Goal: Information Seeking & Learning: Find specific fact

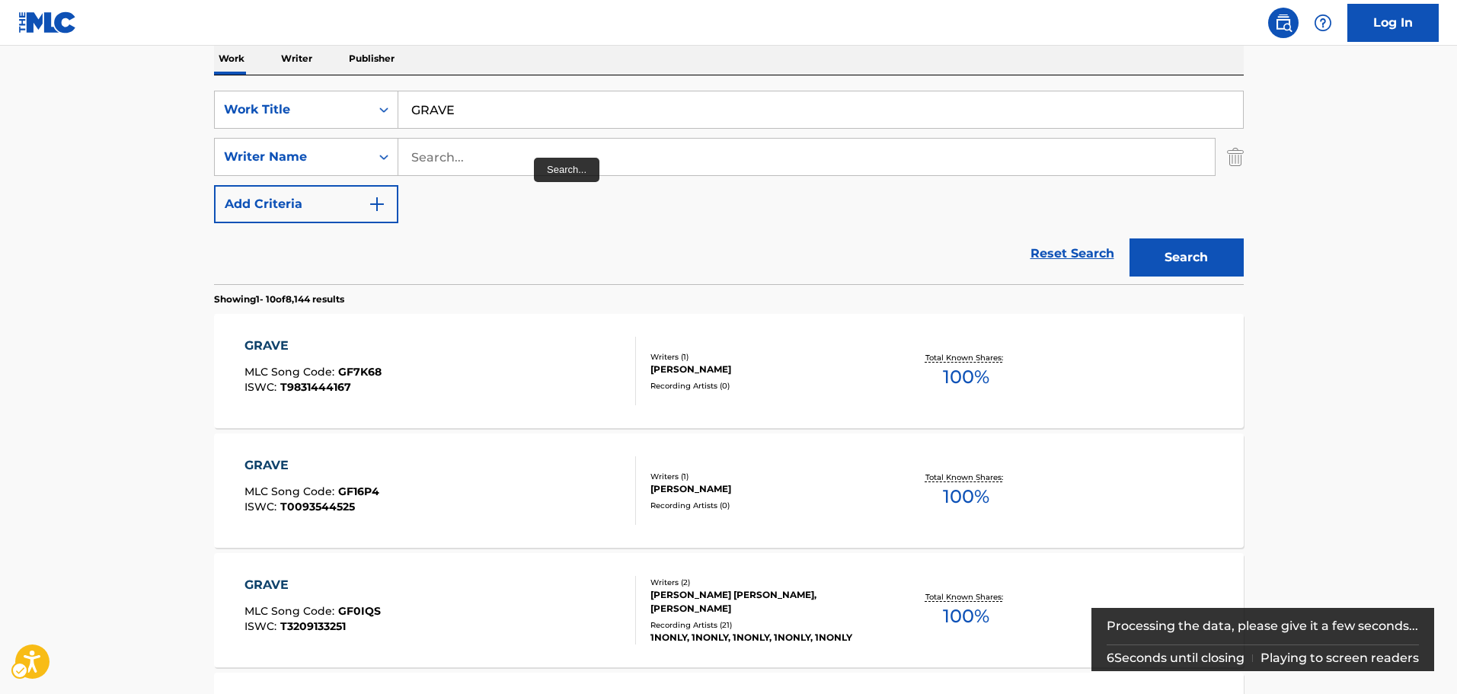
scroll to position [248, 0]
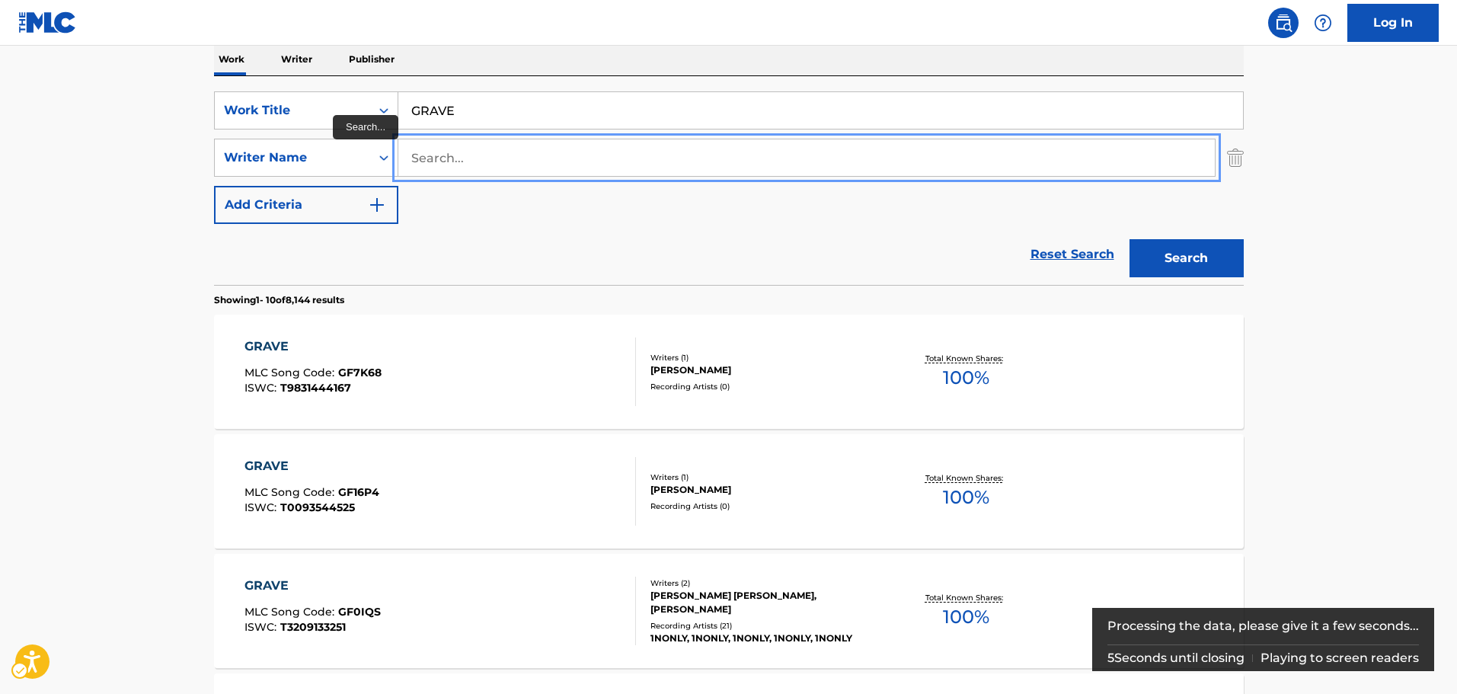
click at [479, 155] on input "Search..." at bounding box center [806, 157] width 816 height 37
paste input "[PERSON_NAME]"
click at [214, 186] on button "Add Criteria" at bounding box center [306, 205] width 184 height 38
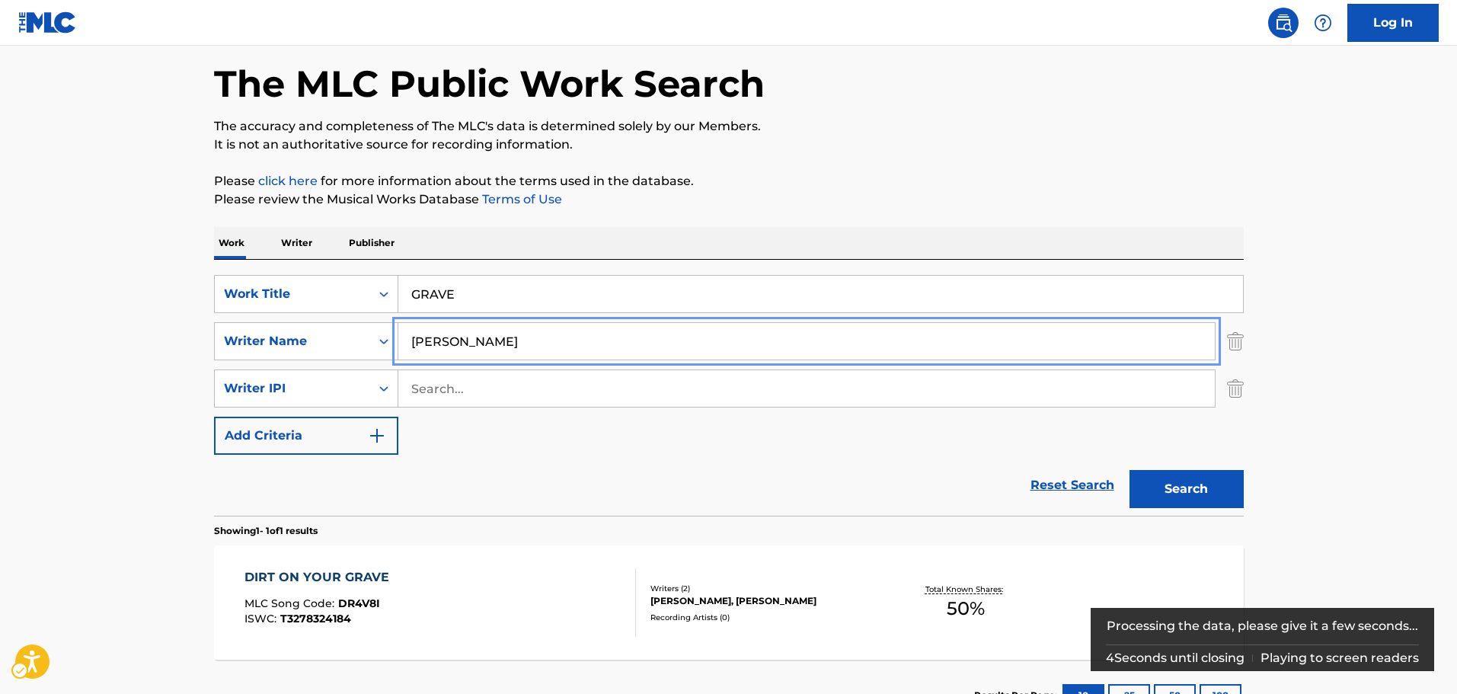
scroll to position [182, 0]
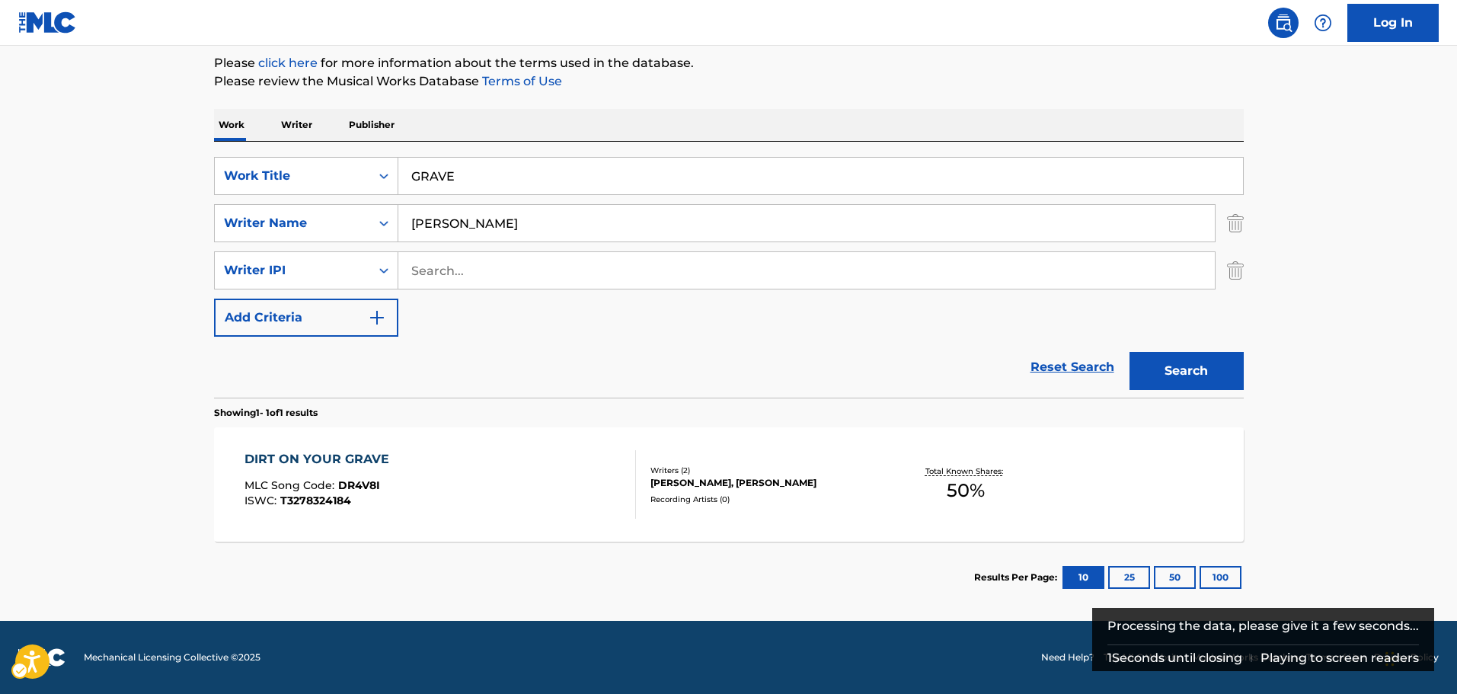
click at [1235, 278] on img "Search Form" at bounding box center [1235, 270] width 17 height 38
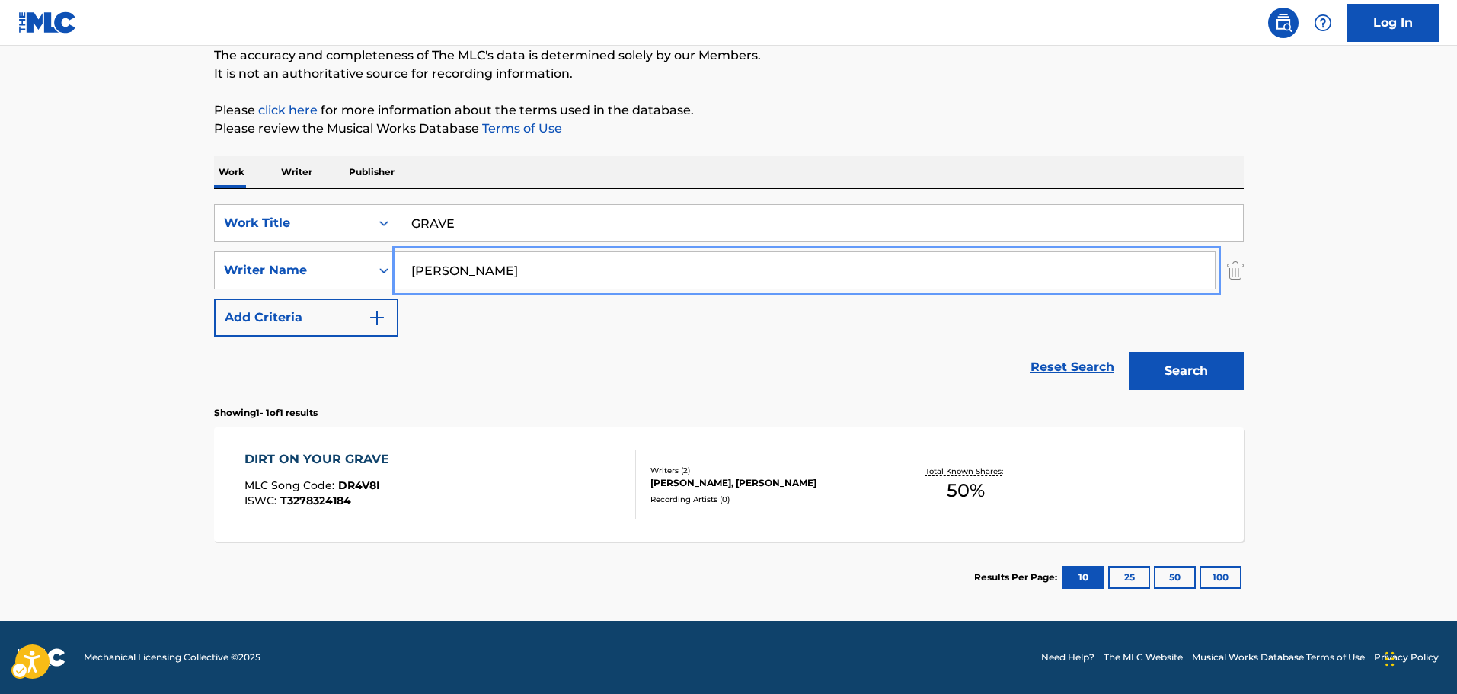
paste input "VERY [PERSON_NAME]"
drag, startPoint x: 598, startPoint y: 264, endPoint x: 222, endPoint y: 343, distance: 384.5
click at [222, 343] on form "SearchWithCriteria7b8bb69a-e5c4-4fad-94f6-32045fca9430 Work Title | Submit | Su…" at bounding box center [729, 300] width 1030 height 193
type input "[PERSON_NAME]"
click at [214, 299] on button "Add Criteria" at bounding box center [306, 318] width 184 height 38
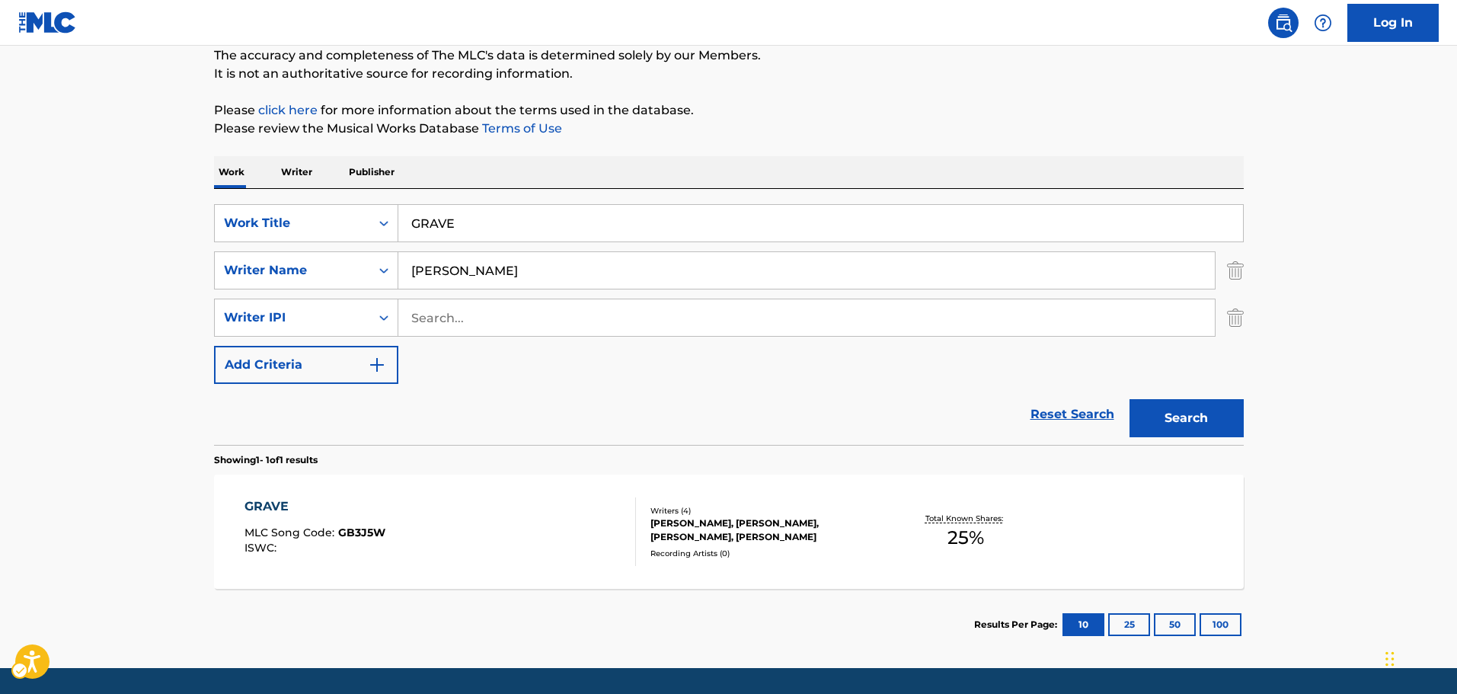
click at [1231, 317] on img "Search Form" at bounding box center [1235, 318] width 17 height 38
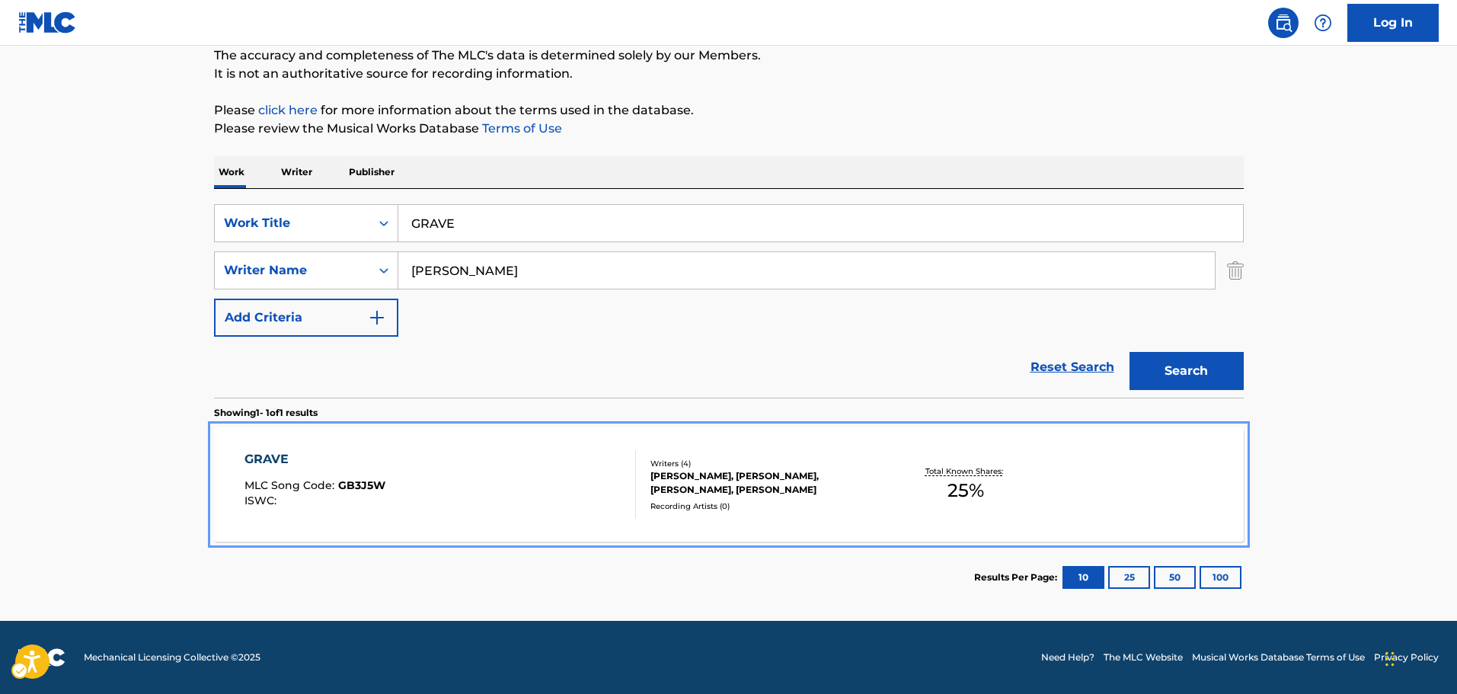
click at [807, 512] on div "GRAVE MLC Song Code : GB3J5W ISWC : Writers ( 4 ) [PERSON_NAME], [PERSON_NAME],…" at bounding box center [729, 484] width 1030 height 114
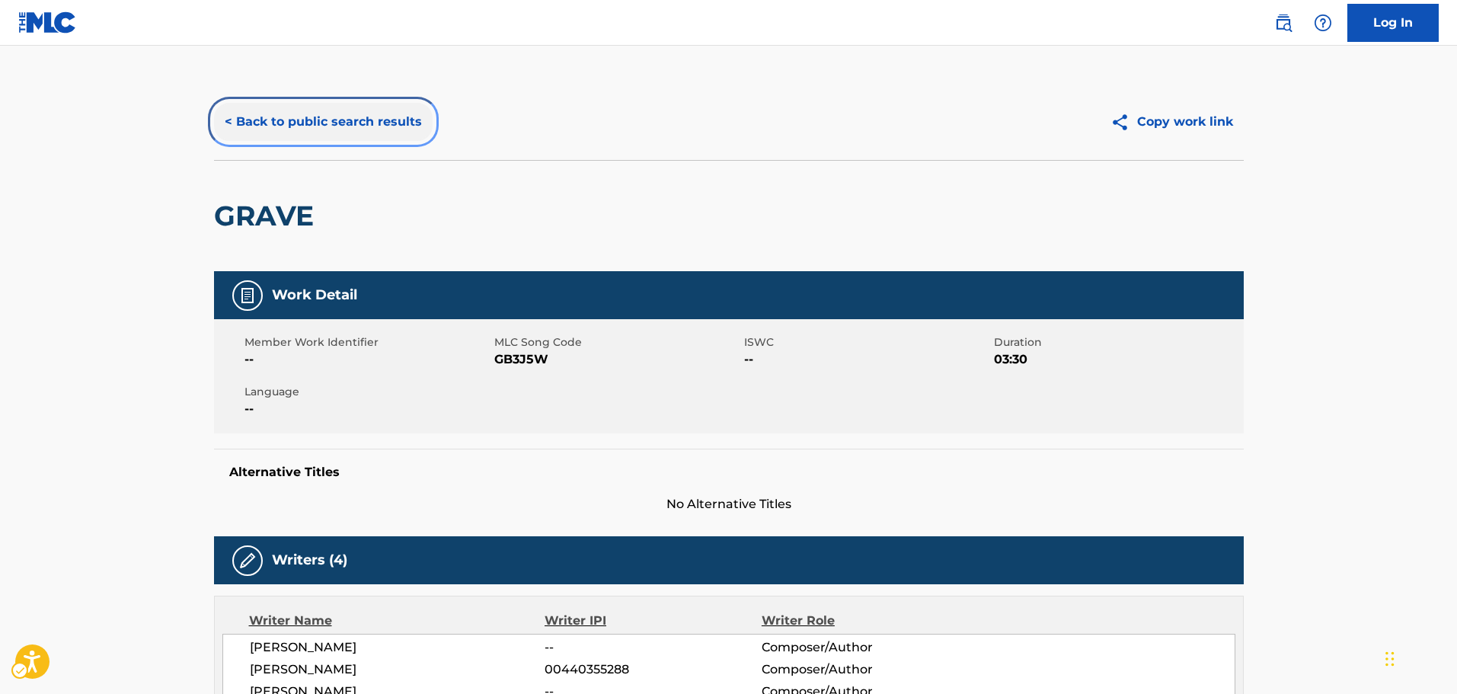
click at [306, 127] on button "< Back to public search results" at bounding box center [323, 122] width 219 height 38
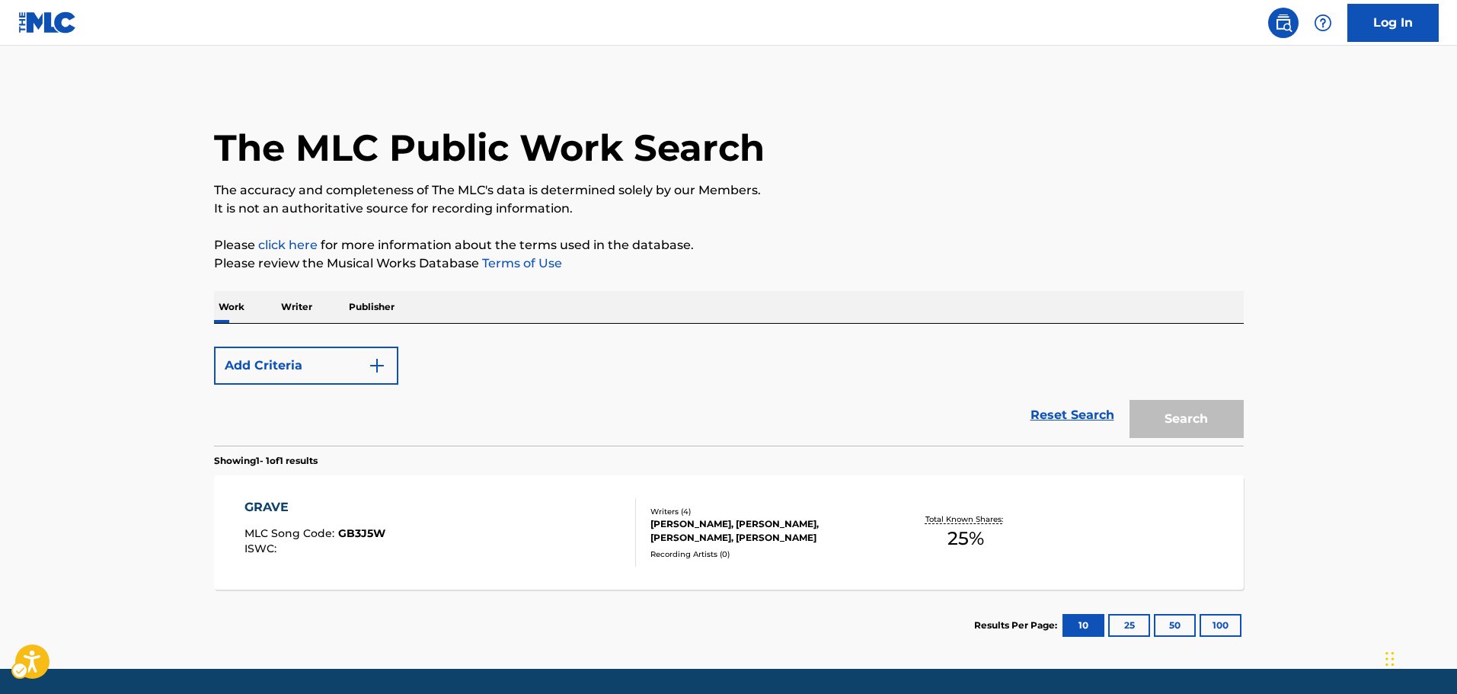
scroll to position [48, 0]
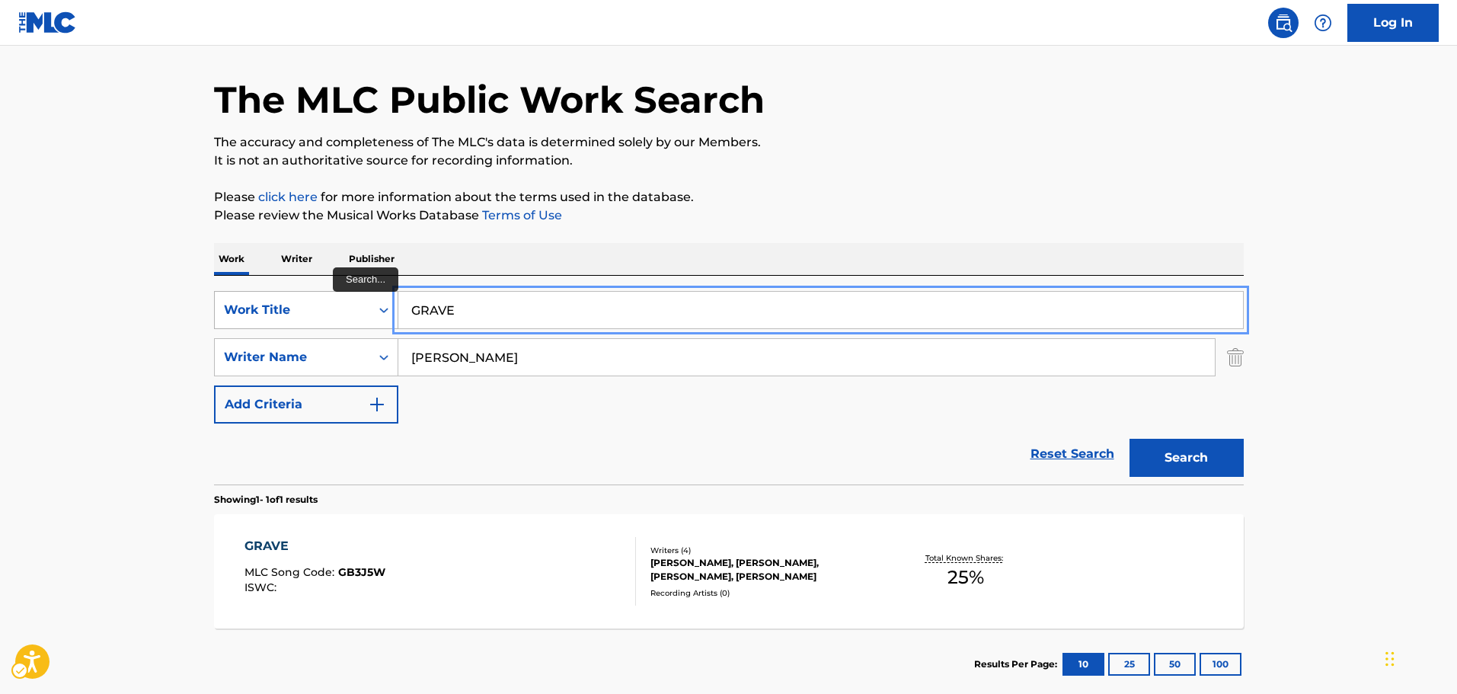
paste input "HEY BRO"
drag, startPoint x: 458, startPoint y: 309, endPoint x: 364, endPoint y: 325, distance: 95.0
click at [364, 325] on div "SearchWithCriteria7b8bb69a-e5c4-4fad-94f6-32045fca9430 Work Title HEY BRO" at bounding box center [729, 310] width 1030 height 38
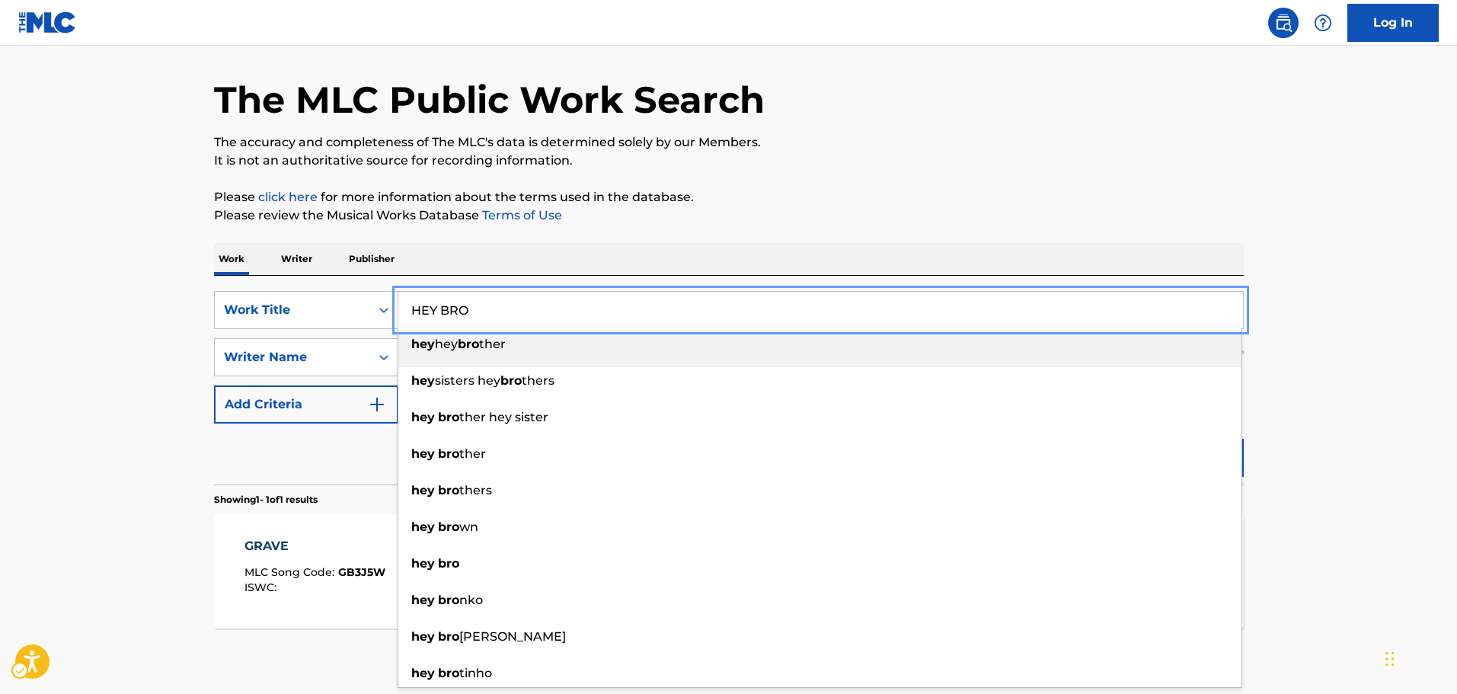
type input "HEY BRO"
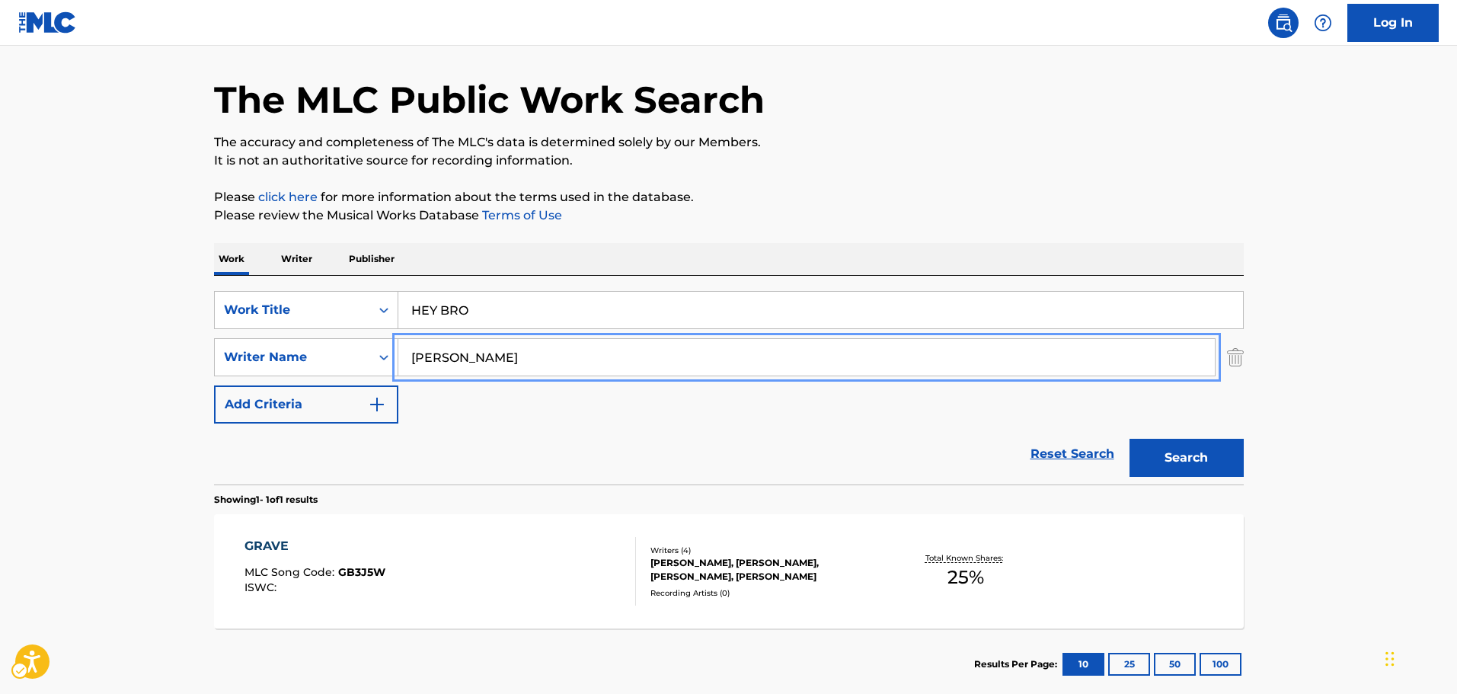
paste input "THANASIOS LOLOS"
drag, startPoint x: 302, startPoint y: 387, endPoint x: 254, endPoint y: 395, distance: 48.7
click at [254, 395] on div "SearchWithCriteria7b8bb69a-e5c4-4fad-94f6-32045fca9430 Work Title HEY BRO Searc…" at bounding box center [729, 357] width 1030 height 133
type input "[PERSON_NAME]"
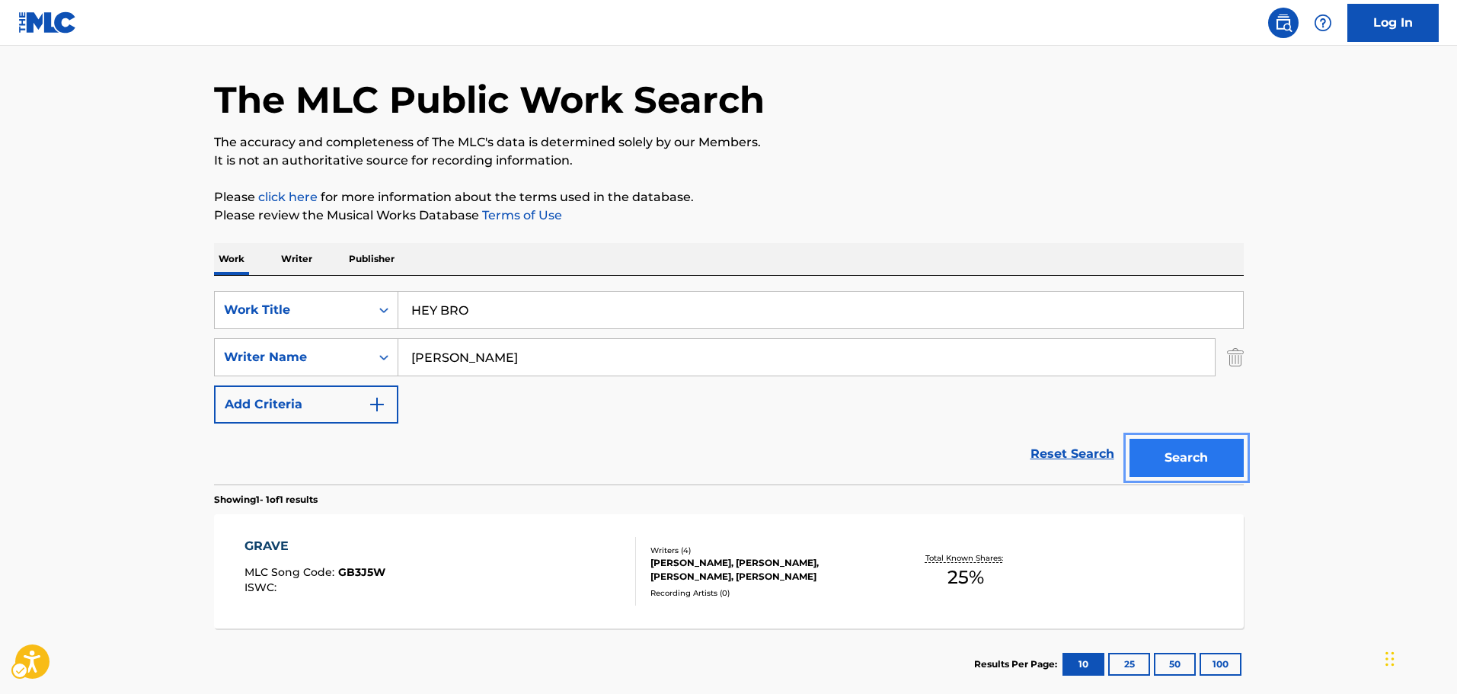
click at [1171, 464] on button "Search" at bounding box center [1186, 458] width 114 height 38
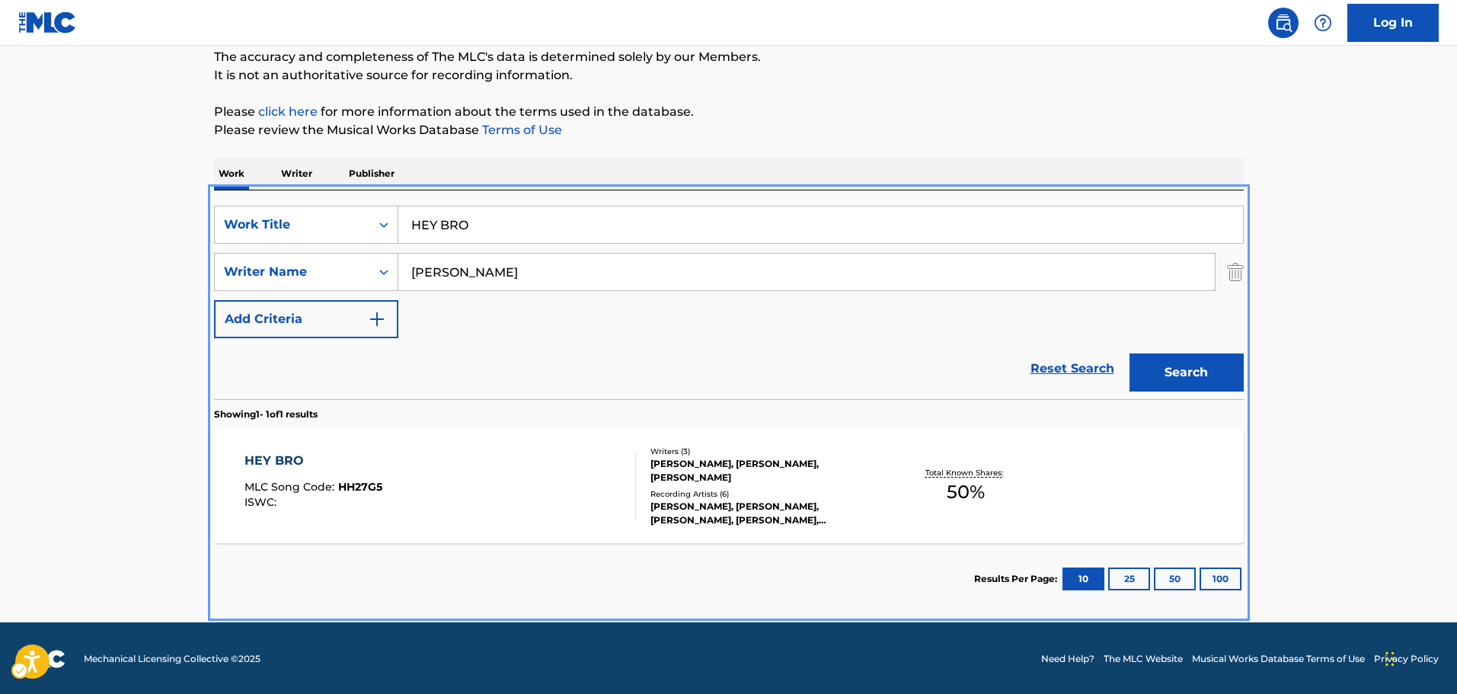
scroll to position [135, 0]
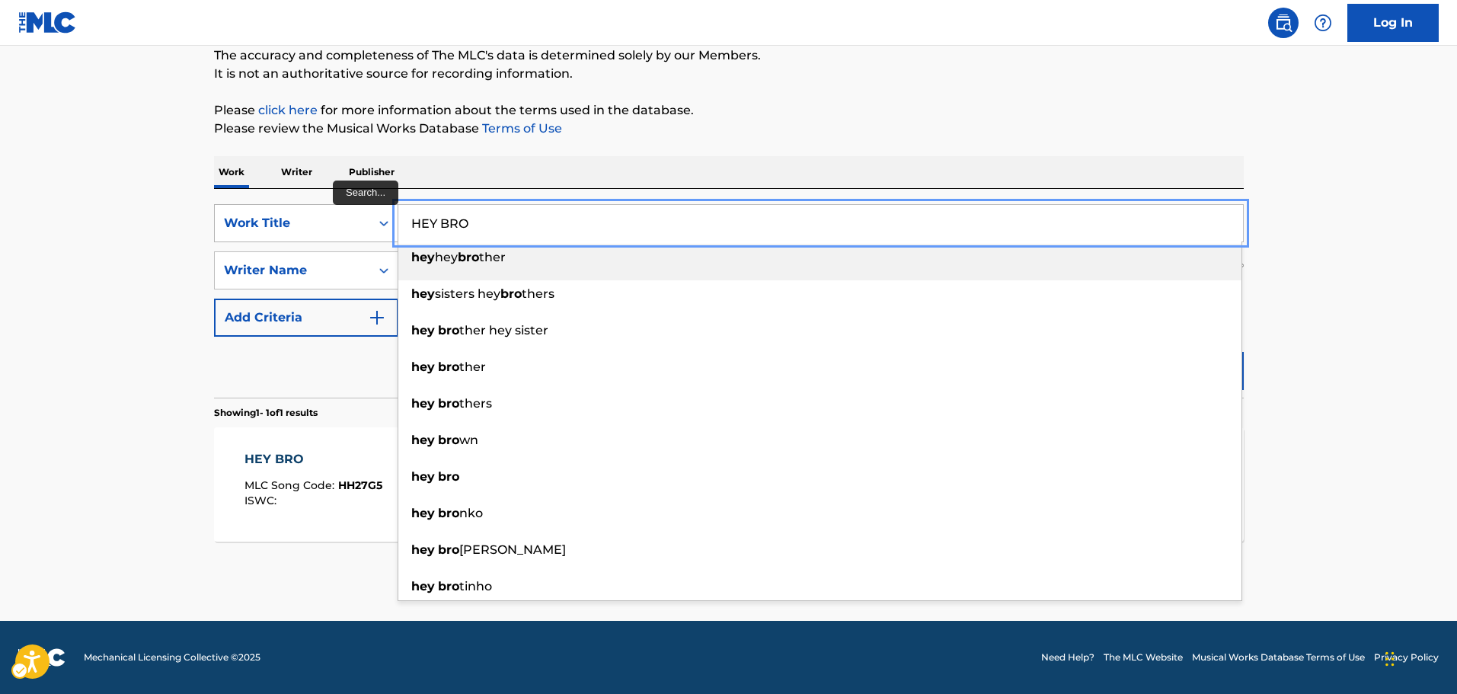
paste input "MAKE U HAPPY"
drag, startPoint x: 471, startPoint y: 222, endPoint x: 334, endPoint y: 230, distance: 137.3
click at [334, 230] on div "SearchWithCriteria7b8bb69a-e5c4-4fad-94f6-32045fca9430 Work Title MAKE U HAPPY …" at bounding box center [729, 223] width 1030 height 38
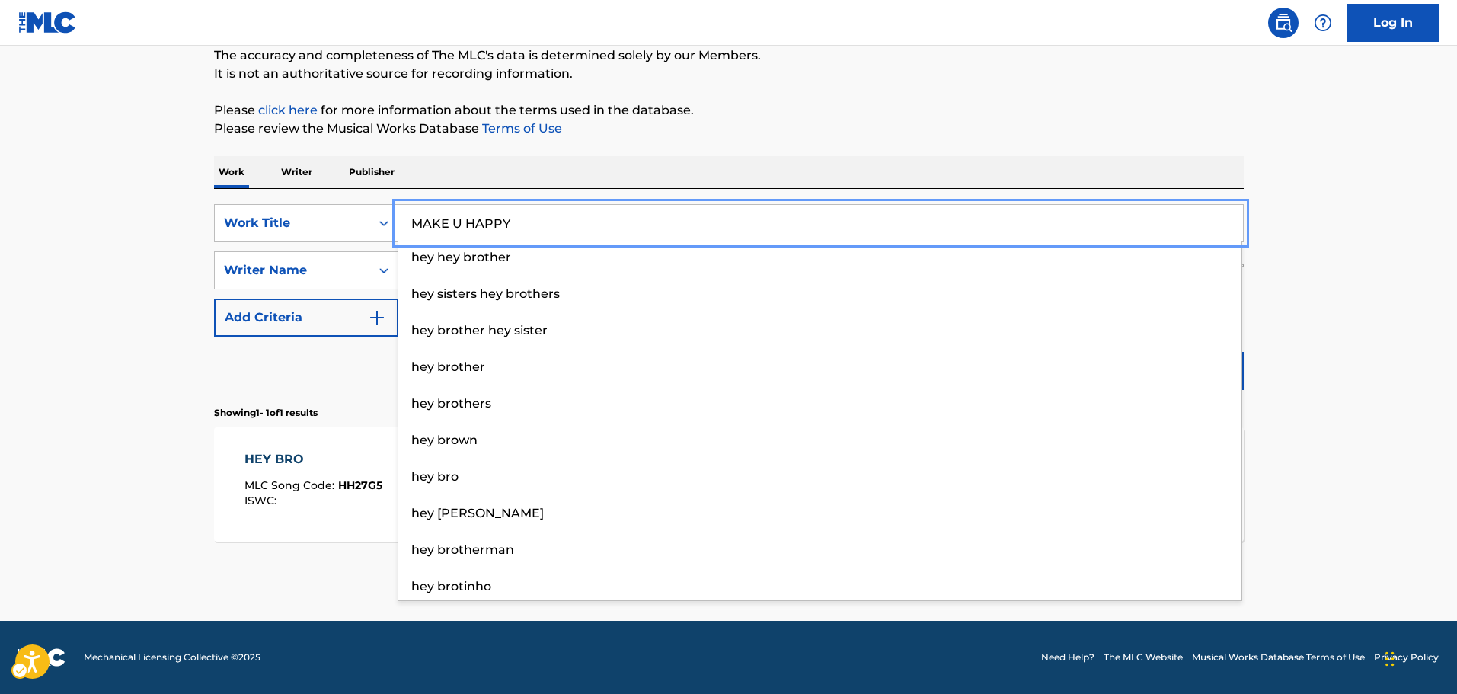
type input "MAKE U HAPPY"
click at [282, 391] on div "Reset Search Search" at bounding box center [729, 367] width 1030 height 61
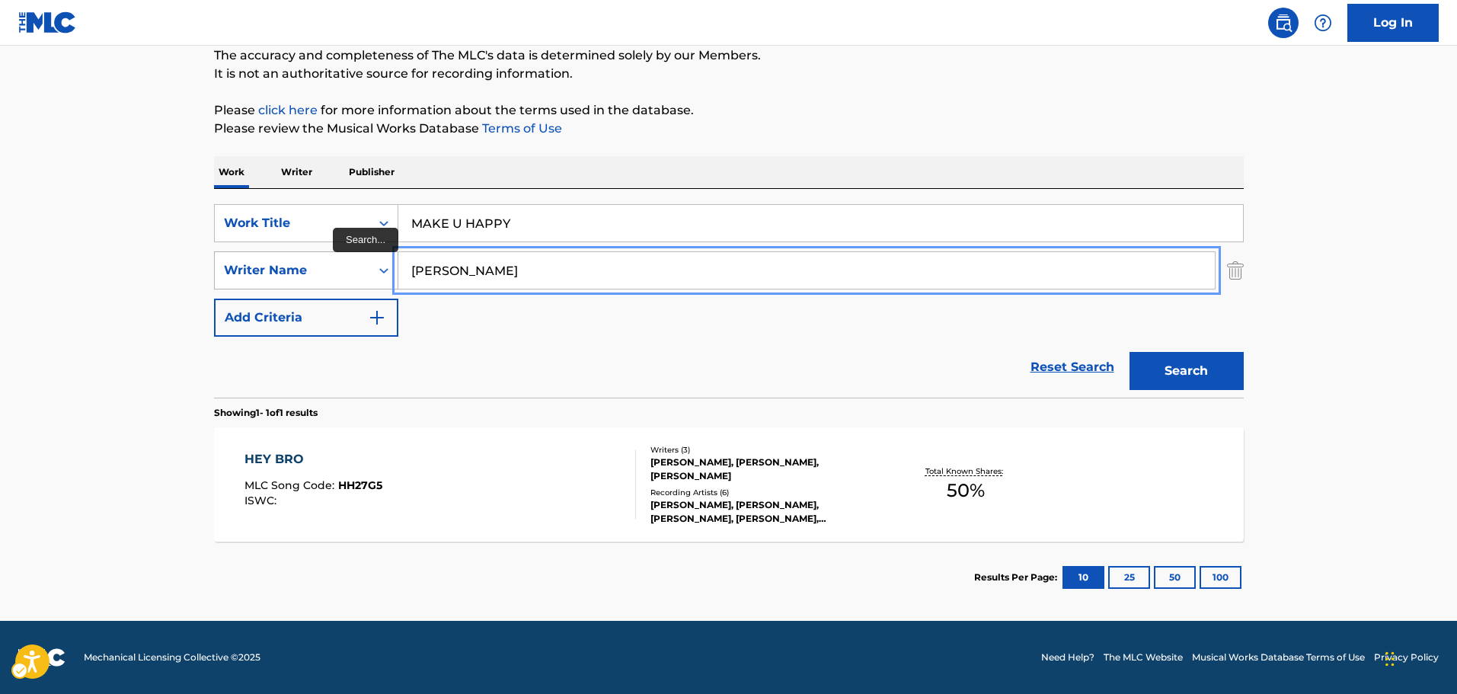
paste input "[PERSON_NAME]"
drag, startPoint x: 562, startPoint y: 264, endPoint x: 359, endPoint y: 279, distance: 204.0
click at [359, 279] on div "SearchWithCriteriab3077cec-b905-46c6-aad3-28e7bdbcaee1 Writer Name [PERSON_NAME]" at bounding box center [729, 270] width 1030 height 38
type input "[PERSON_NAME]"
click at [1186, 373] on button "Search" at bounding box center [1186, 371] width 114 height 38
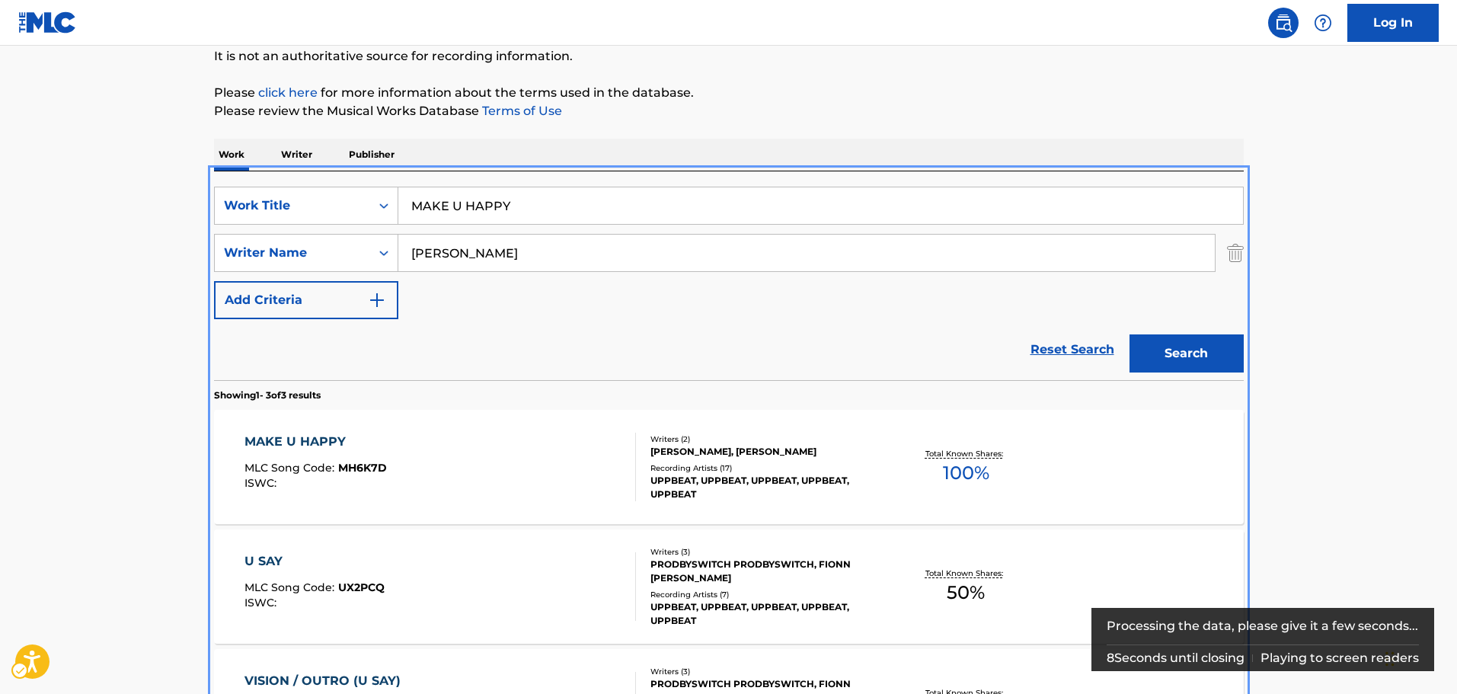
scroll to position [293, 0]
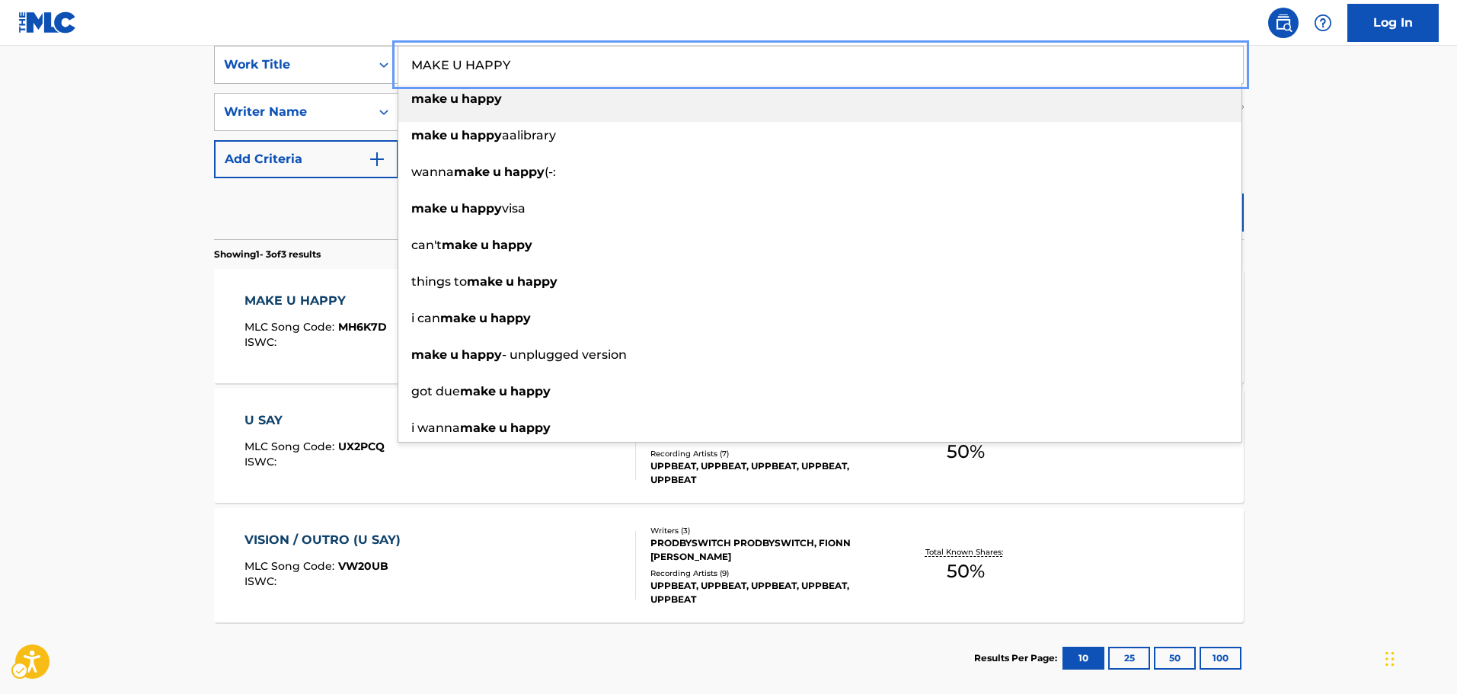
paste input "THE PERFECT PAIR"
drag, startPoint x: 603, startPoint y: 74, endPoint x: 296, endPoint y: 94, distance: 307.6
click at [308, 80] on div "SearchWithCriteria7b8bb69a-e5c4-4fad-94f6-32045fca9430 Work Title THE PERFECT P…" at bounding box center [729, 65] width 1030 height 38
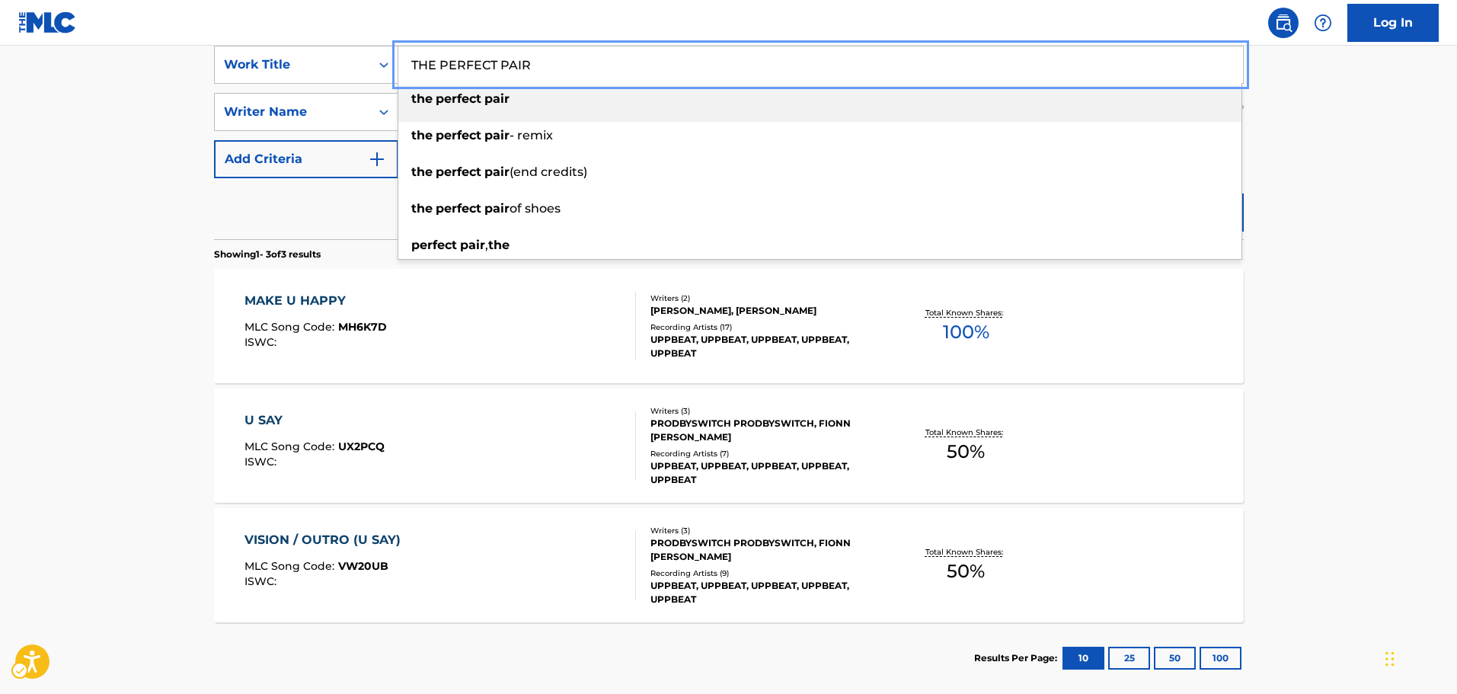
type input "THE PERFECT PAIR"
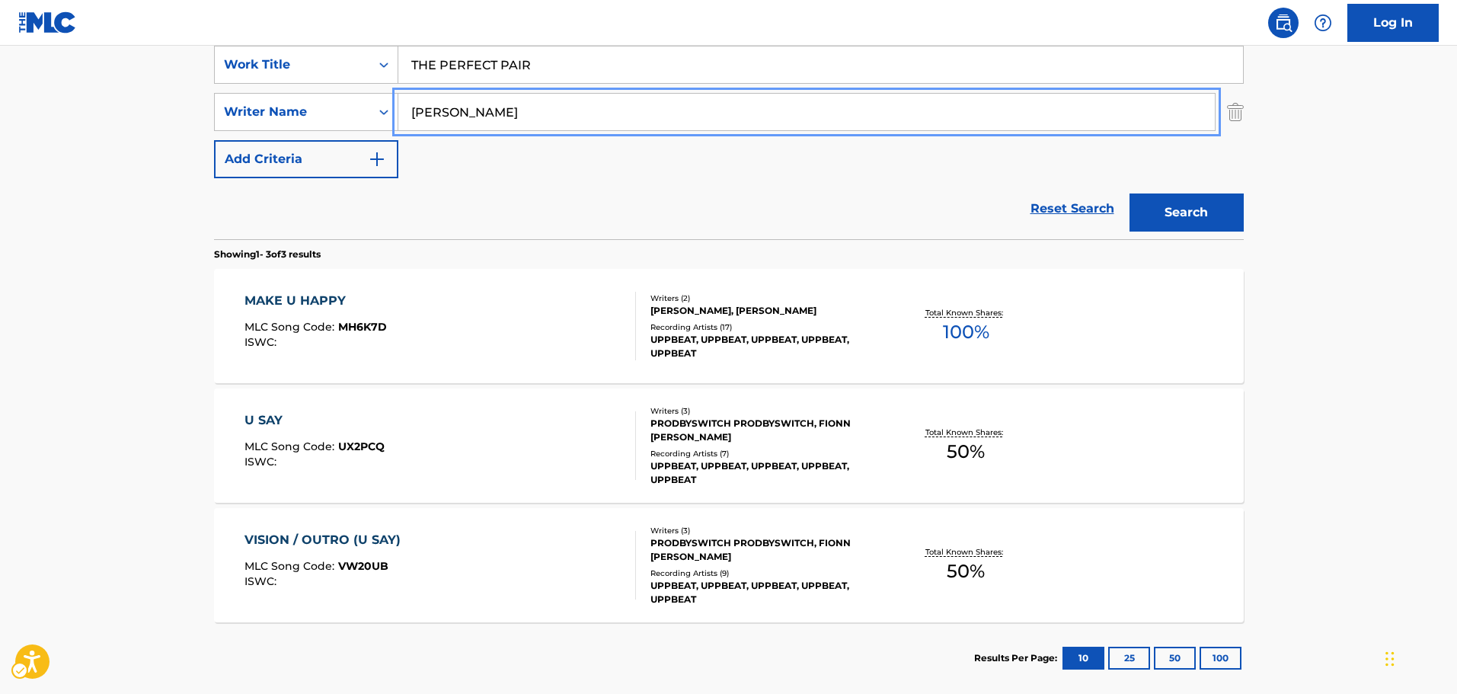
paste input "[PERSON_NAME]"
drag, startPoint x: 525, startPoint y: 111, endPoint x: 359, endPoint y: 126, distance: 166.7
click at [363, 128] on div "SearchWithCriteriab3077cec-b905-46c6-aad3-28e7bdbcaee1 Writer Name FIBEATRICE L…" at bounding box center [729, 112] width 1030 height 38
click at [1132, 214] on button "Search" at bounding box center [1186, 212] width 114 height 38
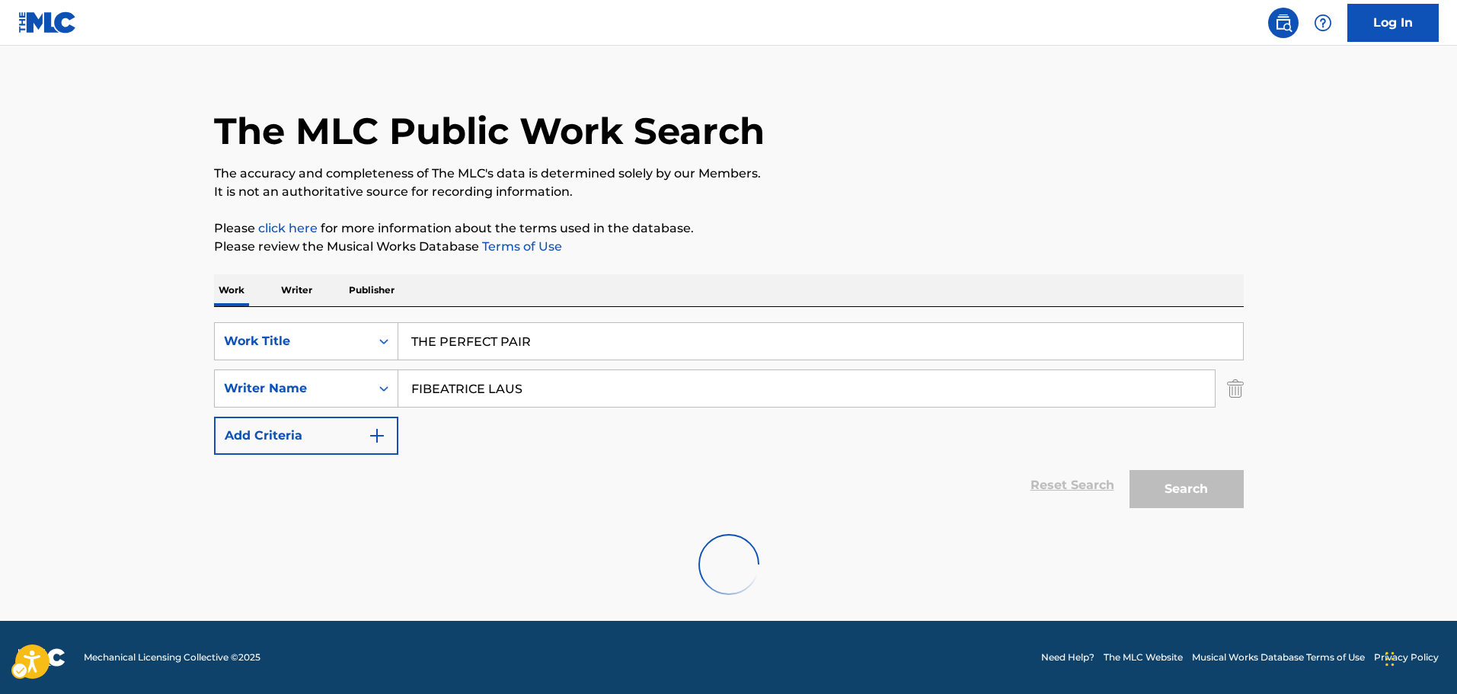
scroll to position [0, 0]
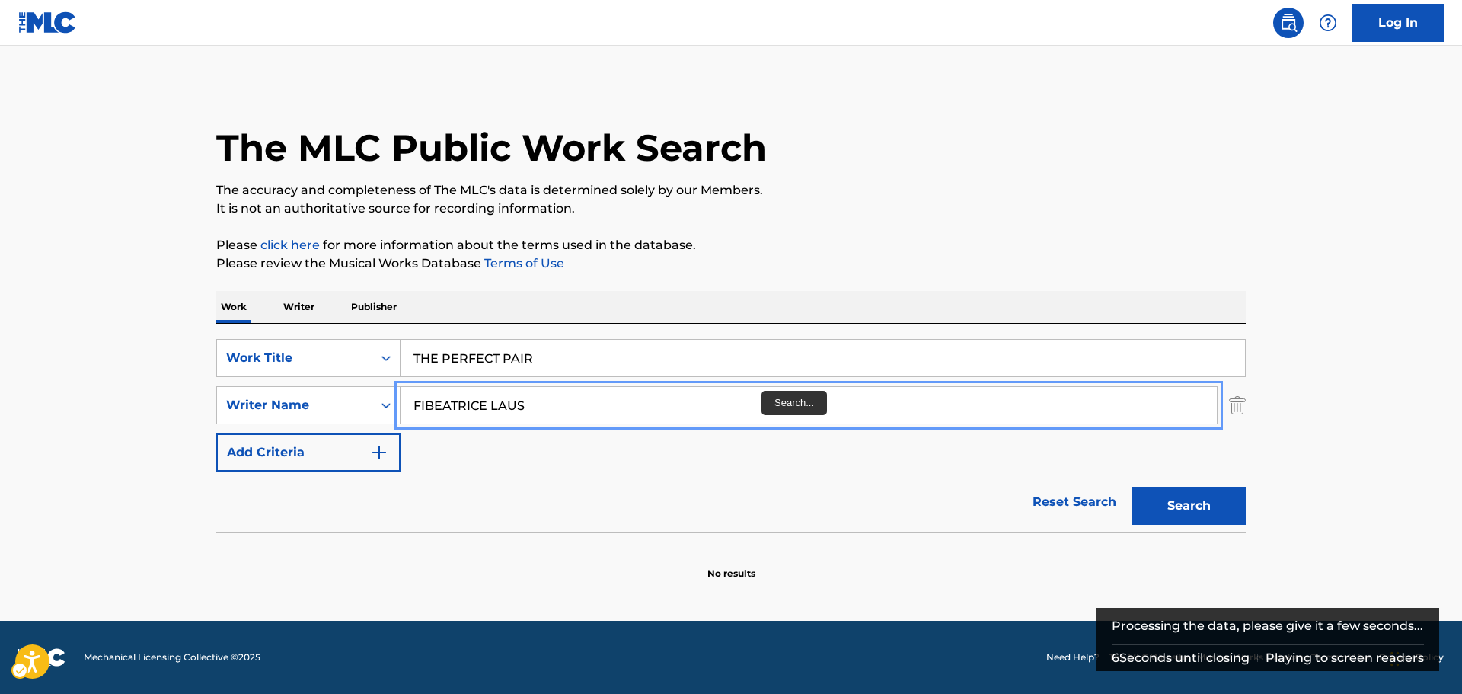
paste input "[PERSON_NAME]"
type input "[PERSON_NAME]"
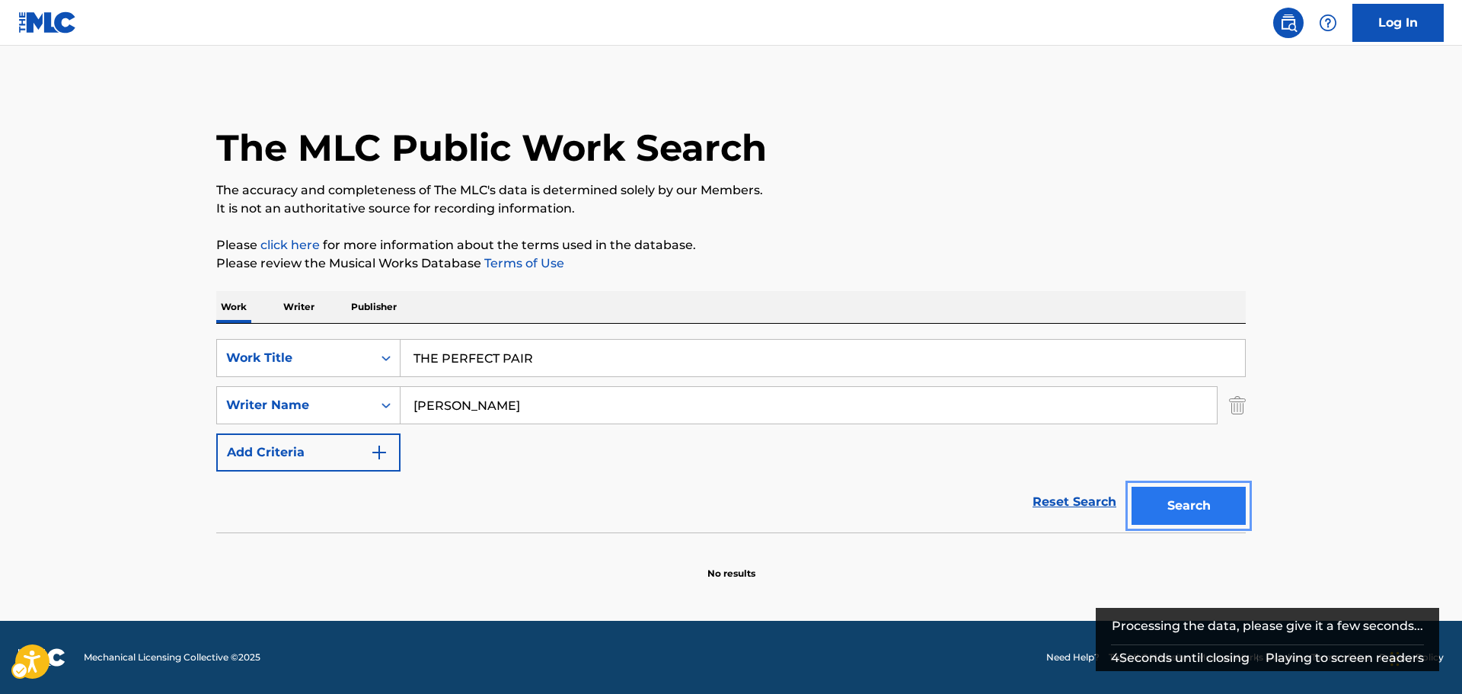
click at [1208, 492] on button "Search" at bounding box center [1189, 506] width 114 height 38
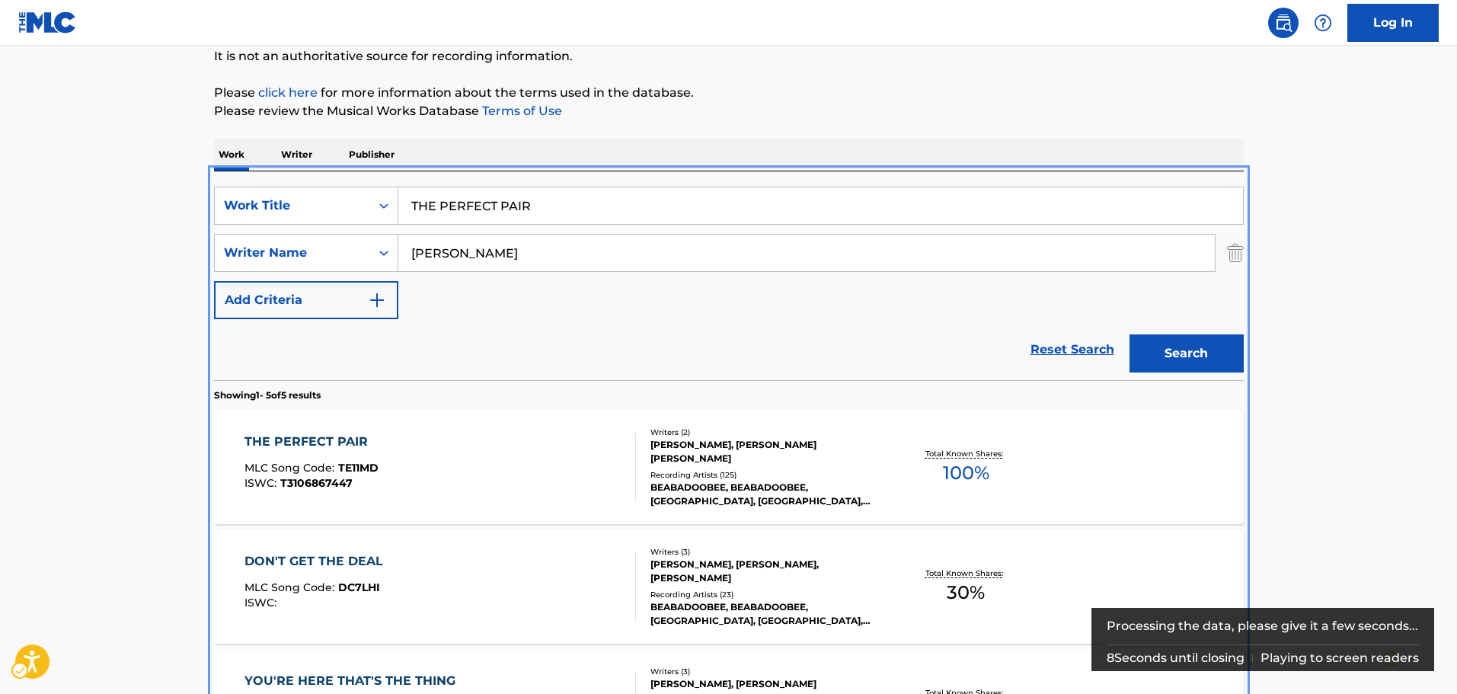
scroll to position [324, 0]
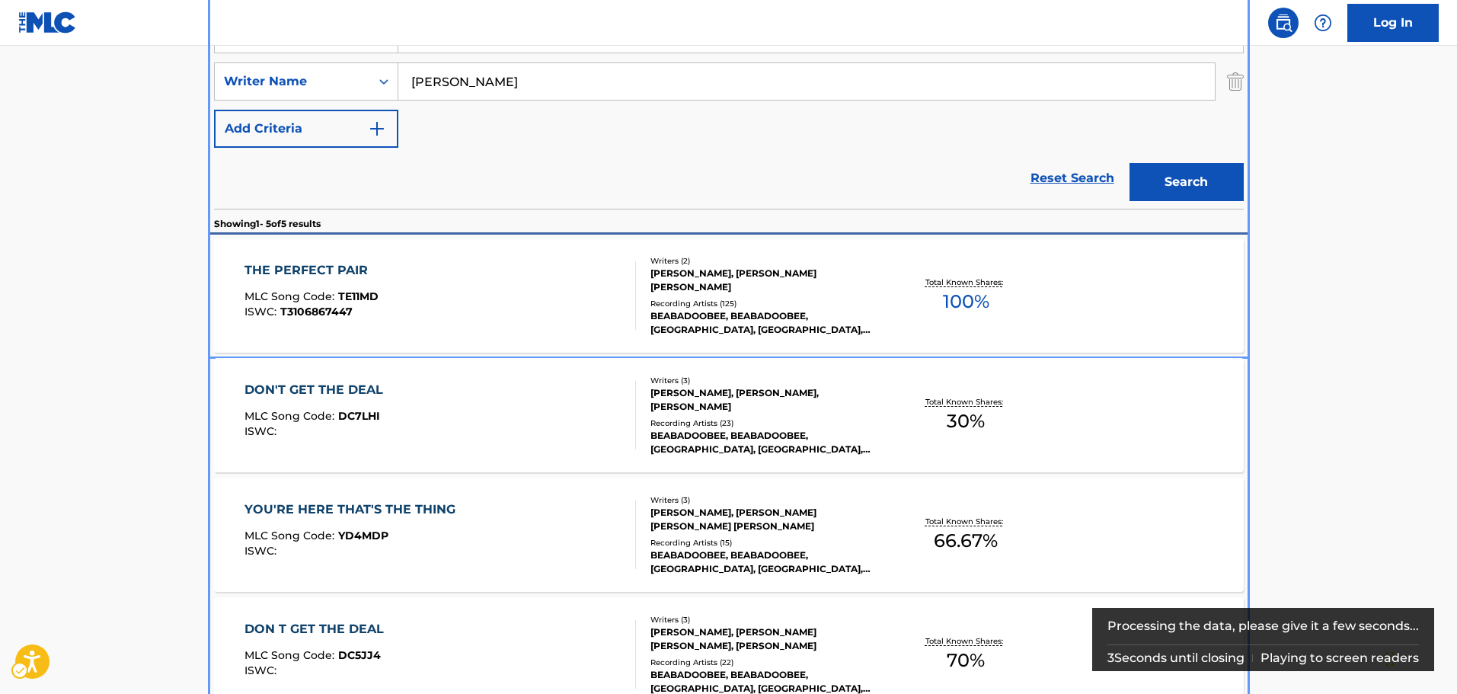
click at [836, 309] on div "BEABADOOBEE, BEABADOOBEE, [GEOGRAPHIC_DATA], [GEOGRAPHIC_DATA], [GEOGRAPHIC_DAT…" at bounding box center [765, 322] width 230 height 27
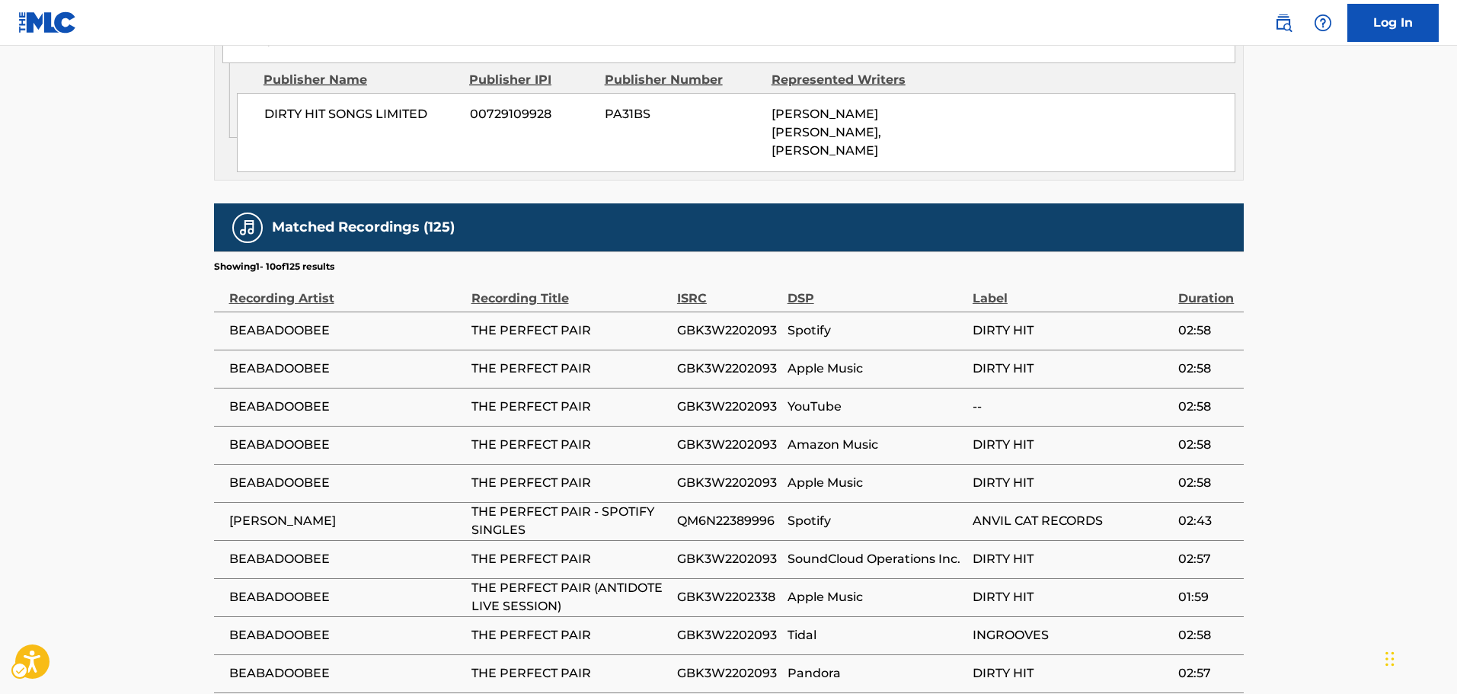
scroll to position [1271, 0]
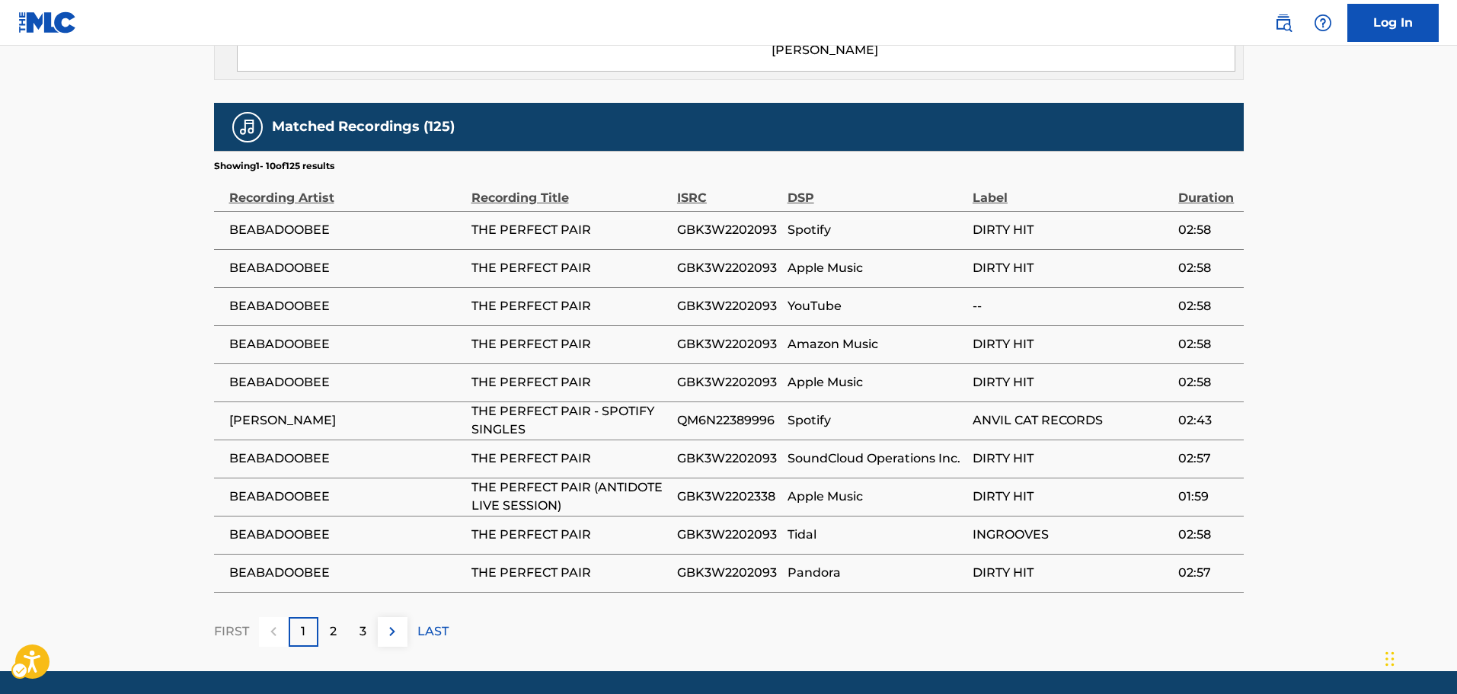
click at [325, 617] on div "2" at bounding box center [333, 632] width 30 height 30
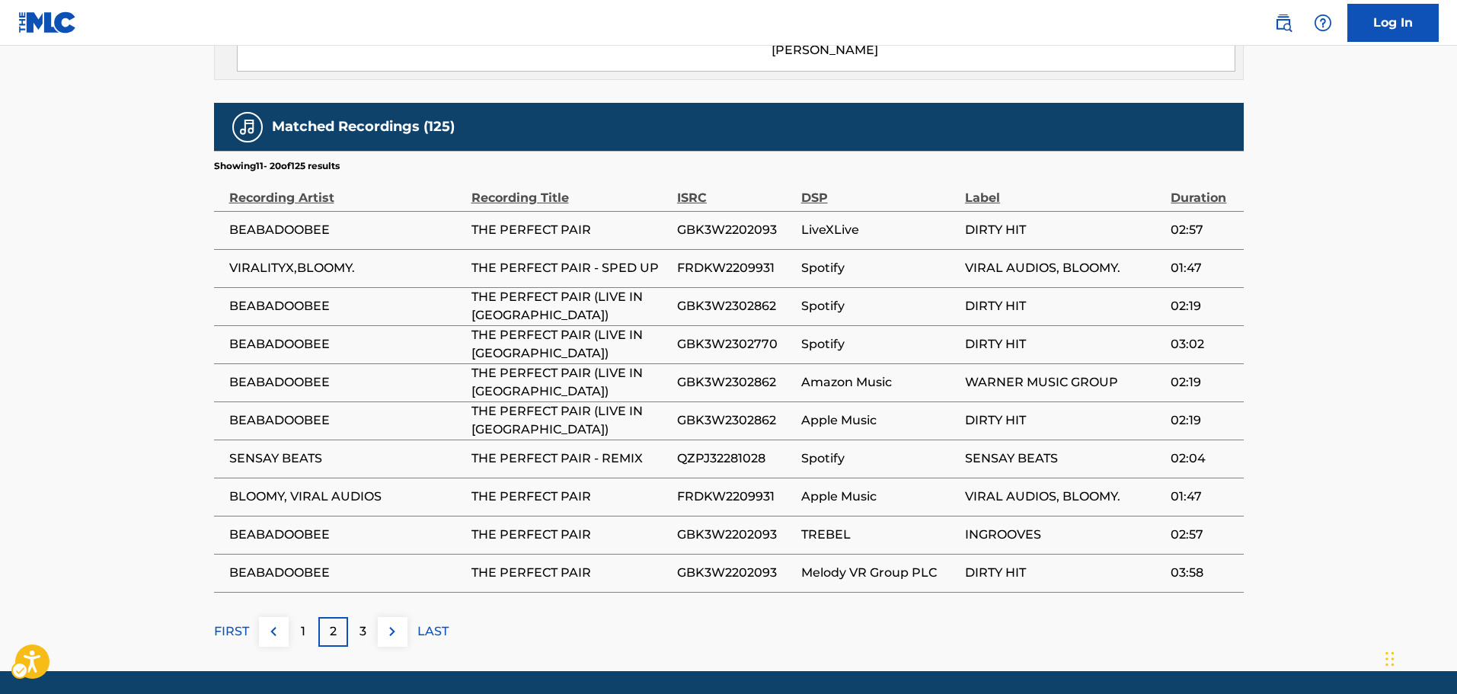
click at [365, 617] on div "3" at bounding box center [363, 632] width 30 height 30
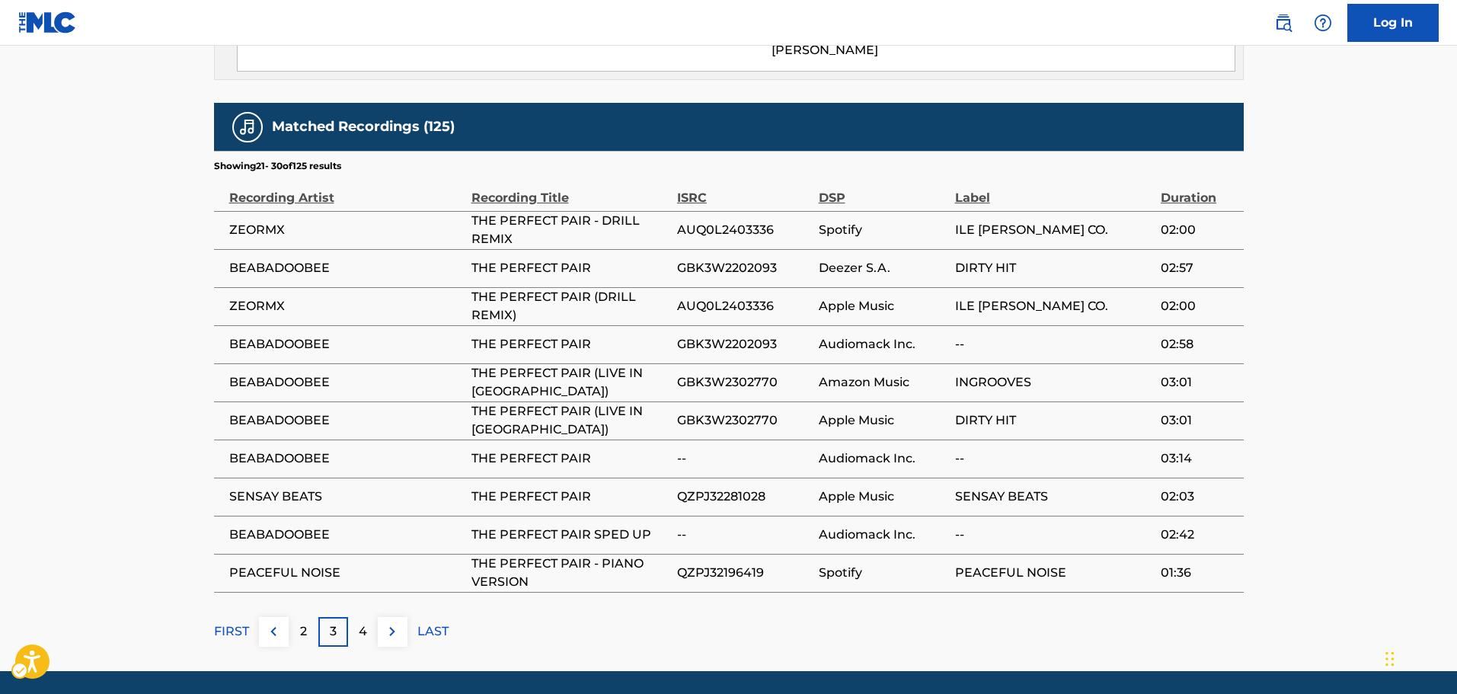
click at [312, 373] on span "BEABADOOBEE" at bounding box center [346, 382] width 235 height 18
copy div "BEABADOOBEE"
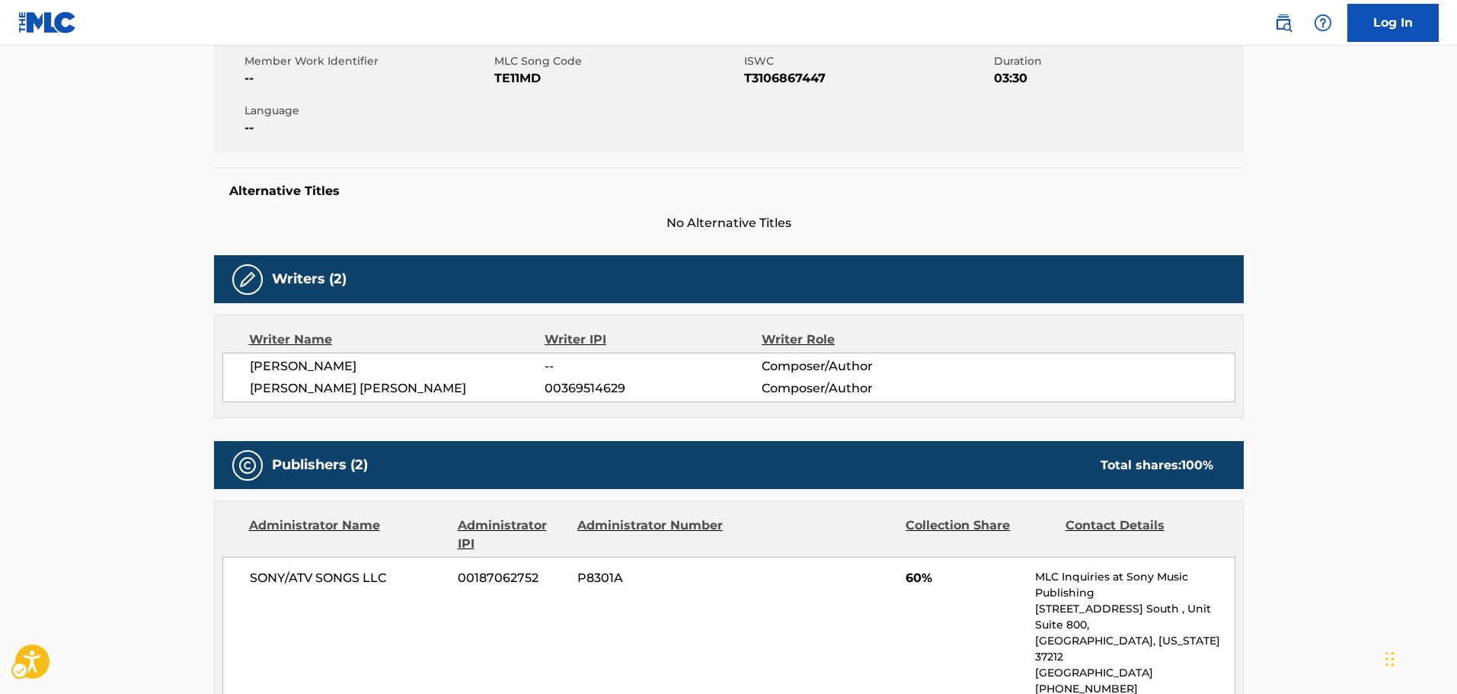
scroll to position [0, 0]
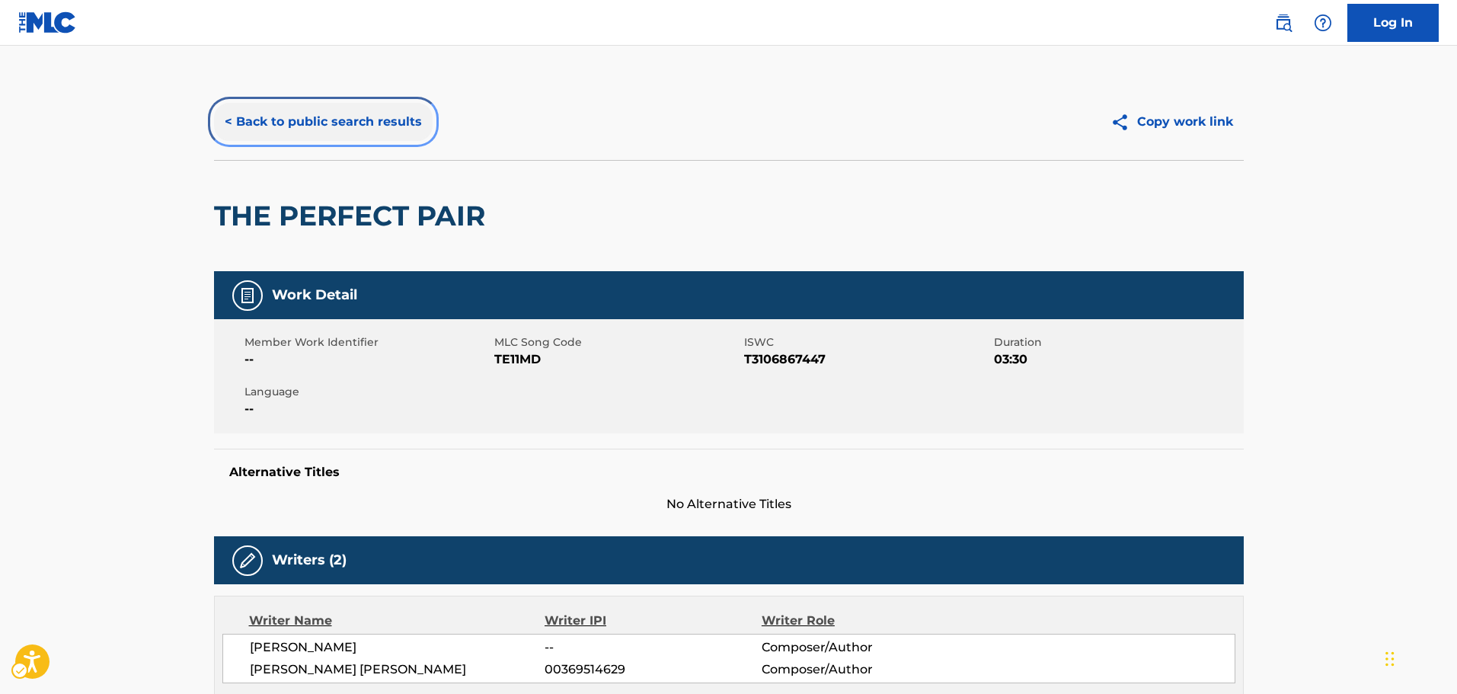
click at [293, 125] on button "< Back to public search results" at bounding box center [323, 122] width 219 height 38
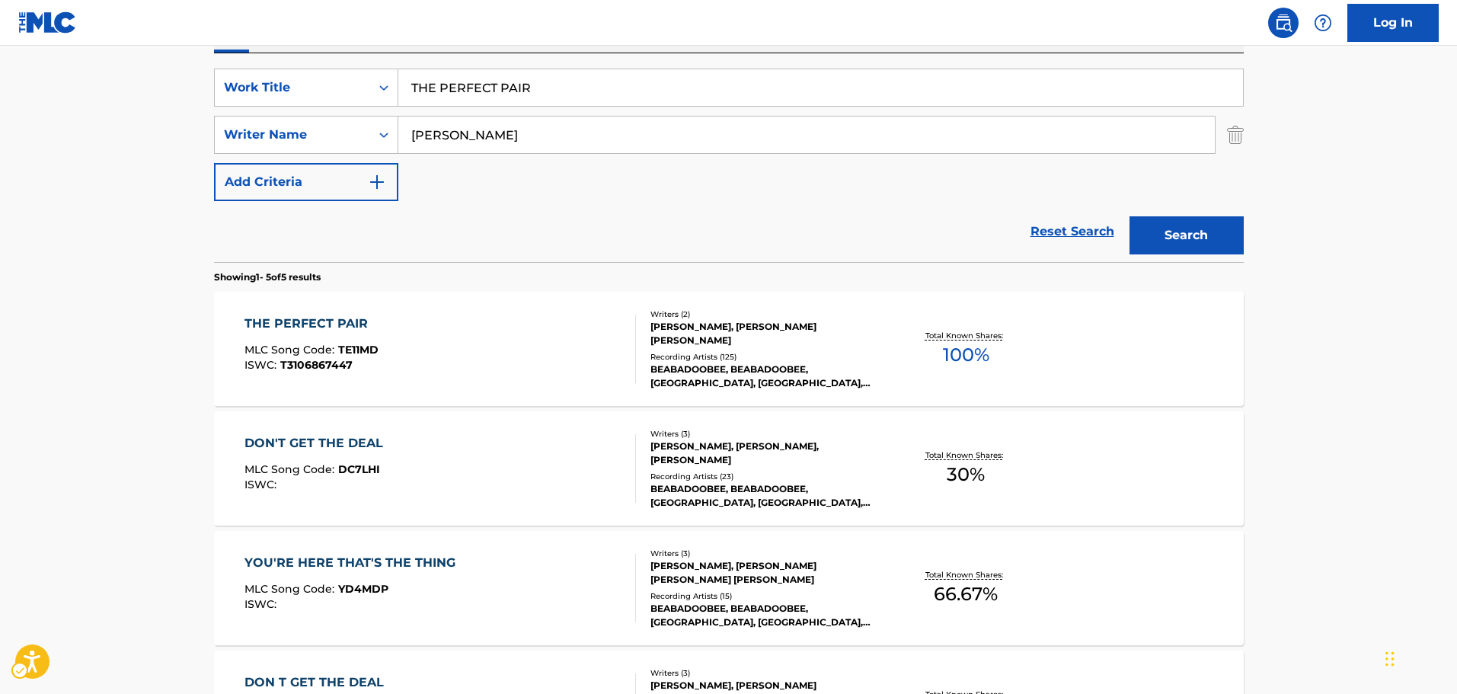
scroll to position [248, 0]
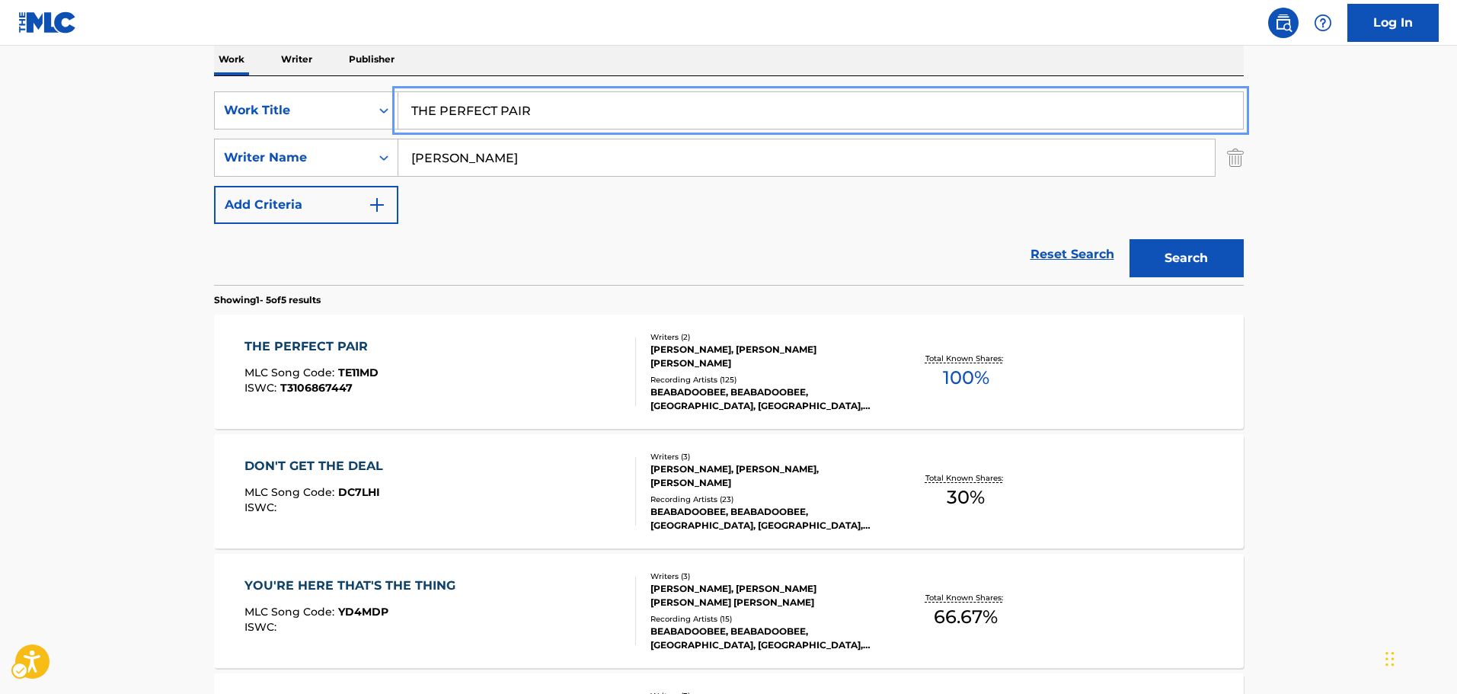
paste input "AQUATIC WALL"
drag, startPoint x: 543, startPoint y: 110, endPoint x: 370, endPoint y: 133, distance: 174.4
click at [372, 133] on div "SearchWithCriteria7b8bb69a-e5c4-4fad-94f6-32045fca9430 Work Title AQUATIC WALL …" at bounding box center [729, 157] width 1030 height 133
type input "AQUATIC WALL"
click at [151, 217] on main "The MLC Public Work Search The accuracy and completeness of The MLC's data is d…" at bounding box center [728, 392] width 1457 height 1188
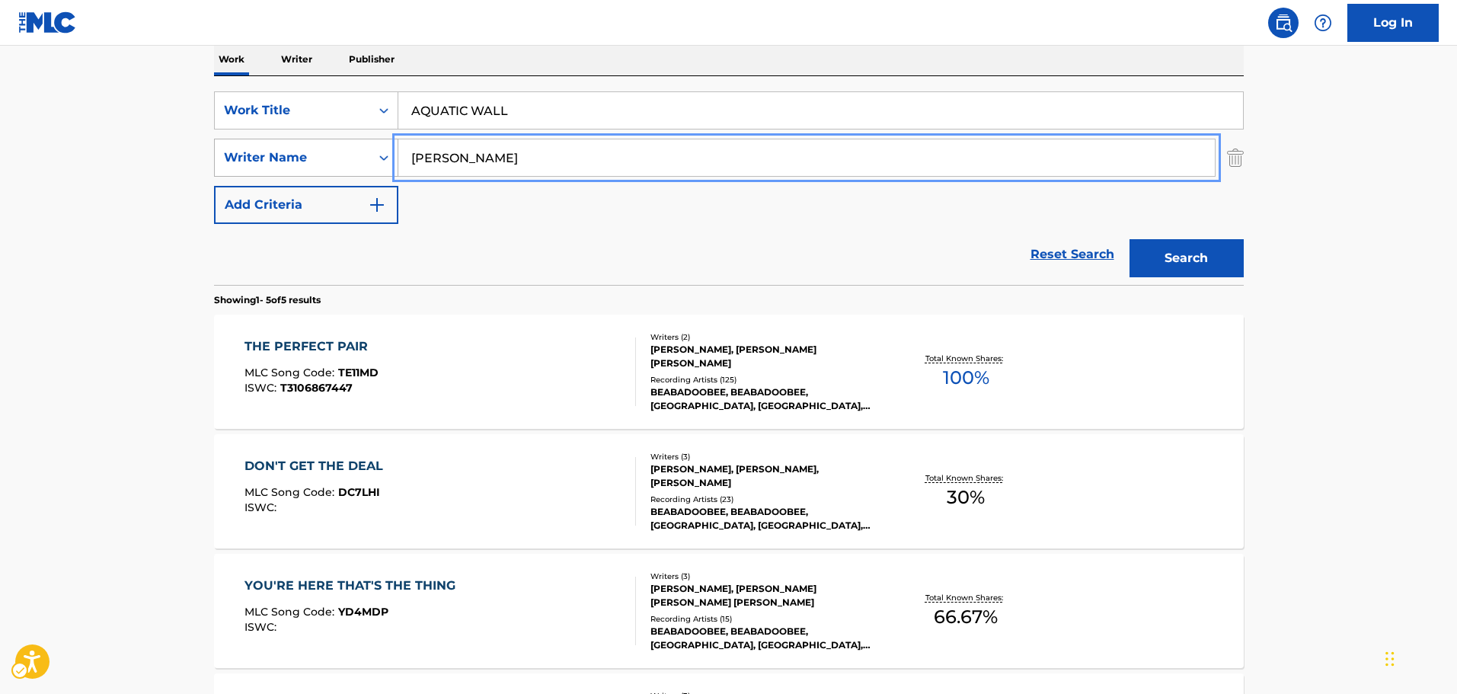
paste input "[PERSON_NAME] A MEMBER OF DIMENSIO"
drag, startPoint x: 537, startPoint y: 157, endPoint x: 343, endPoint y: 175, distance: 194.3
click at [343, 175] on div "SearchWithCriteriab3077cec-b905-46c6-aad3-28e7bdbcaee1 Writer Name [PERSON_NAME…" at bounding box center [729, 158] width 1030 height 38
click at [1150, 236] on div "Search" at bounding box center [1183, 254] width 122 height 61
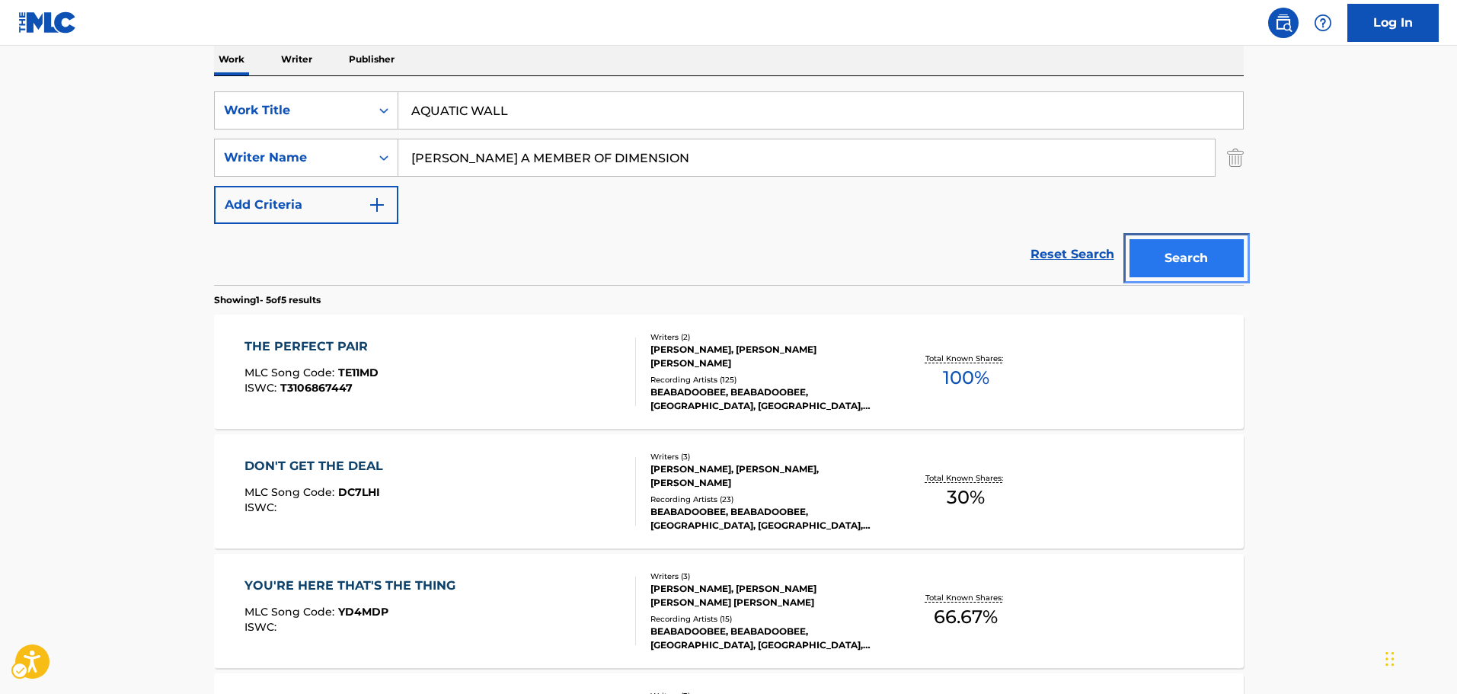
click at [1153, 249] on button "Search" at bounding box center [1186, 258] width 114 height 38
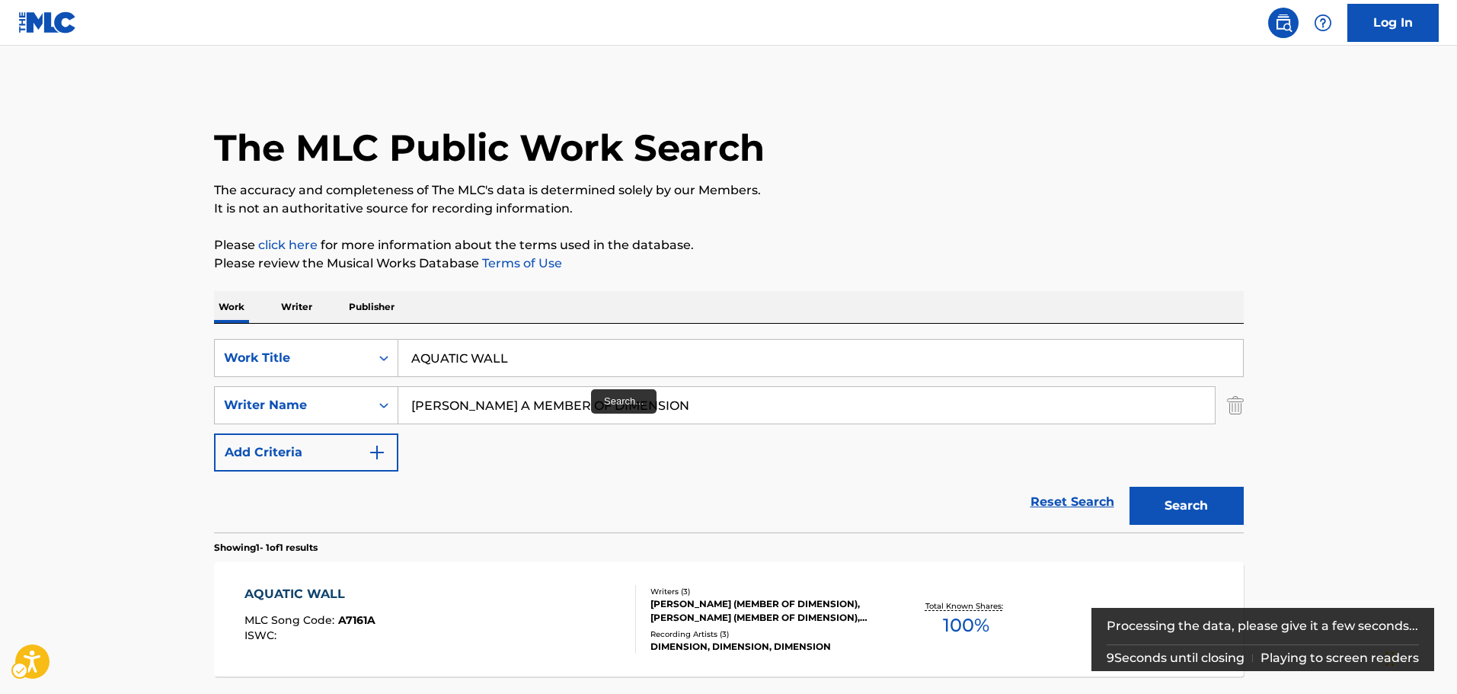
scroll to position [135, 0]
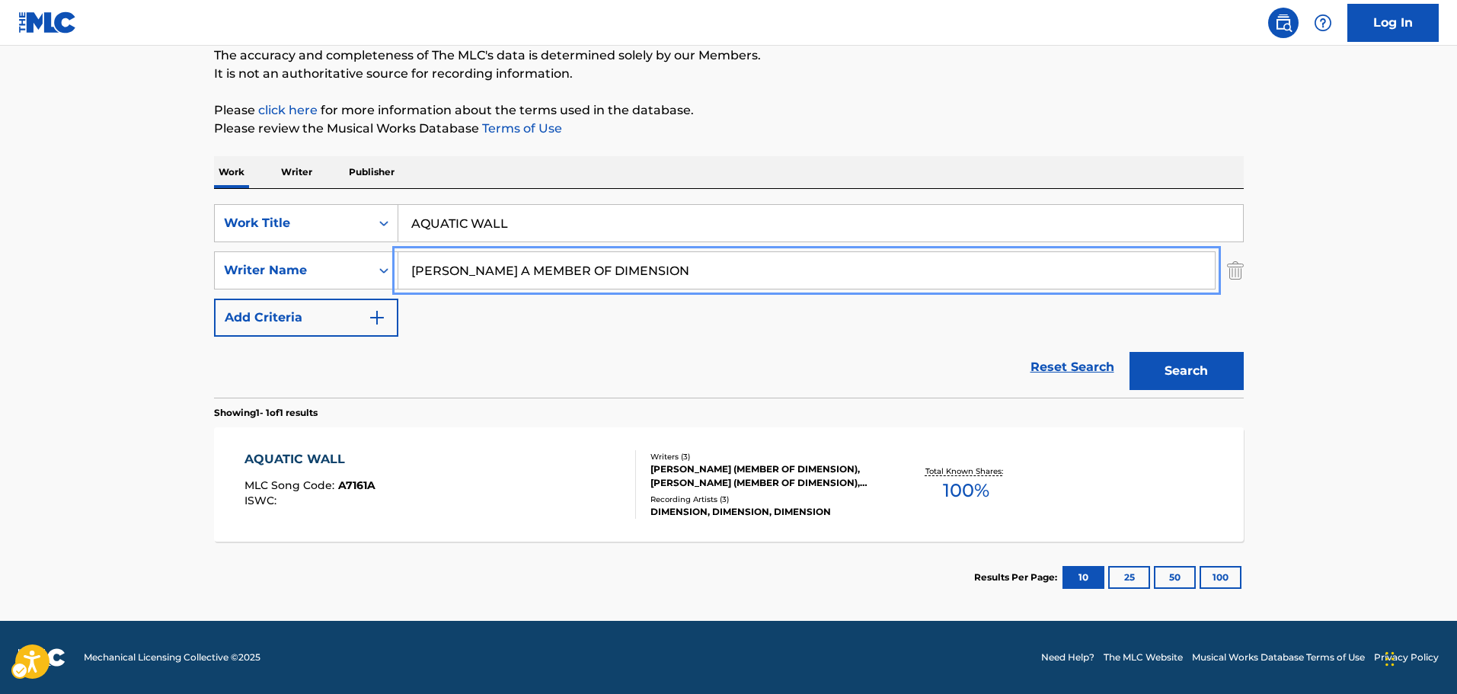
paste input "MONEDA CON CARA DE MUJER"
drag, startPoint x: 711, startPoint y: 275, endPoint x: 92, endPoint y: 282, distance: 619.2
click at [92, 282] on main "The MLC Public Work Search The accuracy and completeness of The MLC's data is d…" at bounding box center [728, 266] width 1457 height 710
type input "MONEDA CON CARA DE MUJER"
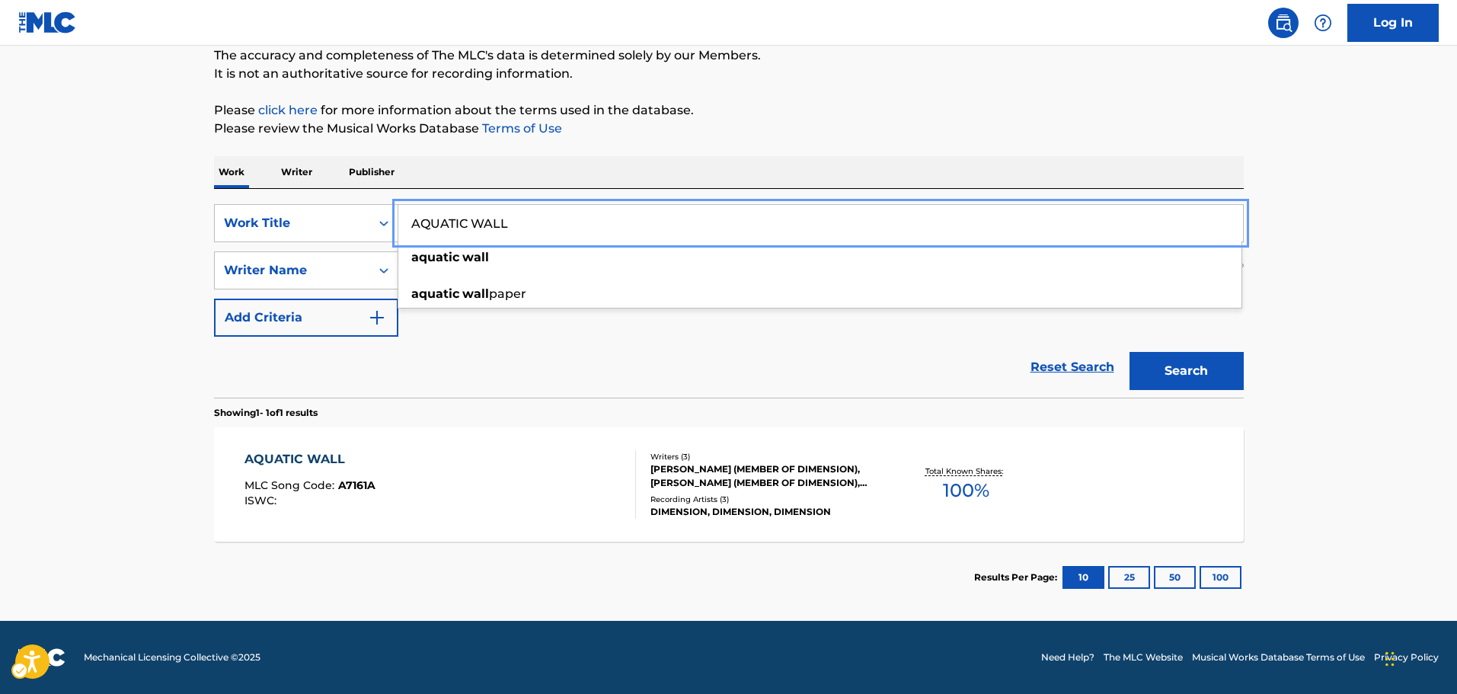
paste input "MONEDA CON CARA DE MUJER"
drag, startPoint x: 630, startPoint y: 226, endPoint x: 244, endPoint y: 245, distance: 386.6
click at [244, 245] on div "SearchWithCriteria7b8bb69a-e5c4-4fad-94f6-32045fca9430 Work Title MONEDA CON CA…" at bounding box center [729, 270] width 1030 height 133
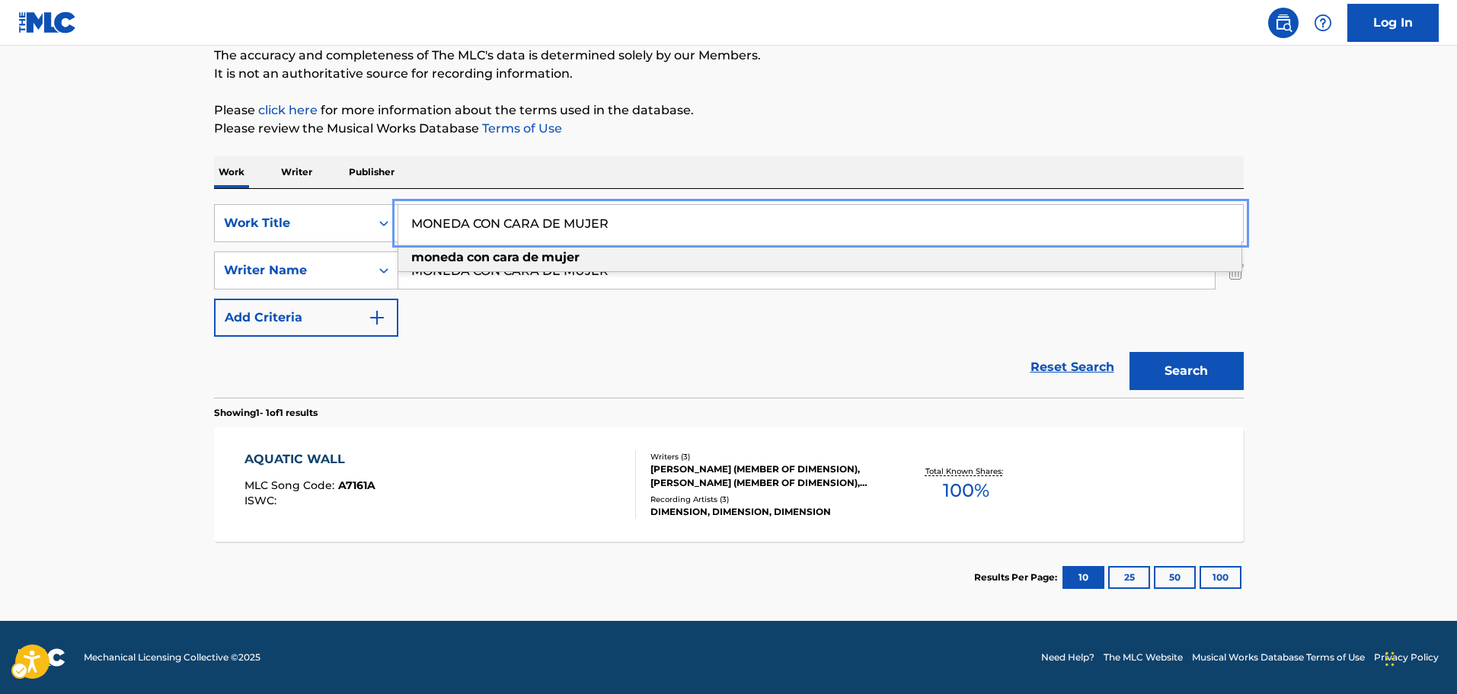
type input "MONEDA CON CARA DE MUJER"
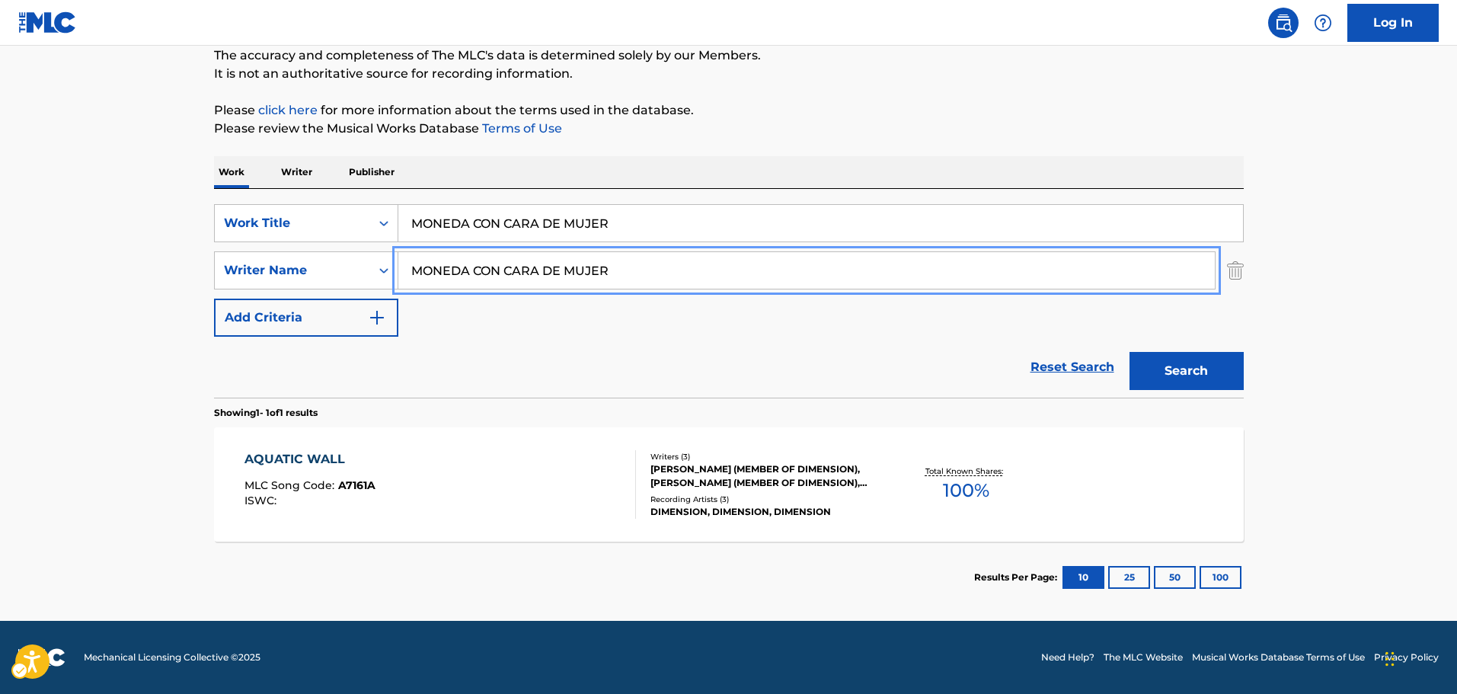
paste input "[PERSON_NAME]"
drag, startPoint x: 561, startPoint y: 280, endPoint x: 619, endPoint y: 338, distance: 82.4
click at [281, 336] on div "SearchWithCriteria7b8bb69a-e5c4-4fad-94f6-32045fca9430 Work Title MONEDA CON CA…" at bounding box center [729, 270] width 1030 height 133
type input "[PERSON_NAME]"
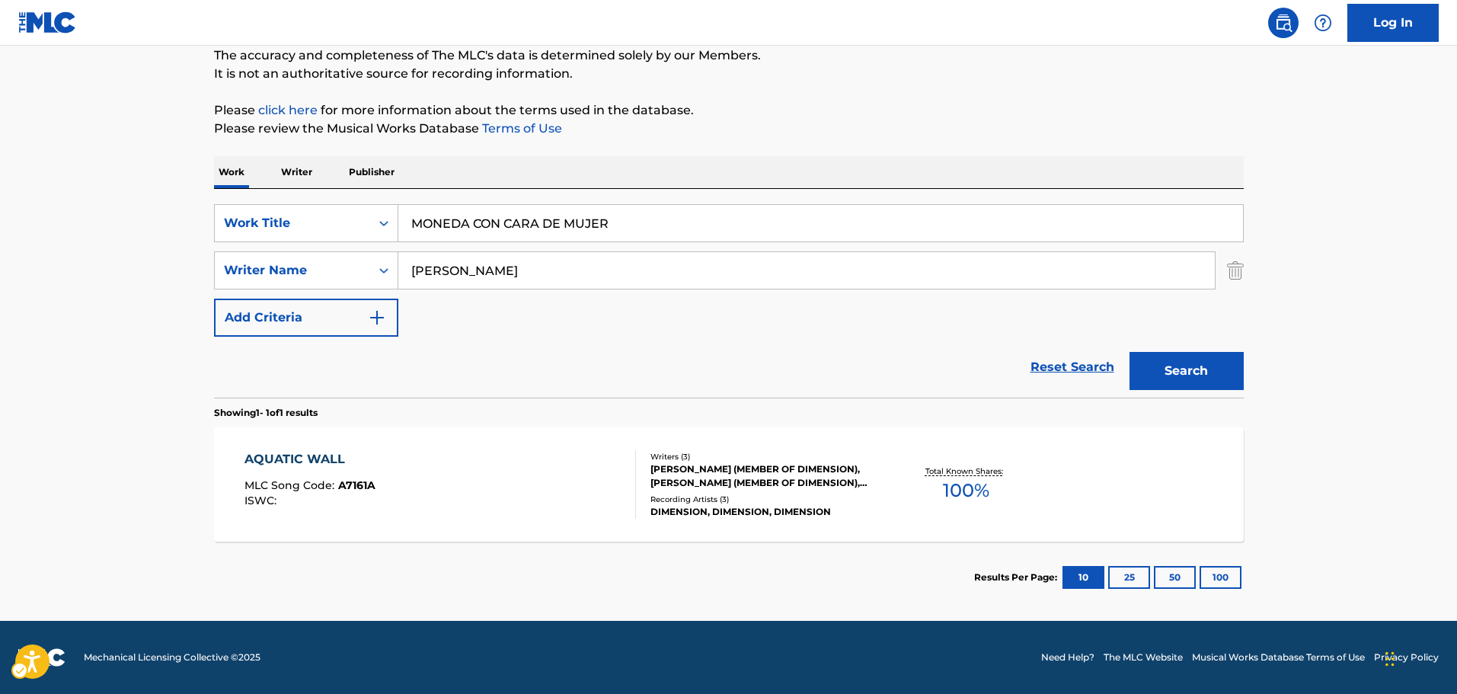
click at [1150, 346] on div "Search" at bounding box center [1183, 367] width 122 height 61
click at [1165, 375] on button "Search" at bounding box center [1186, 371] width 114 height 38
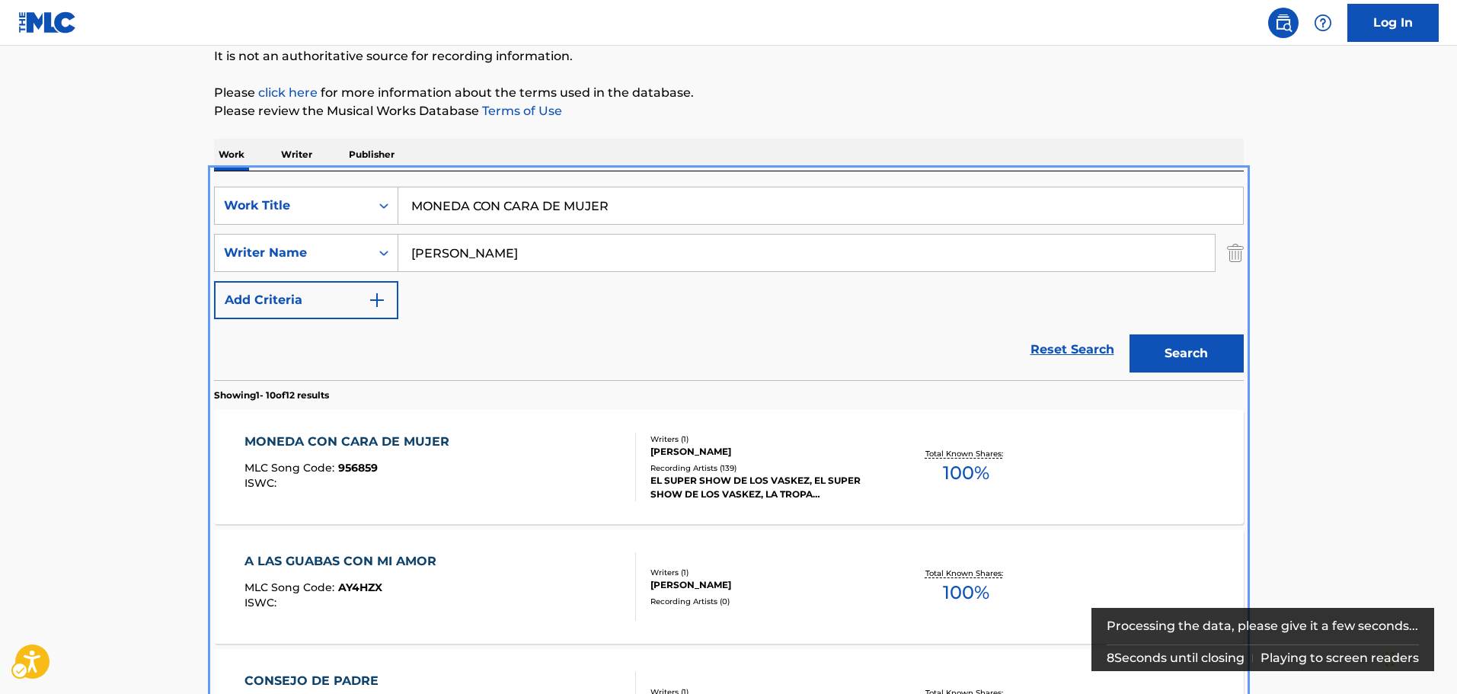
scroll to position [324, 0]
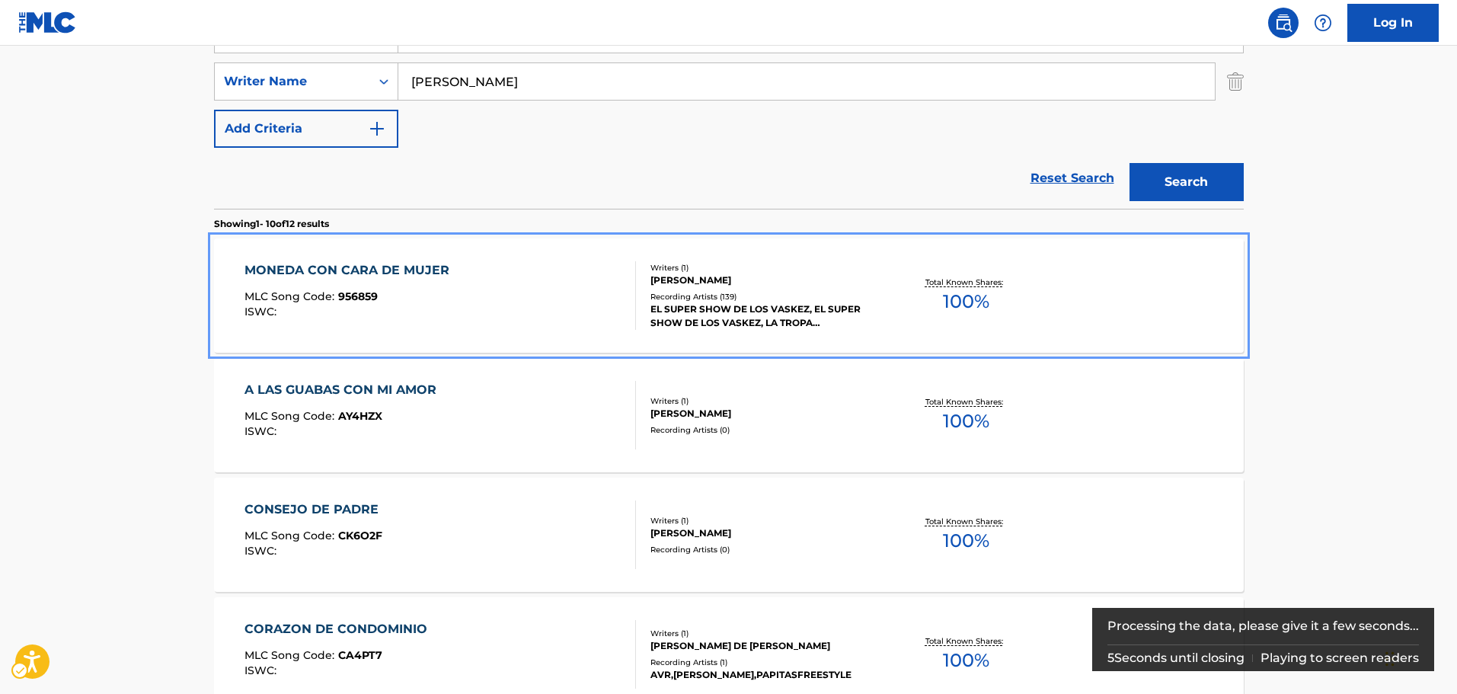
click at [759, 273] on div "[PERSON_NAME]" at bounding box center [765, 280] width 230 height 14
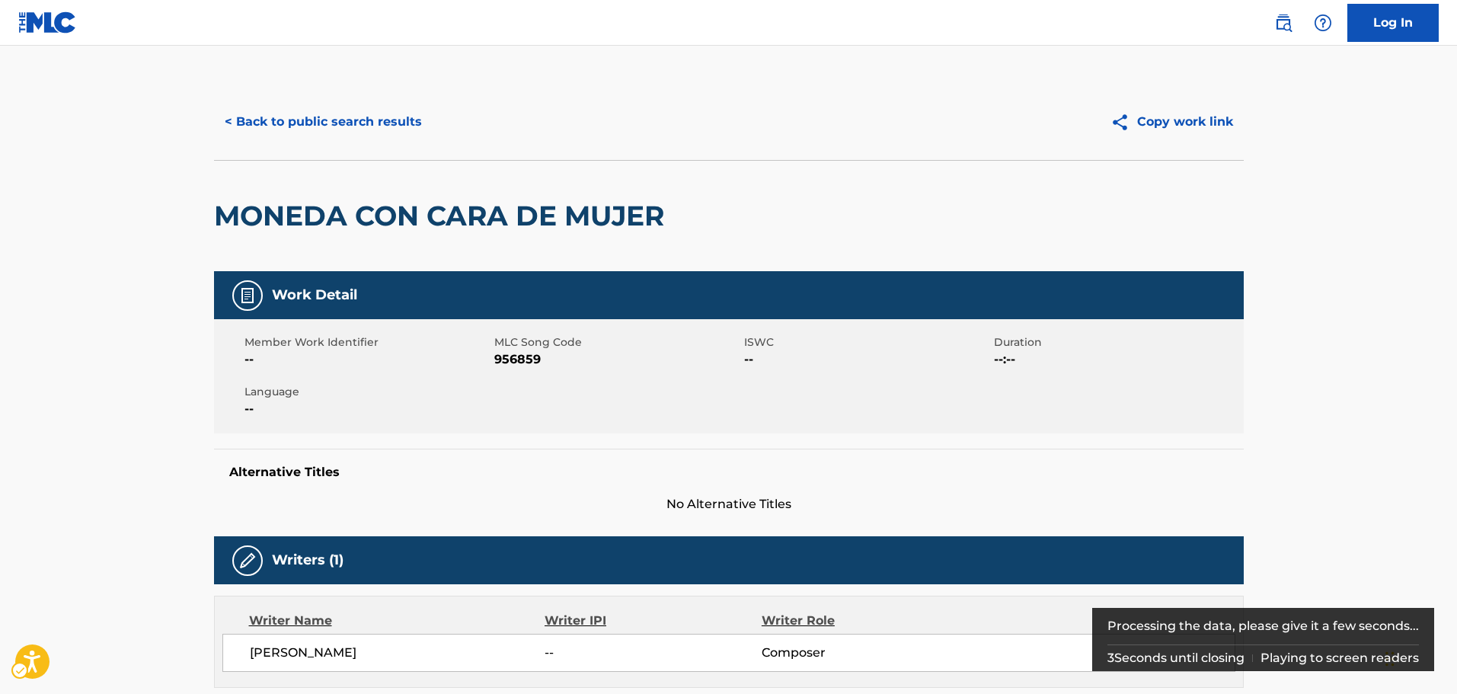
scroll to position [838, 0]
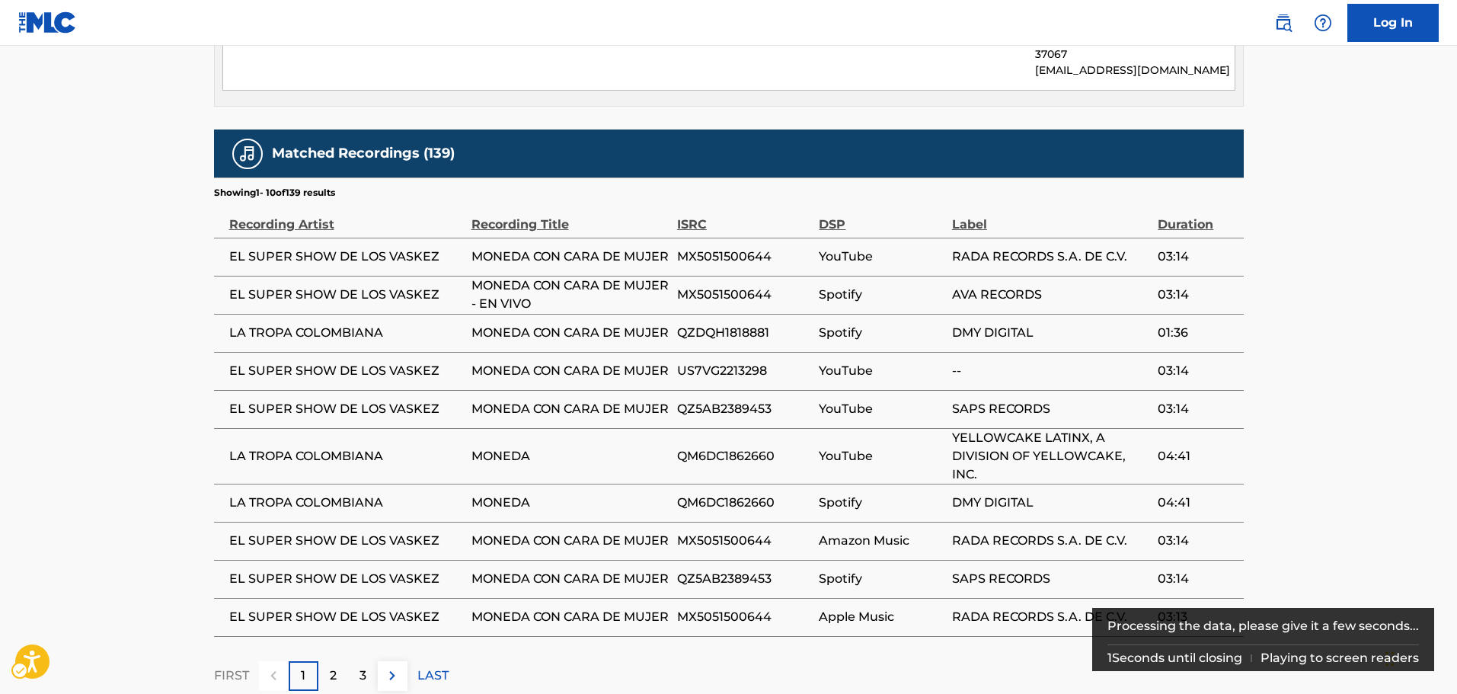
click at [307, 362] on span "EL SUPER SHOW DE LOS VASKEZ" at bounding box center [346, 371] width 235 height 18
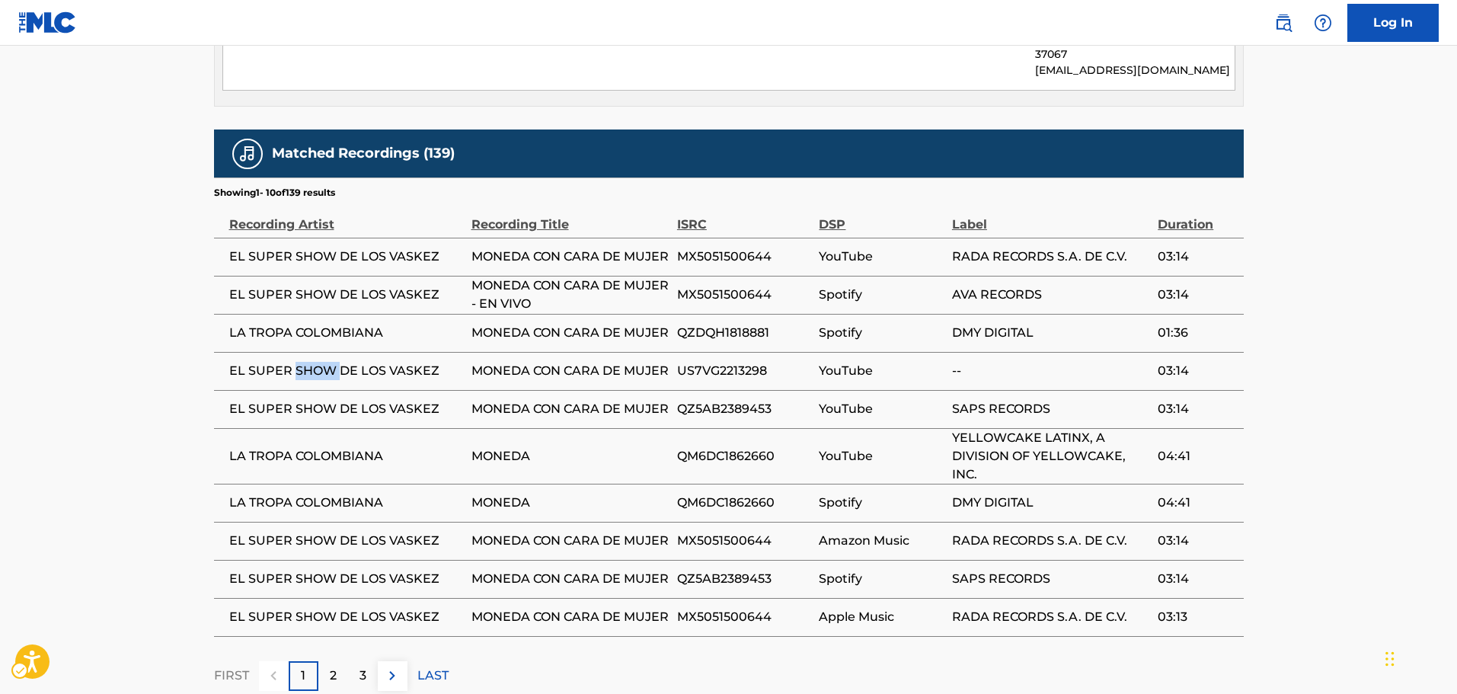
click at [307, 362] on span "EL SUPER SHOW DE LOS VASKEZ" at bounding box center [346, 371] width 235 height 18
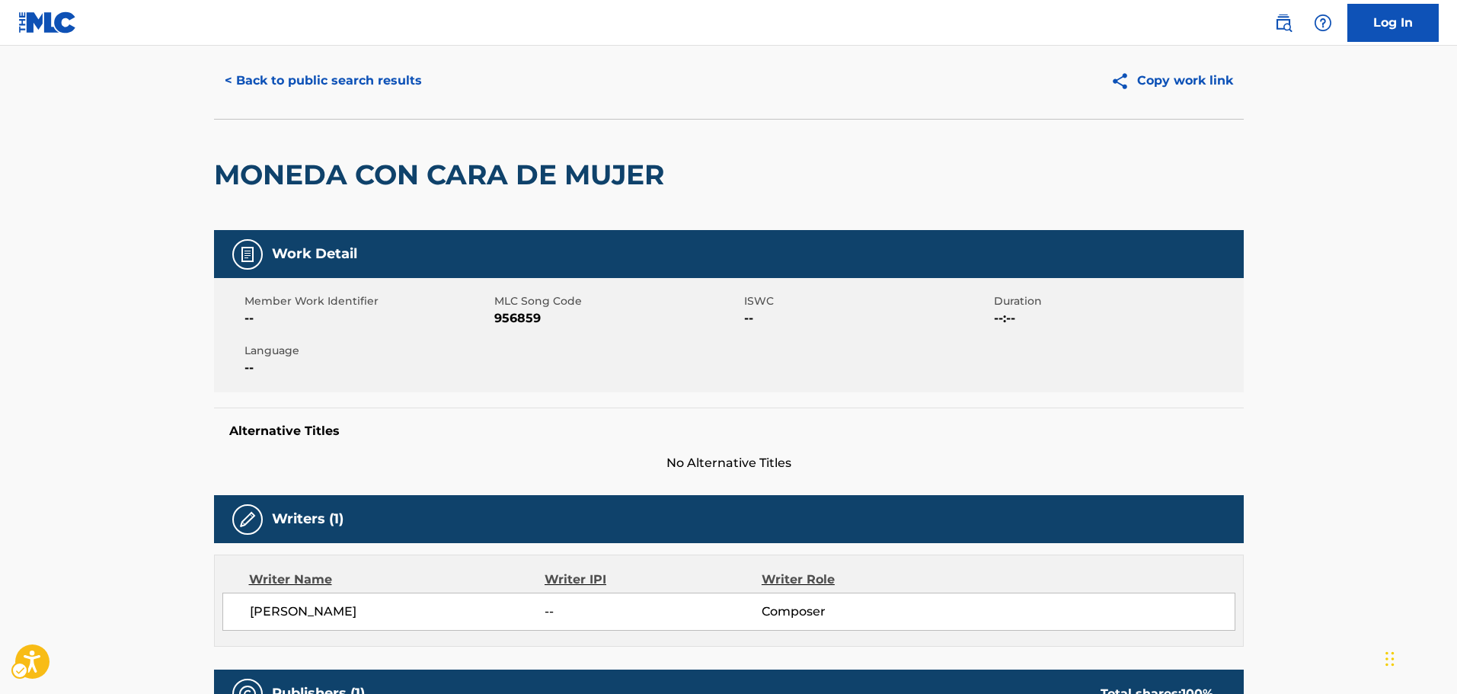
scroll to position [0, 0]
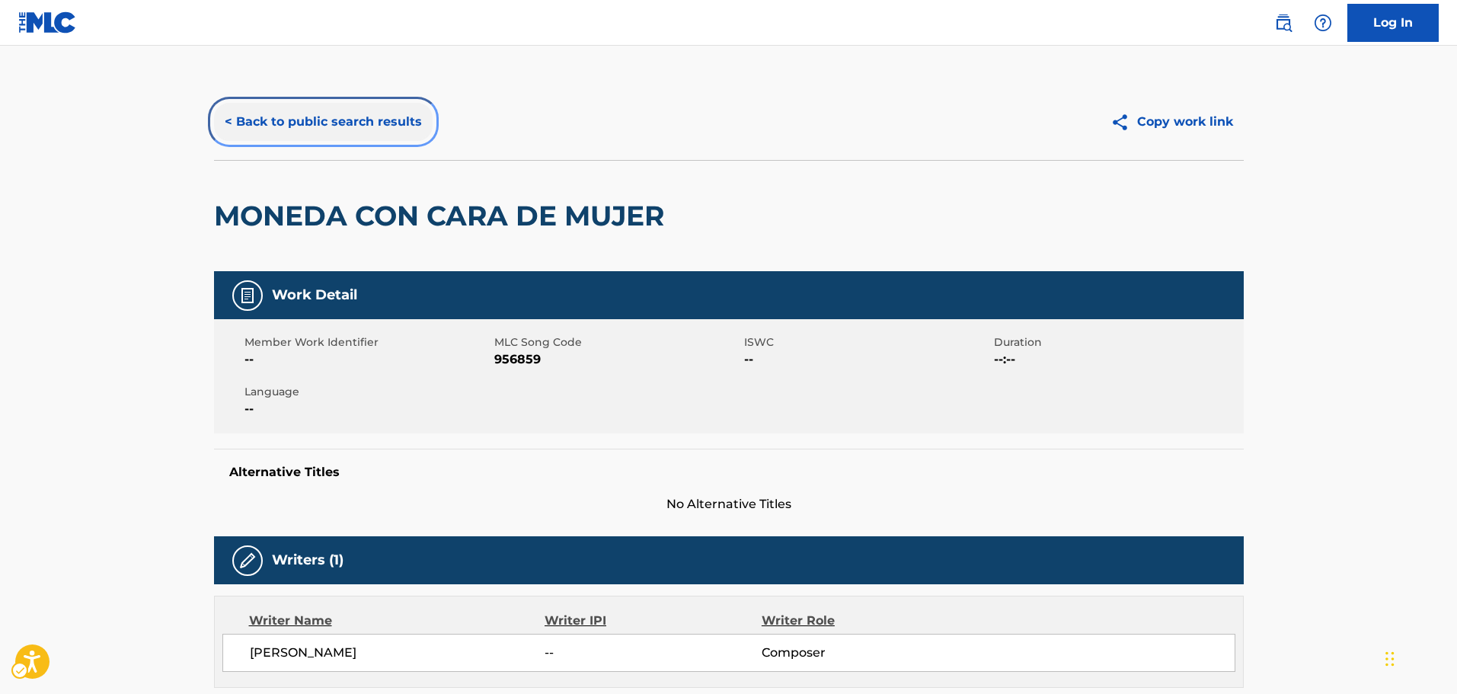
click at [331, 121] on button "< Back to public search results" at bounding box center [323, 122] width 219 height 38
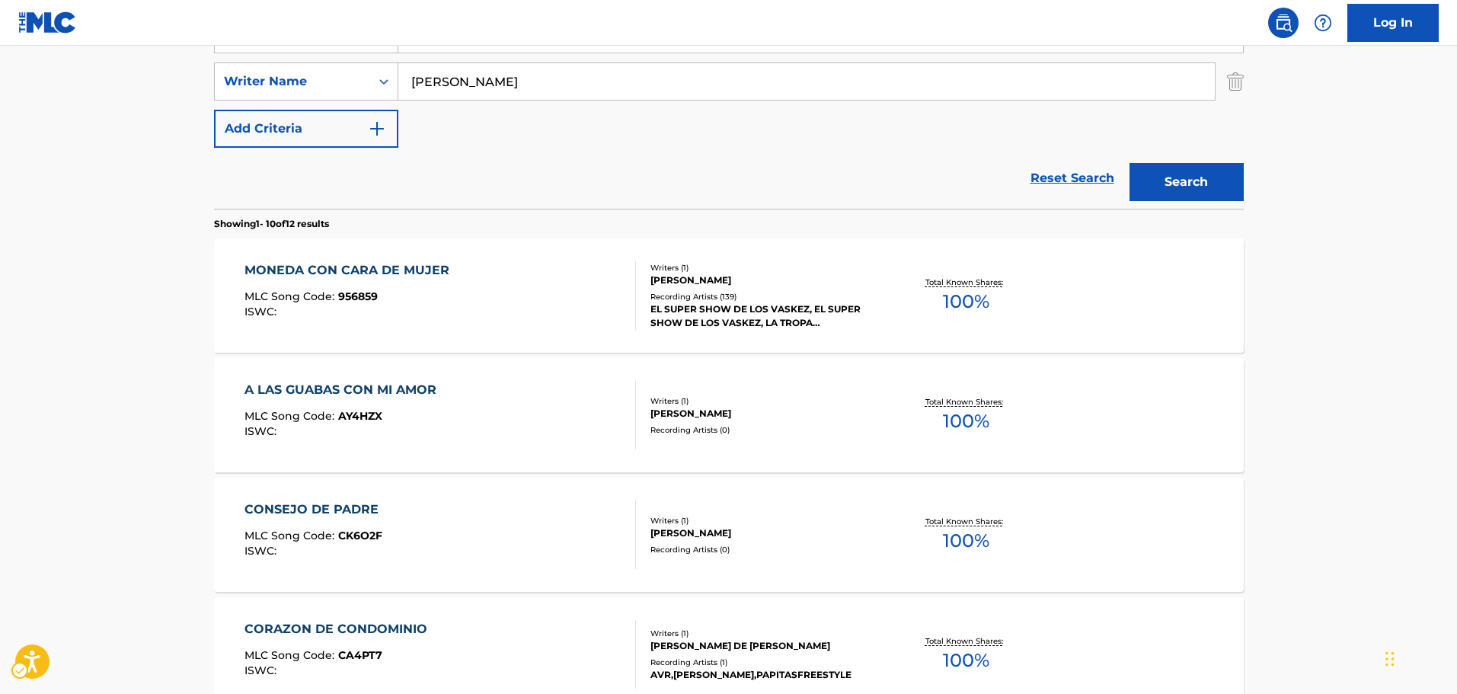
scroll to position [171, 0]
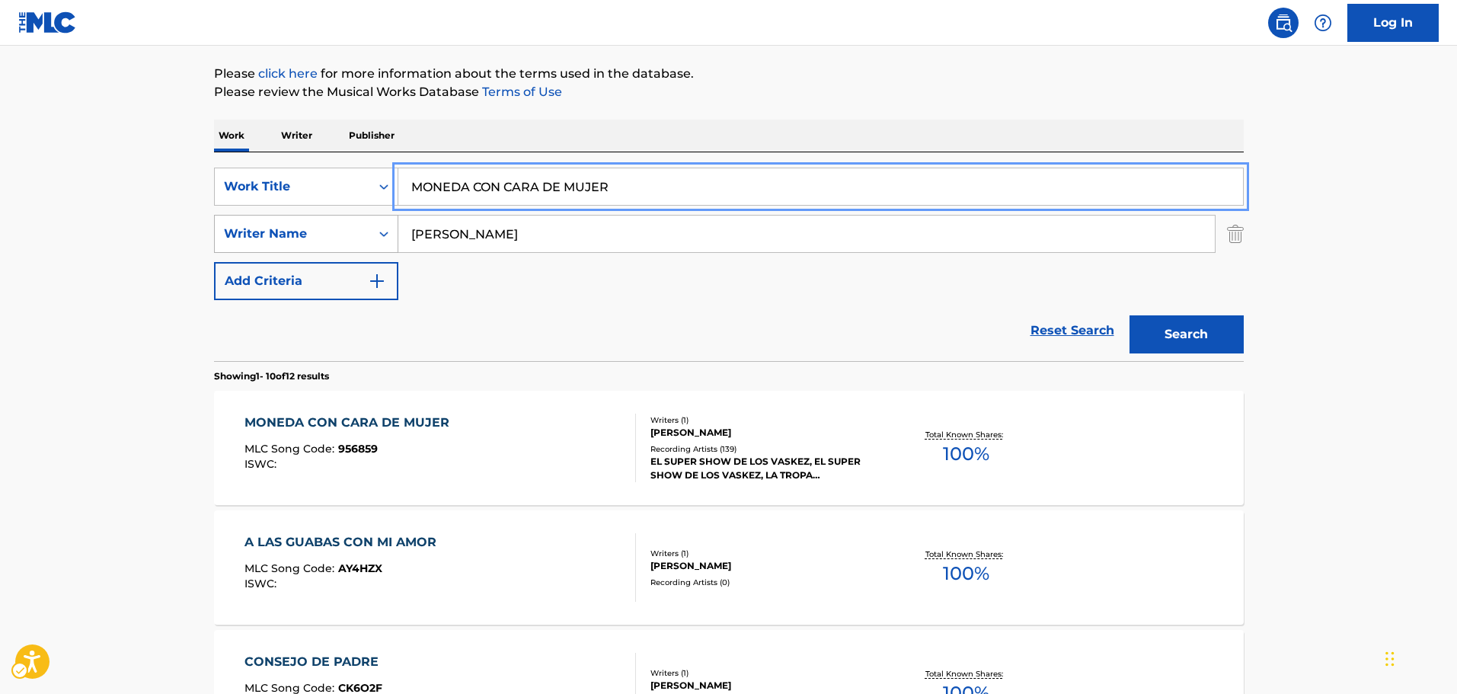
paste input "COSAS TIENEN MOVIMIENTO LAS"
drag, startPoint x: 628, startPoint y: 187, endPoint x: 242, endPoint y: 248, distance: 390.0
click at [255, 243] on div "SearchWithCriteria7b8bb69a-e5c4-4fad-94f6-32045fca9430 Work Title COSAS TIENEN …" at bounding box center [729, 234] width 1030 height 133
type input "COSAS TIENEN MOVIMIENTO LAS"
click at [416, 282] on div "SearchWithCriteria7b8bb69a-e5c4-4fad-94f6-32045fca9430 Work Title COSAS TIENEN …" at bounding box center [729, 234] width 1030 height 133
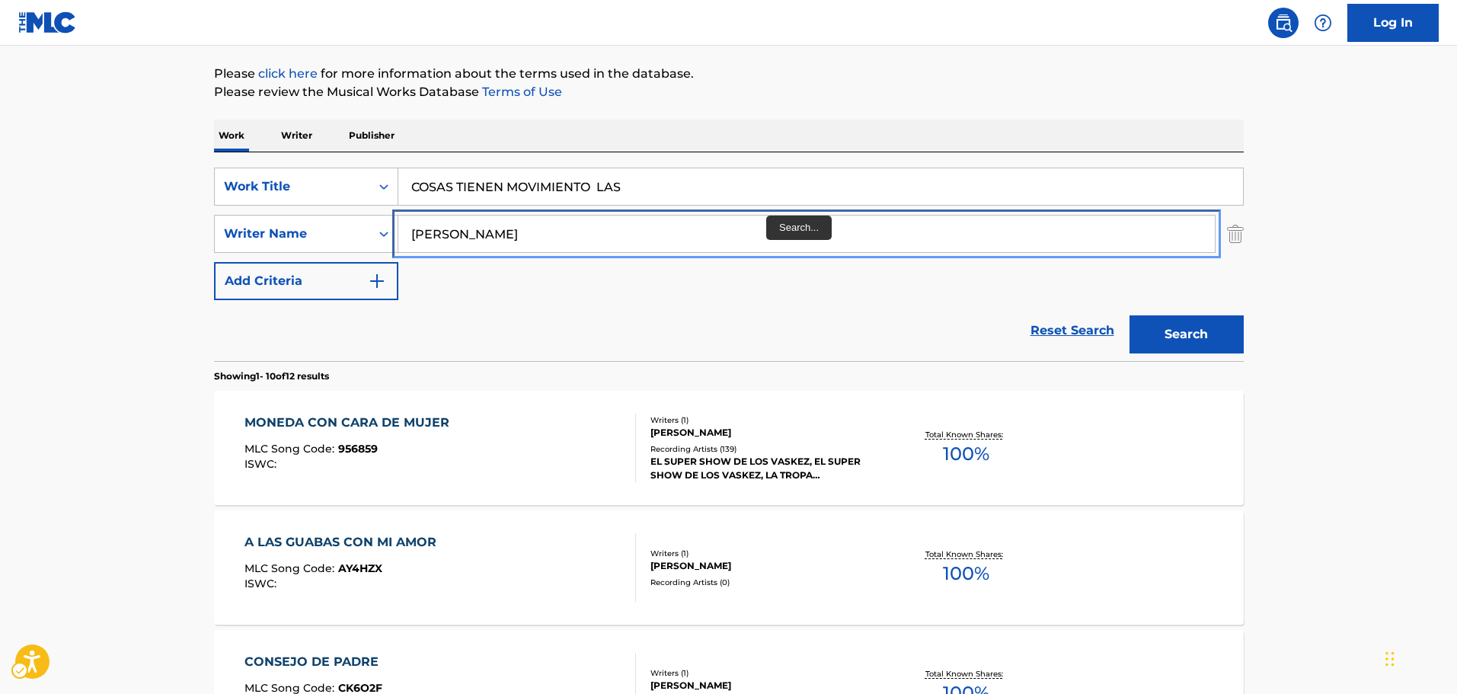
paste input "OLFO [PERSON_NAME]"
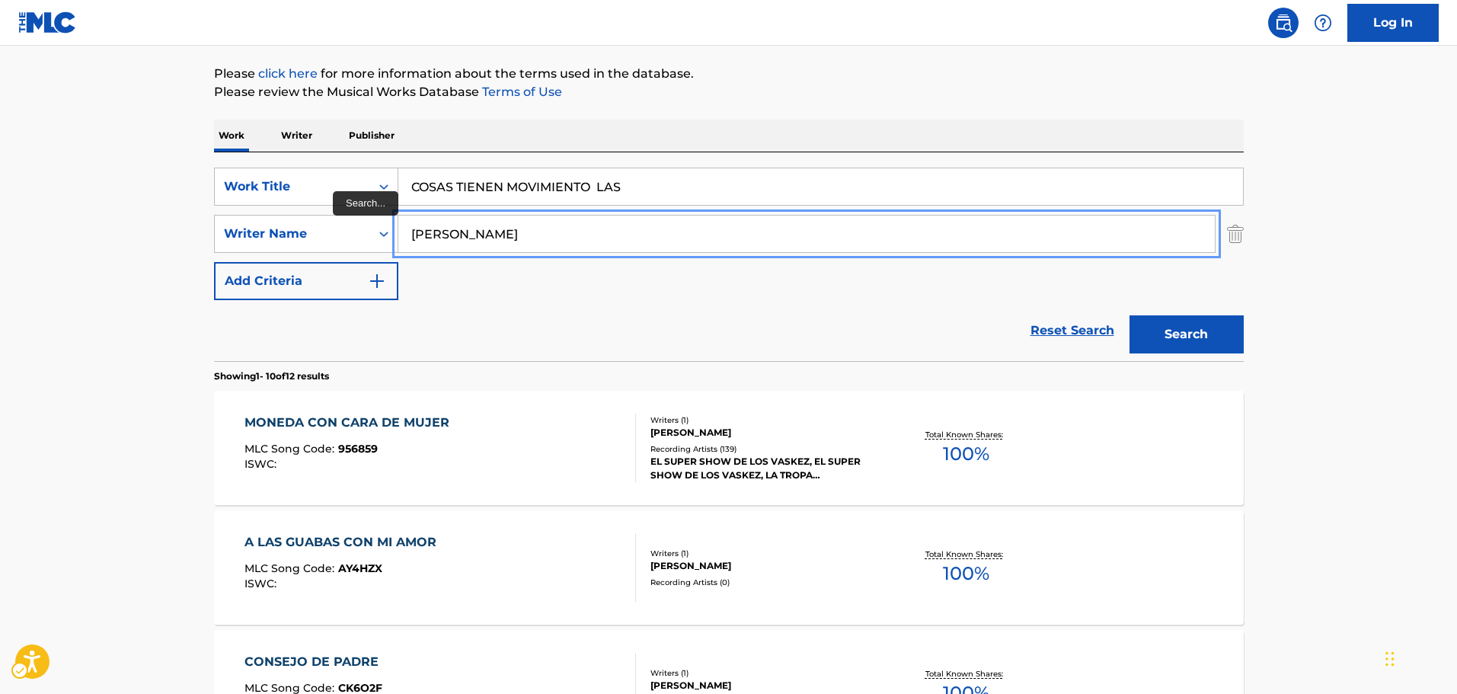
drag, startPoint x: 653, startPoint y: 234, endPoint x: 330, endPoint y: 282, distance: 326.5
click at [330, 282] on div "SearchWithCriteria7b8bb69a-e5c4-4fad-94f6-32045fca9430 Work Title COSAS TIENEN …" at bounding box center [729, 234] width 1030 height 133
type input "[PERSON_NAME]"
click at [1173, 321] on button "Search" at bounding box center [1186, 334] width 114 height 38
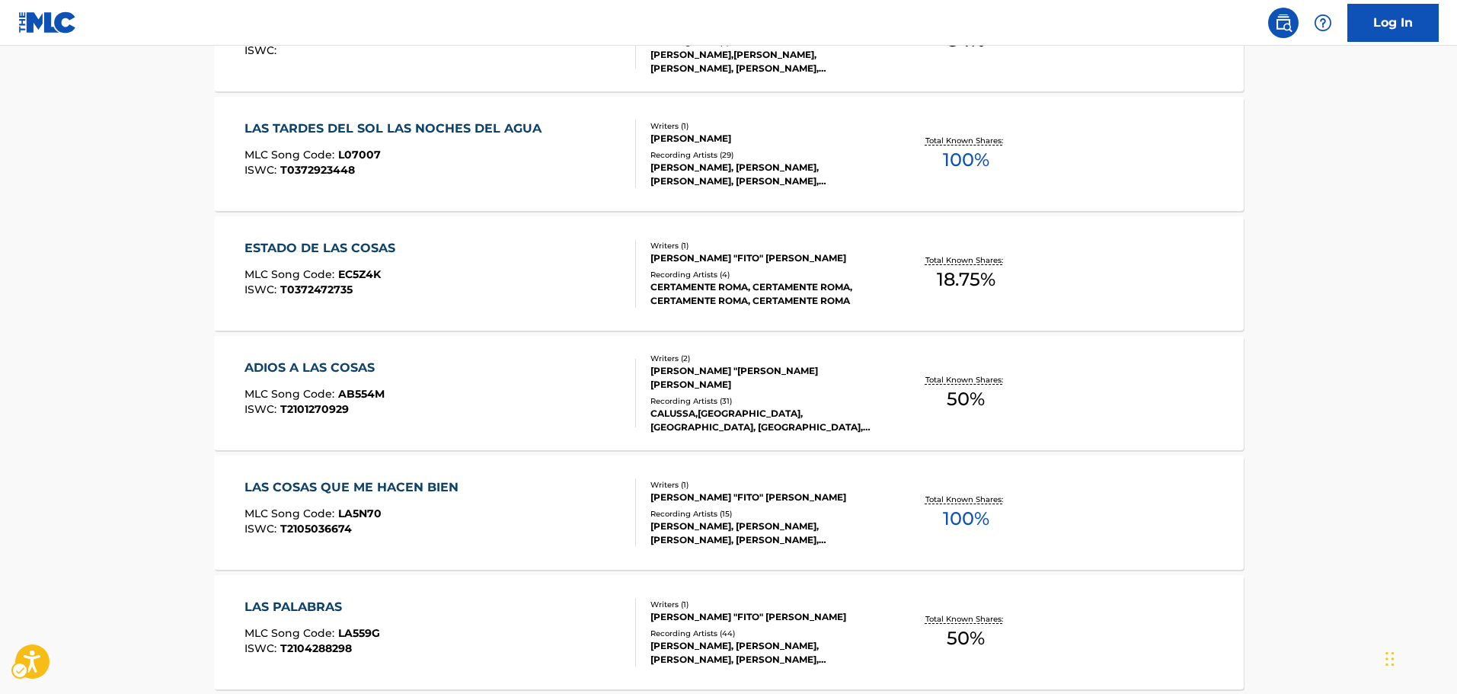
scroll to position [248, 0]
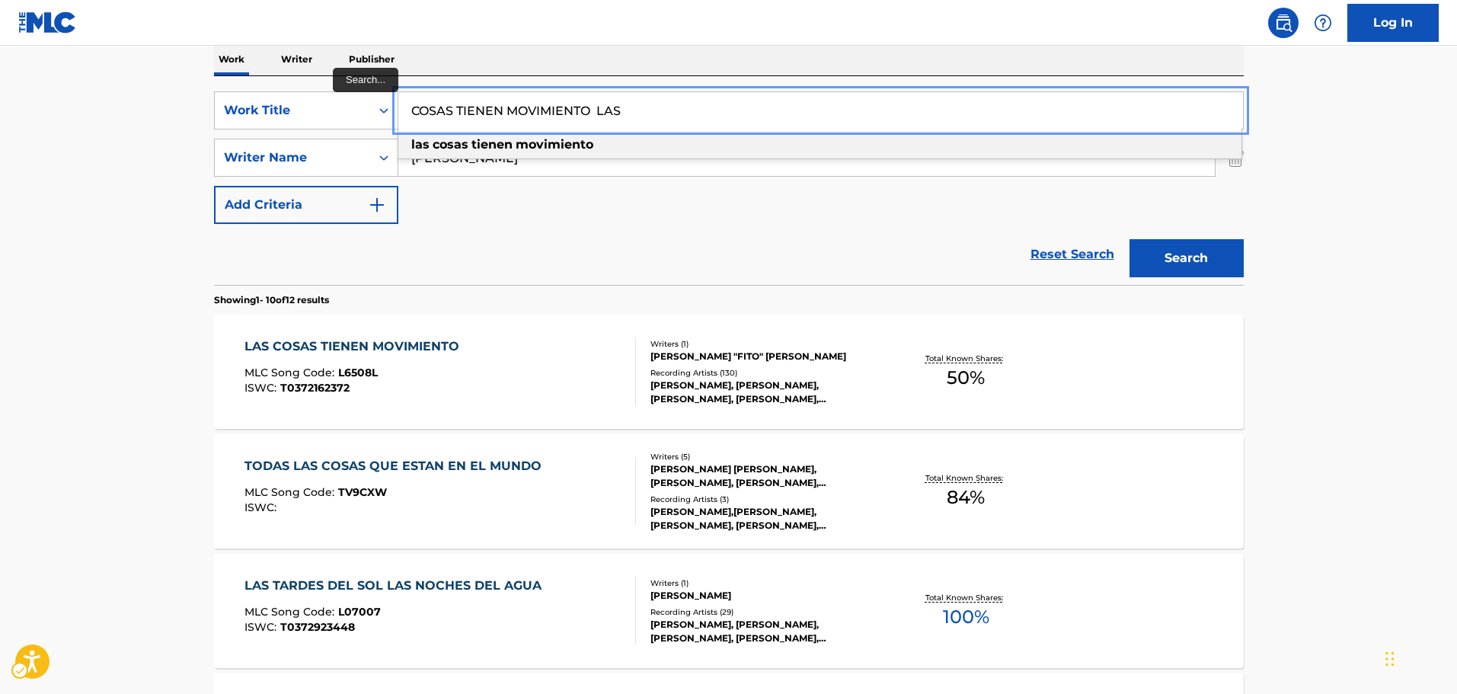
paste input "AFTER THE LOVIN'"
drag, startPoint x: 645, startPoint y: 116, endPoint x: 396, endPoint y: 126, distance: 249.2
click at [397, 125] on div "SearchWithCriteria7b8bb69a-e5c4-4fad-94f6-32045fca9430 Work Title AFTER THE LOV…" at bounding box center [729, 110] width 1030 height 38
type input "AFTER THE LOVIN'"
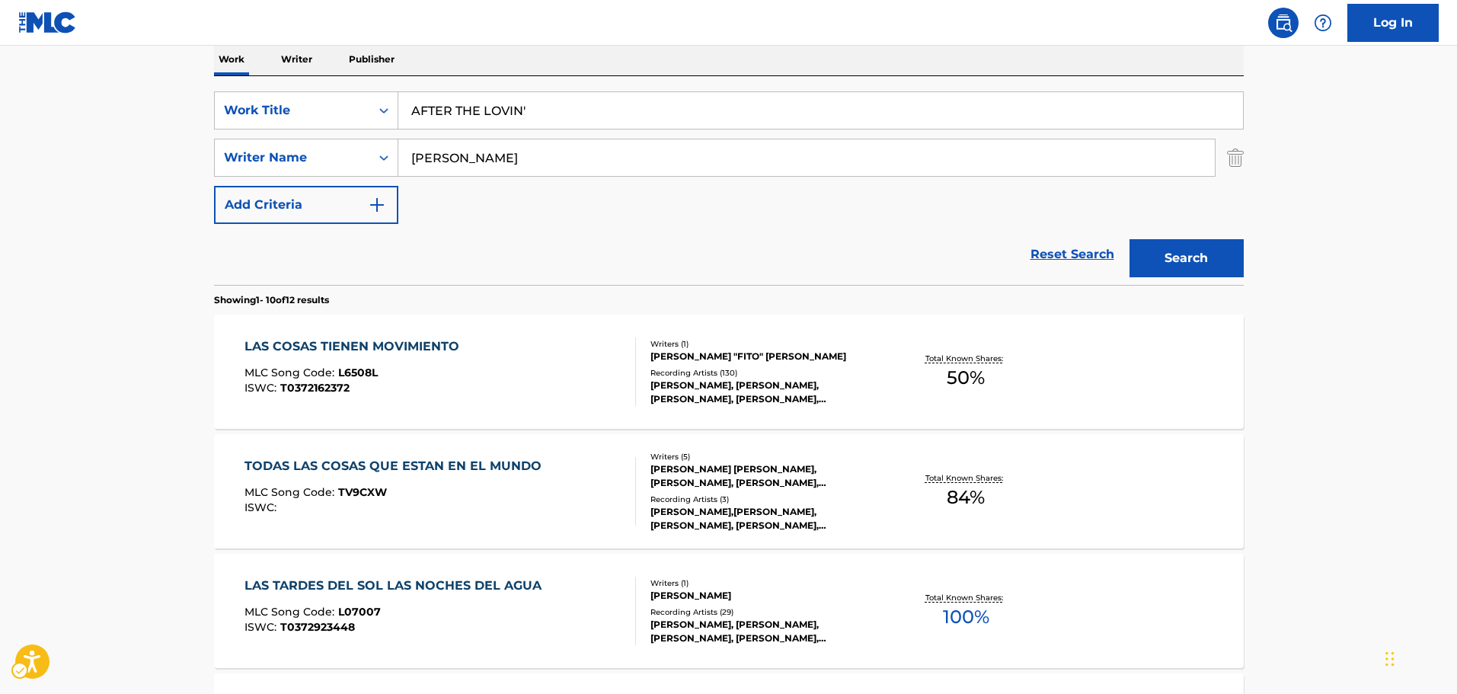
click at [489, 275] on div "Reset Search Search" at bounding box center [729, 254] width 1030 height 61
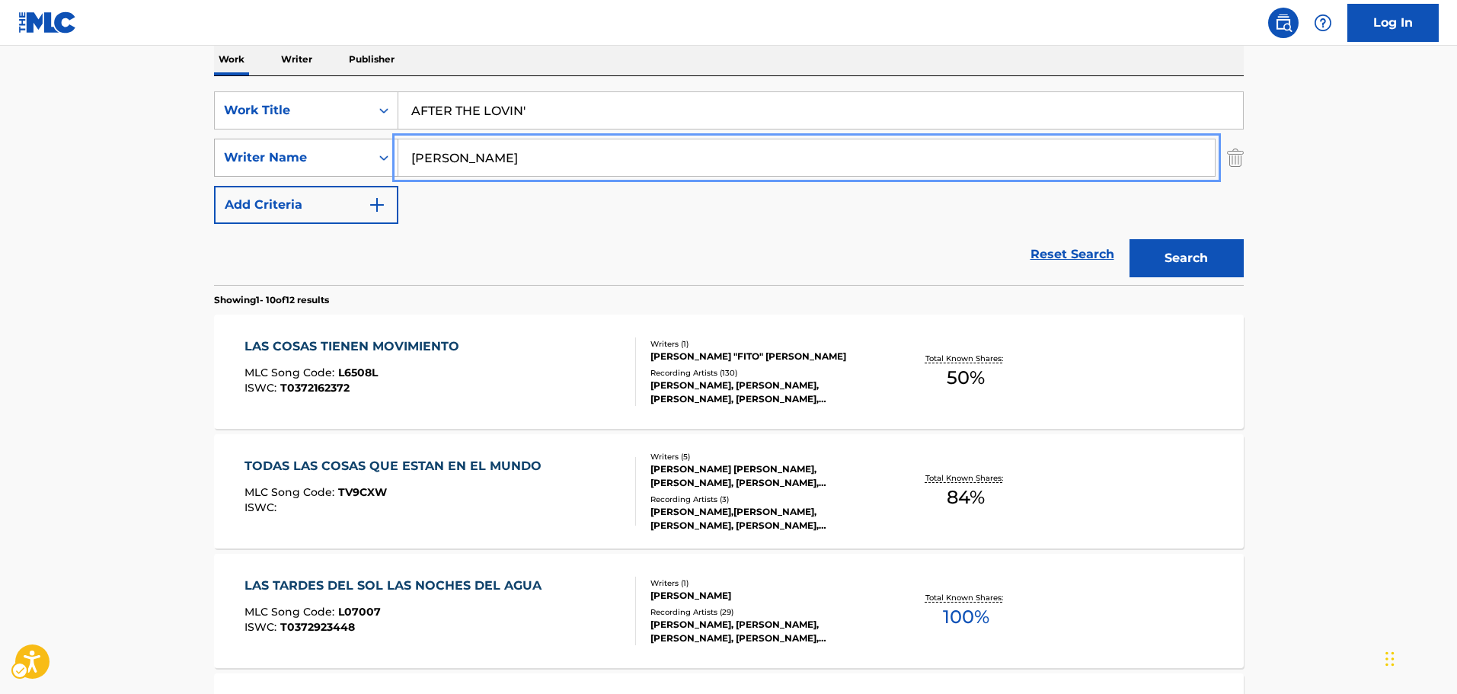
paste input "[PERSON_NAME]"
drag, startPoint x: 564, startPoint y: 160, endPoint x: 391, endPoint y: 147, distance: 172.6
click at [391, 147] on div "SearchWithCriteriab3077cec-b905-46c6-aad3-28e7bdbcaee1 Writer Name [PERSON_NAME]" at bounding box center [729, 158] width 1030 height 38
type input "[PERSON_NAME]"
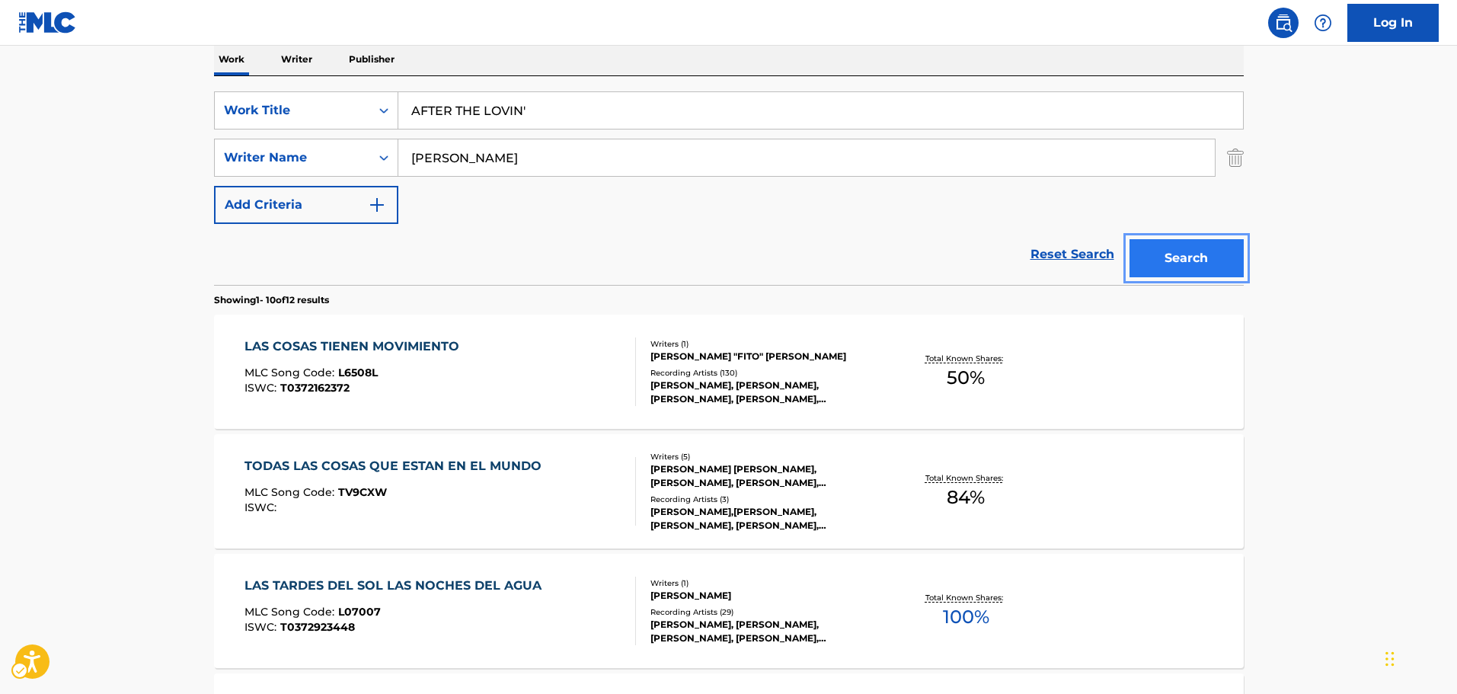
click at [1188, 262] on button "Search" at bounding box center [1186, 258] width 114 height 38
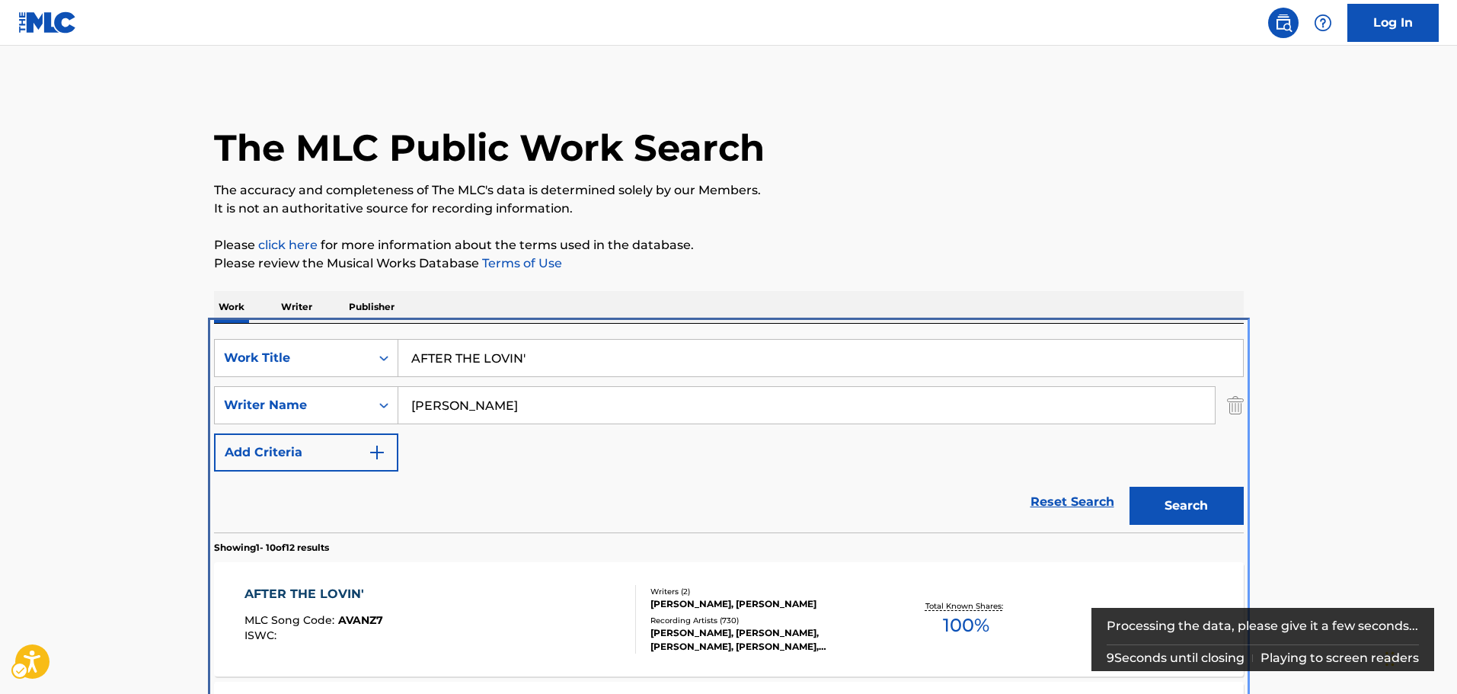
scroll to position [324, 0]
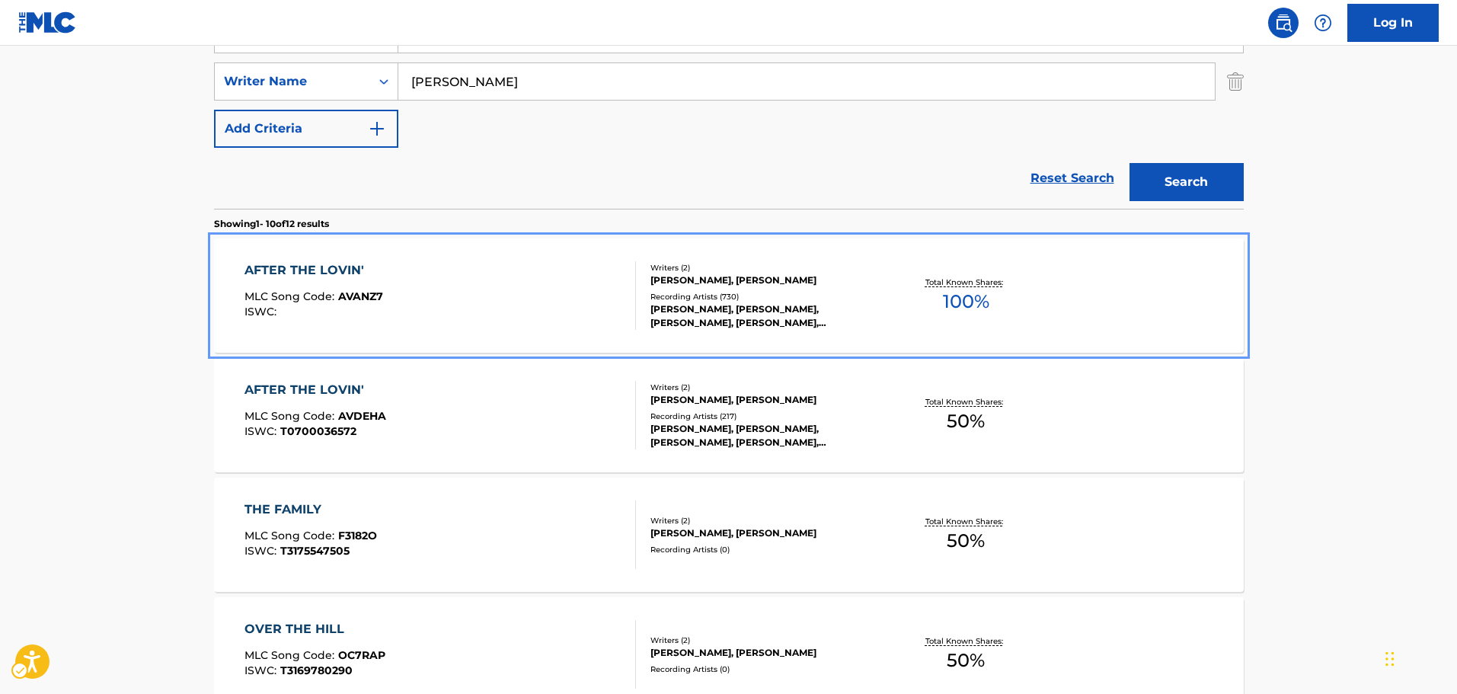
click at [841, 291] on div "Recording Artists ( 730 )" at bounding box center [765, 296] width 230 height 11
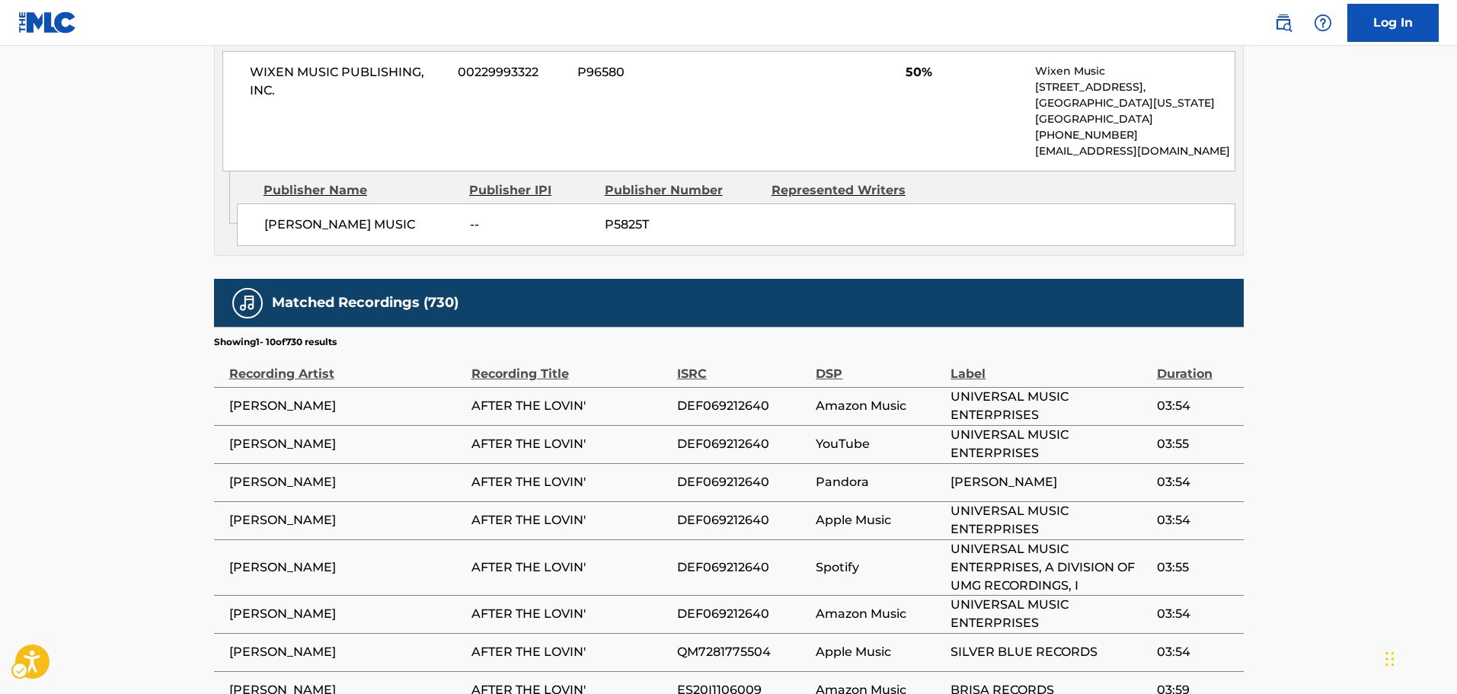
scroll to position [1305, 0]
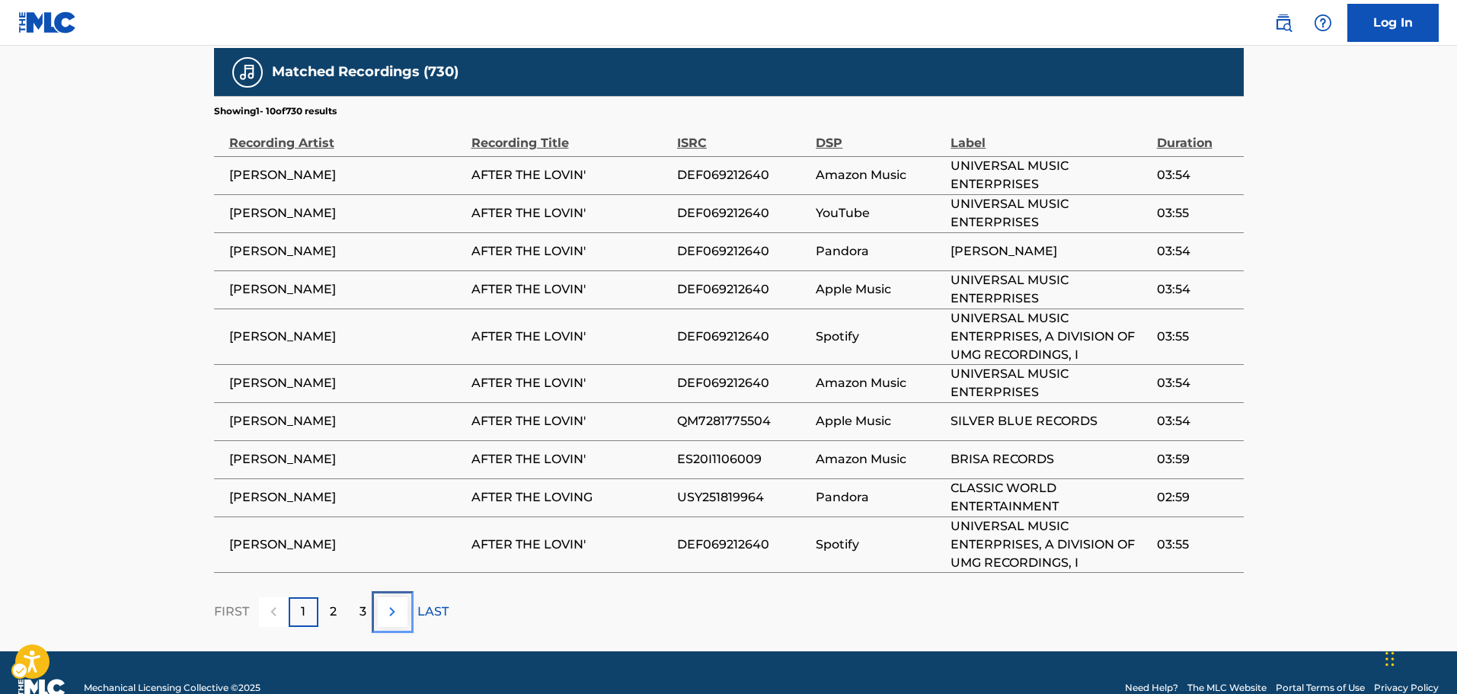
click at [378, 597] on button at bounding box center [393, 612] width 30 height 30
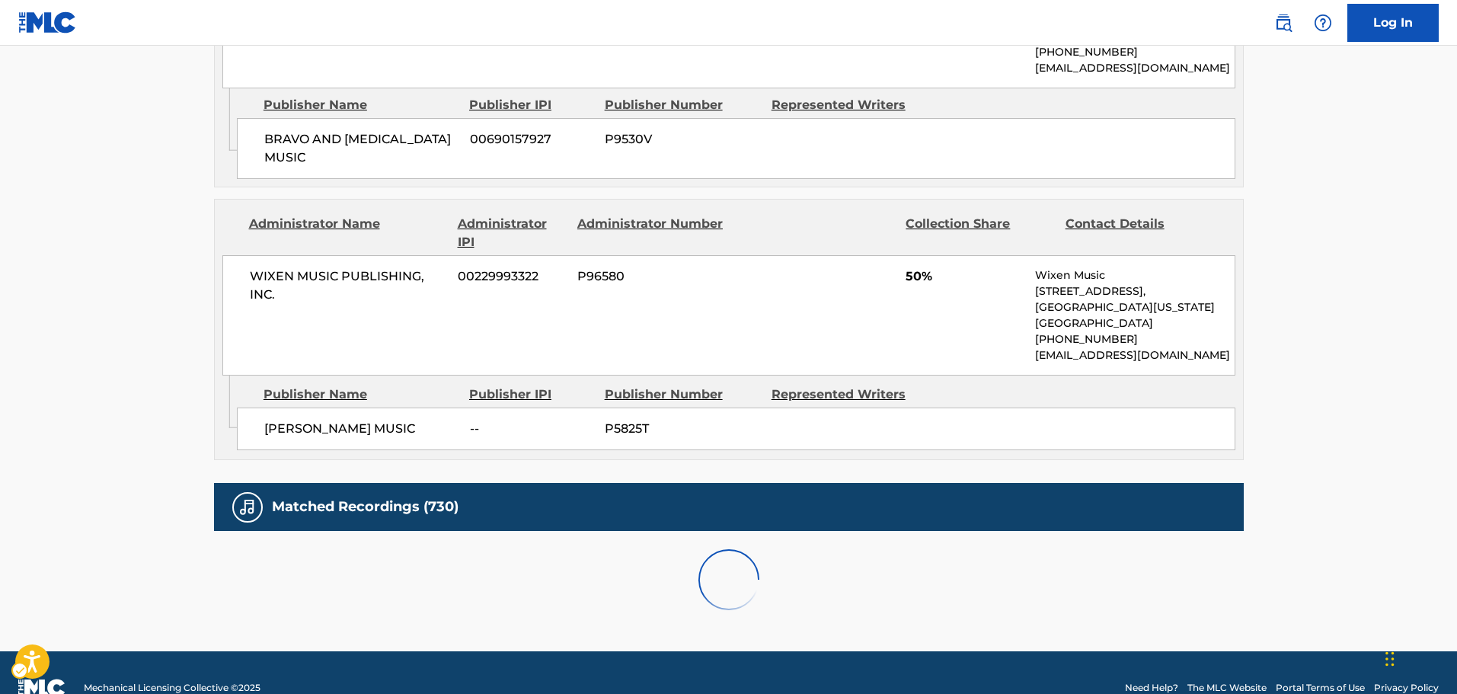
click at [353, 575] on div at bounding box center [729, 579] width 1030 height 97
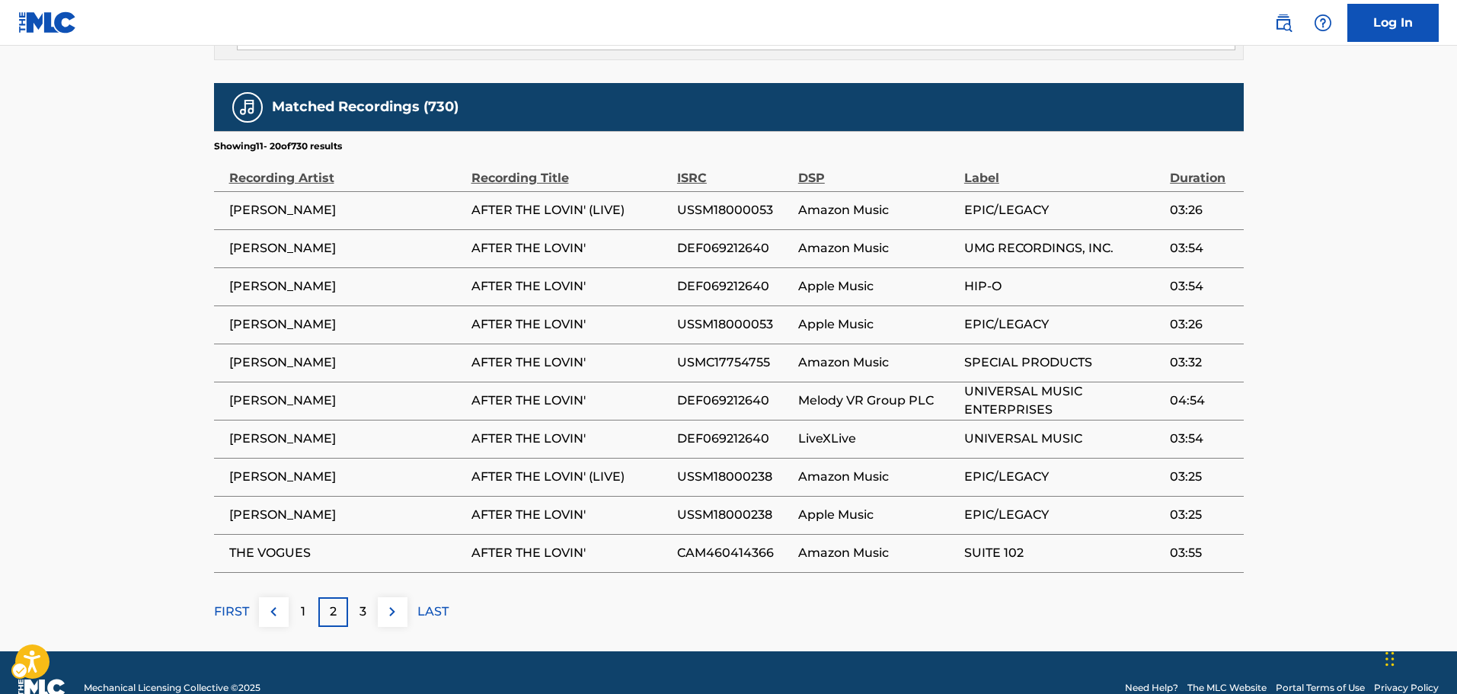
drag, startPoint x: 230, startPoint y: 408, endPoint x: 394, endPoint y: 414, distance: 163.9
click at [394, 430] on span "[PERSON_NAME]" at bounding box center [346, 439] width 235 height 18
click at [388, 430] on span "[PERSON_NAME]" at bounding box center [346, 439] width 235 height 18
drag, startPoint x: 404, startPoint y: 409, endPoint x: 220, endPoint y: 410, distance: 183.5
click at [220, 420] on td "[PERSON_NAME]" at bounding box center [342, 439] width 257 height 38
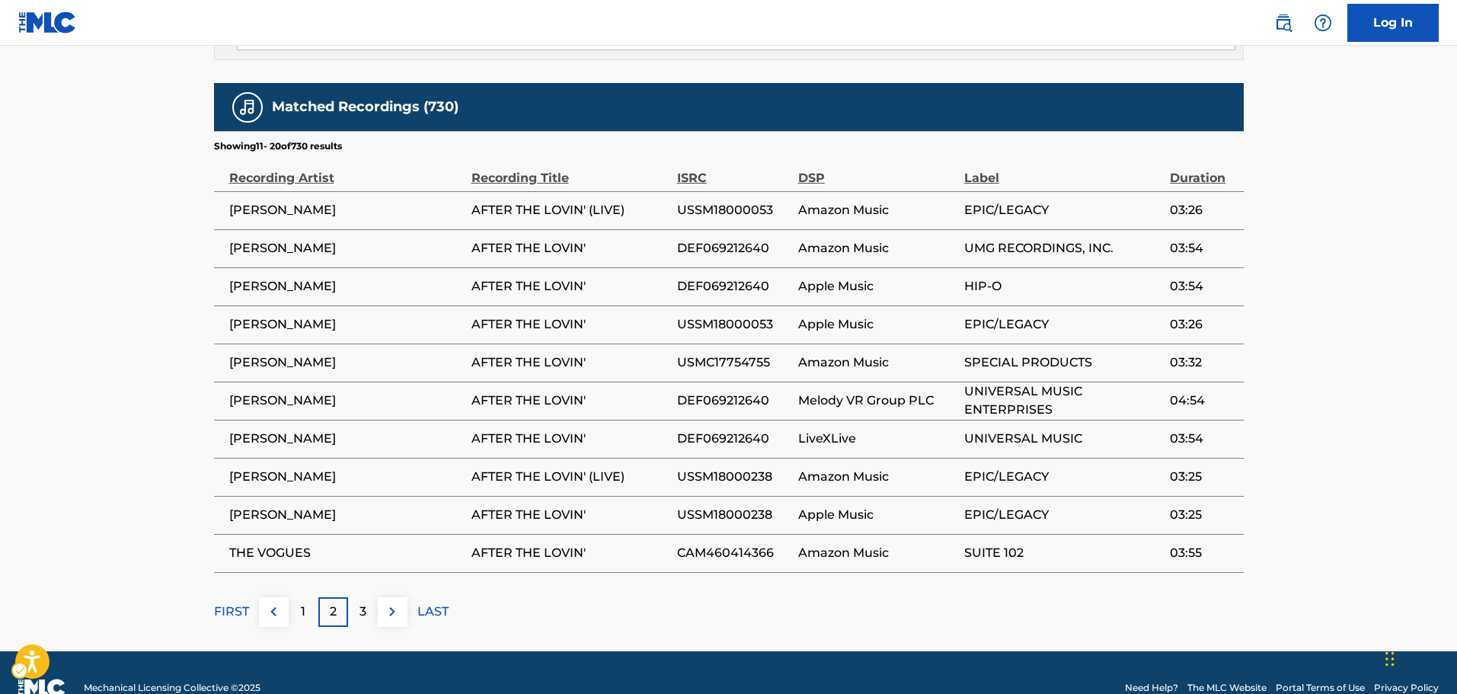
copy span "[PERSON_NAME]"
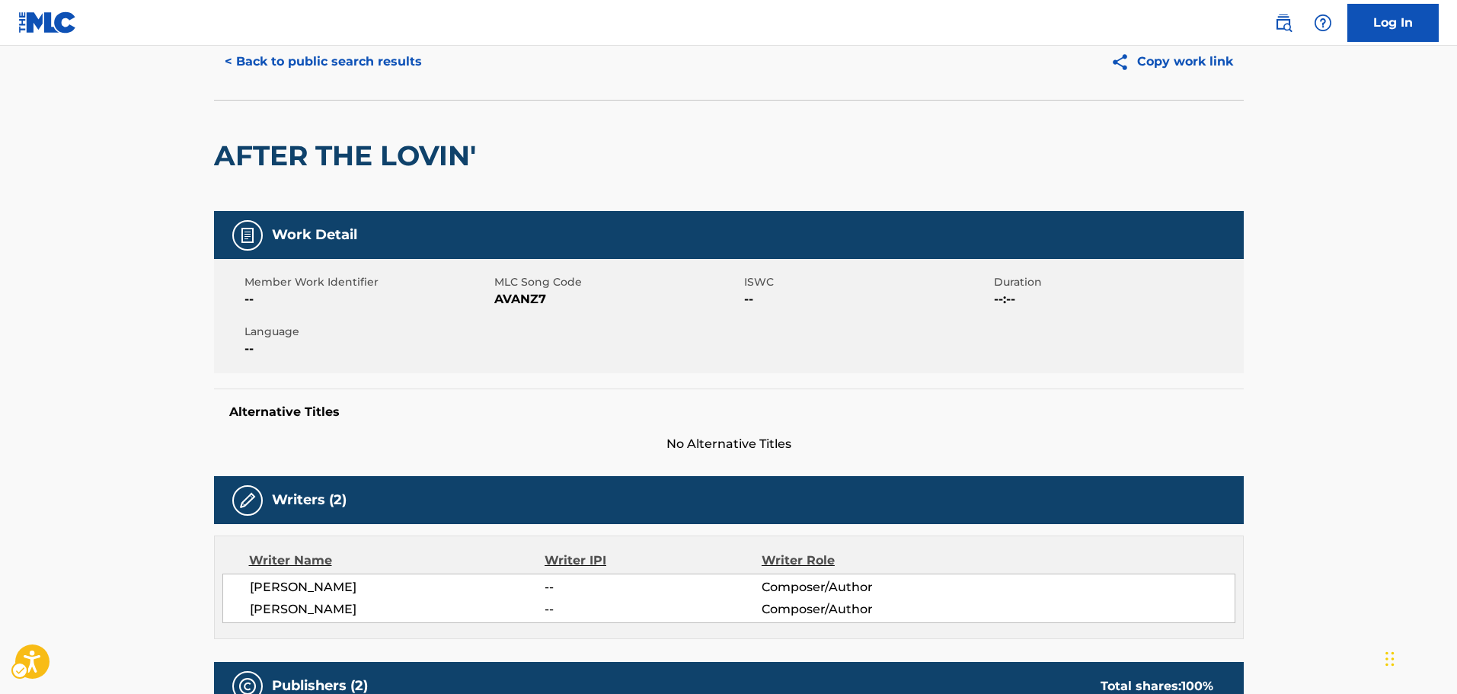
scroll to position [0, 0]
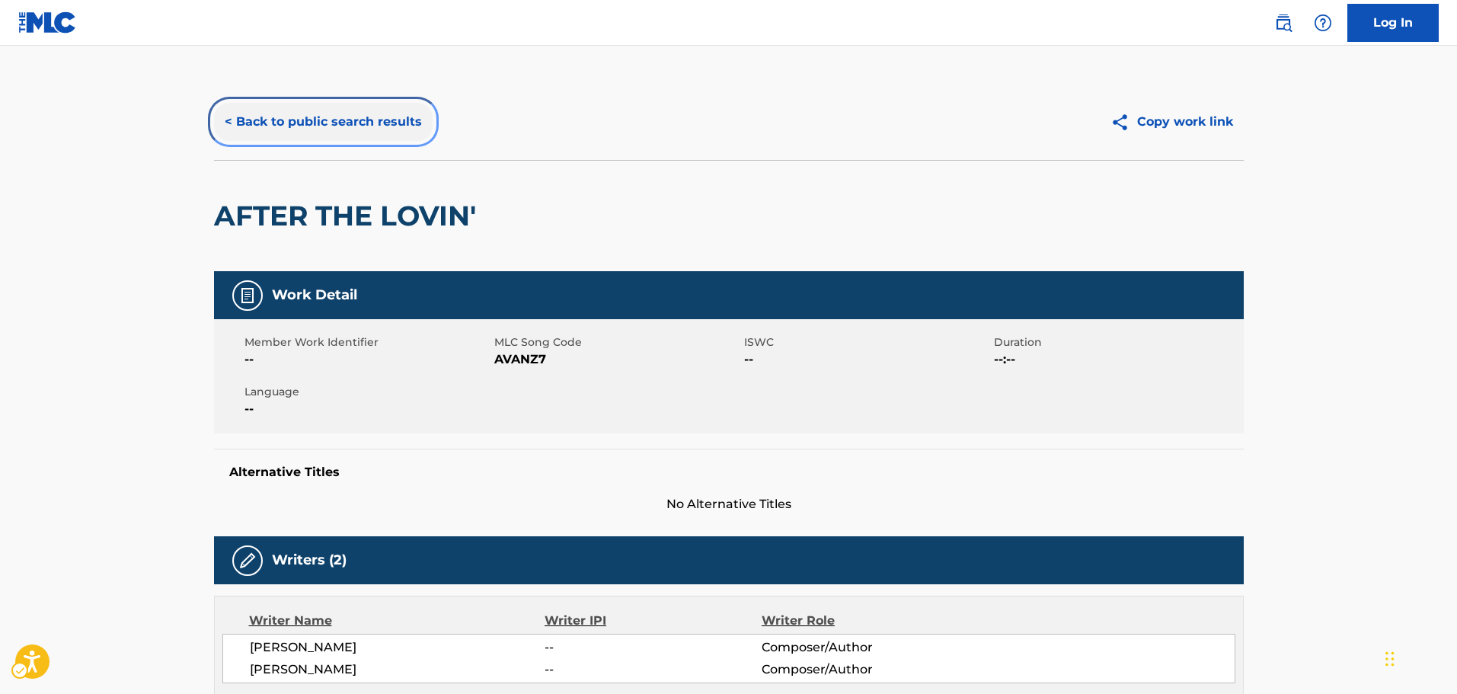
click at [319, 126] on button "< Back to public search results" at bounding box center [323, 122] width 219 height 38
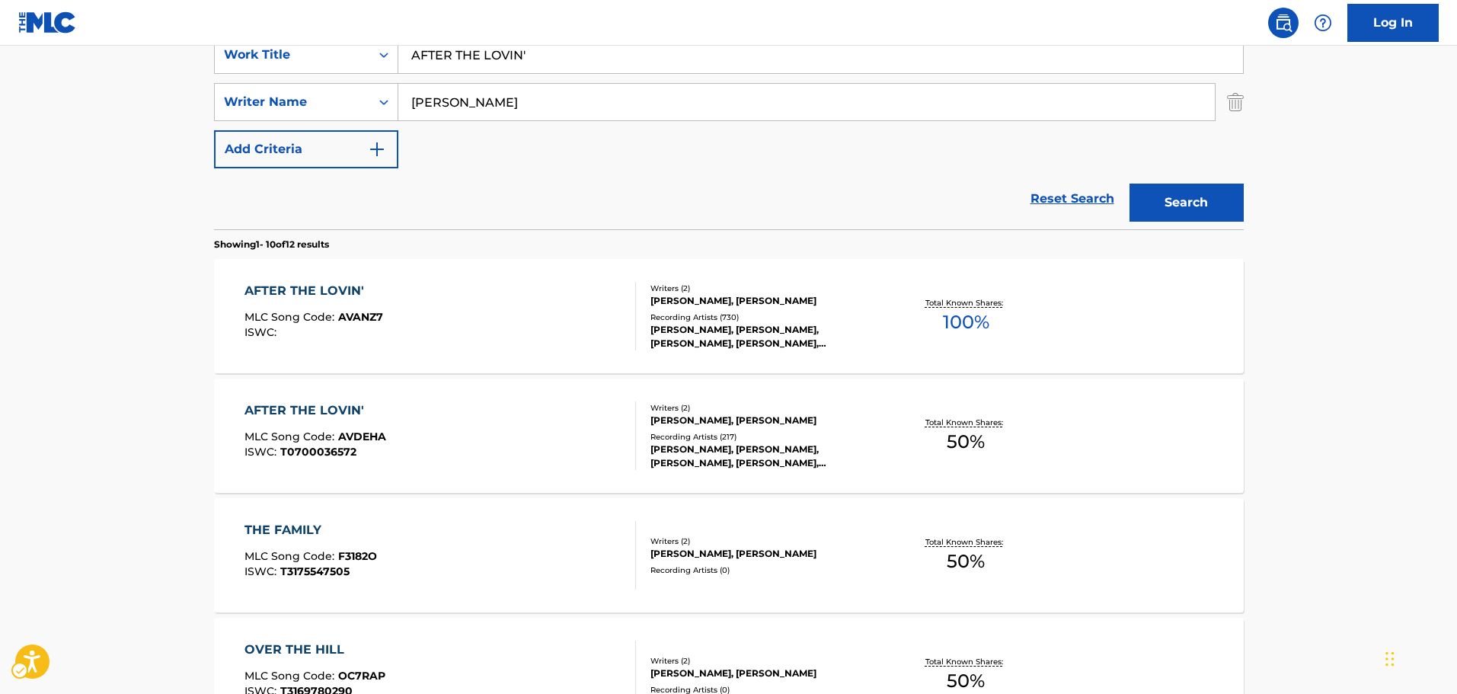
scroll to position [248, 0]
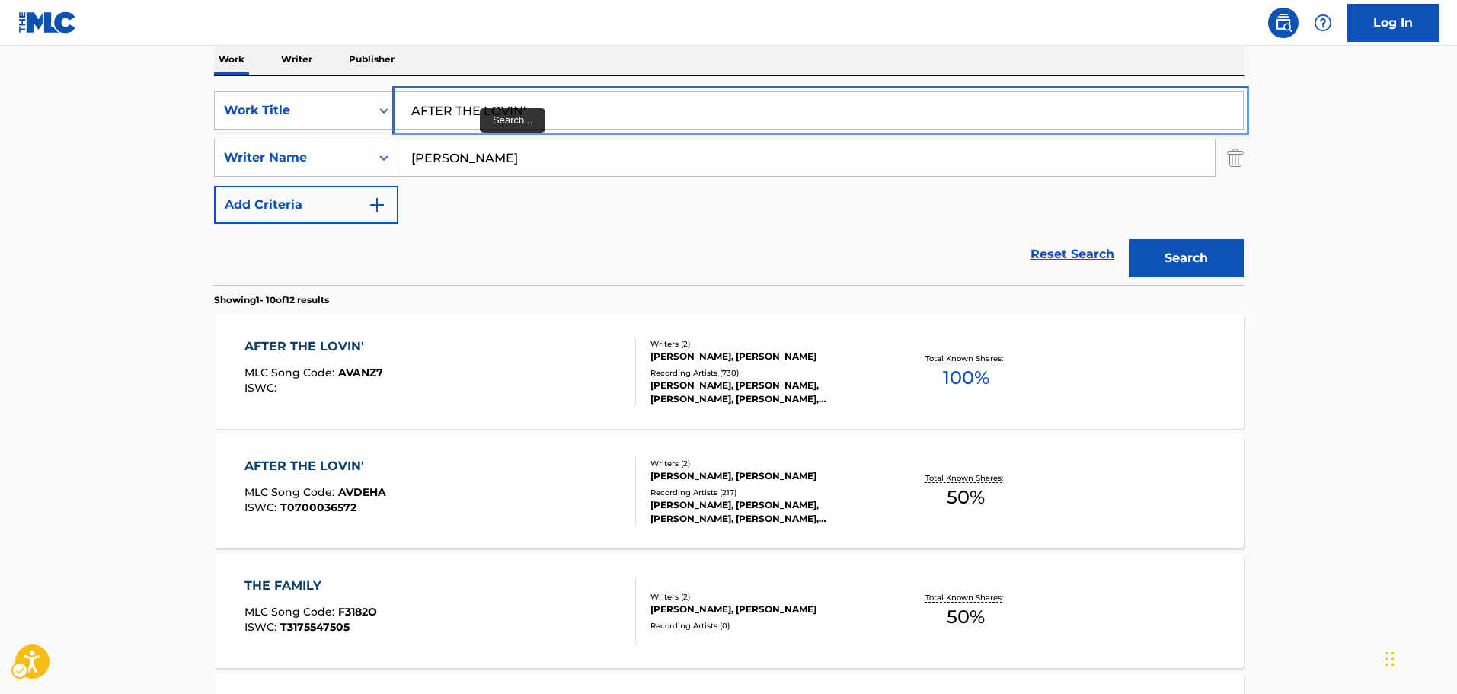
paste input "IT ALL COMES DOWN TO YOU"
drag, startPoint x: 546, startPoint y: 106, endPoint x: 490, endPoint y: 210, distance: 118.2
click at [322, 105] on div "SearchWithCriteria7b8bb69a-e5c4-4fad-94f6-32045fca9430 Work Title IT ALL COMES …" at bounding box center [729, 110] width 1030 height 38
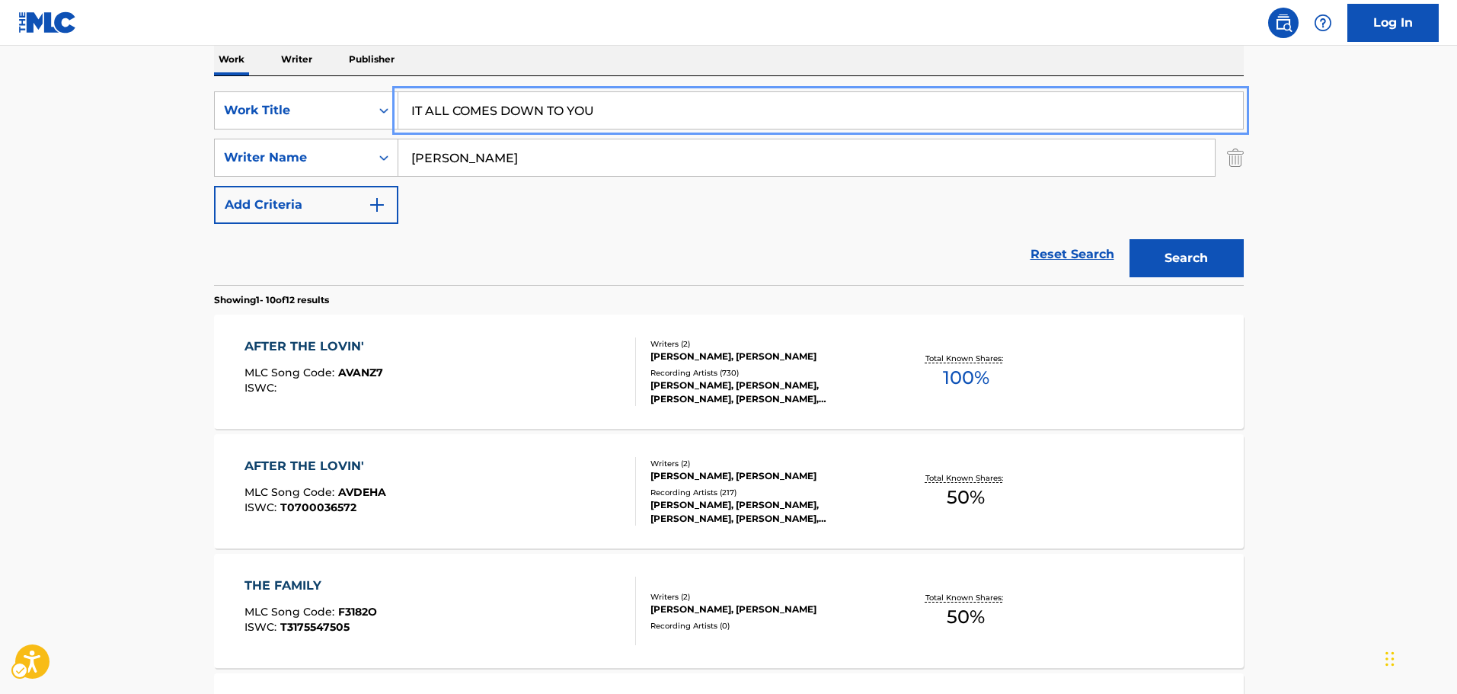
type input "IT ALL COMES DOWN TO YOU"
click at [508, 229] on div "Reset Search Search" at bounding box center [729, 254] width 1030 height 61
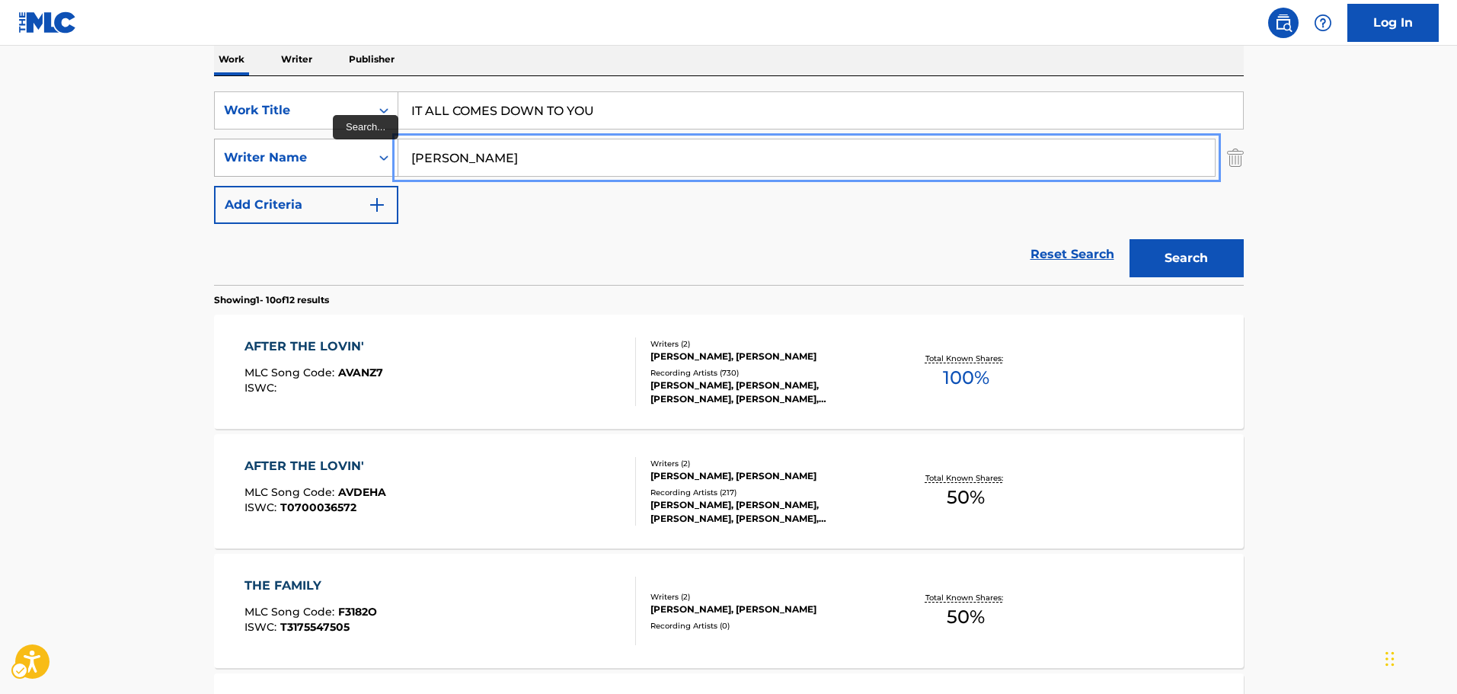
paste input "[PERSON_NAME]"
drag, startPoint x: 555, startPoint y: 148, endPoint x: 628, endPoint y: 225, distance: 106.7
click at [344, 165] on div "SearchWithCriteriab3077cec-b905-46c6-aad3-28e7bdbcaee1 Writer Name [PERSON_NAME]" at bounding box center [729, 158] width 1030 height 38
type input "[PERSON_NAME]"
click at [1226, 267] on button "Search" at bounding box center [1186, 258] width 114 height 38
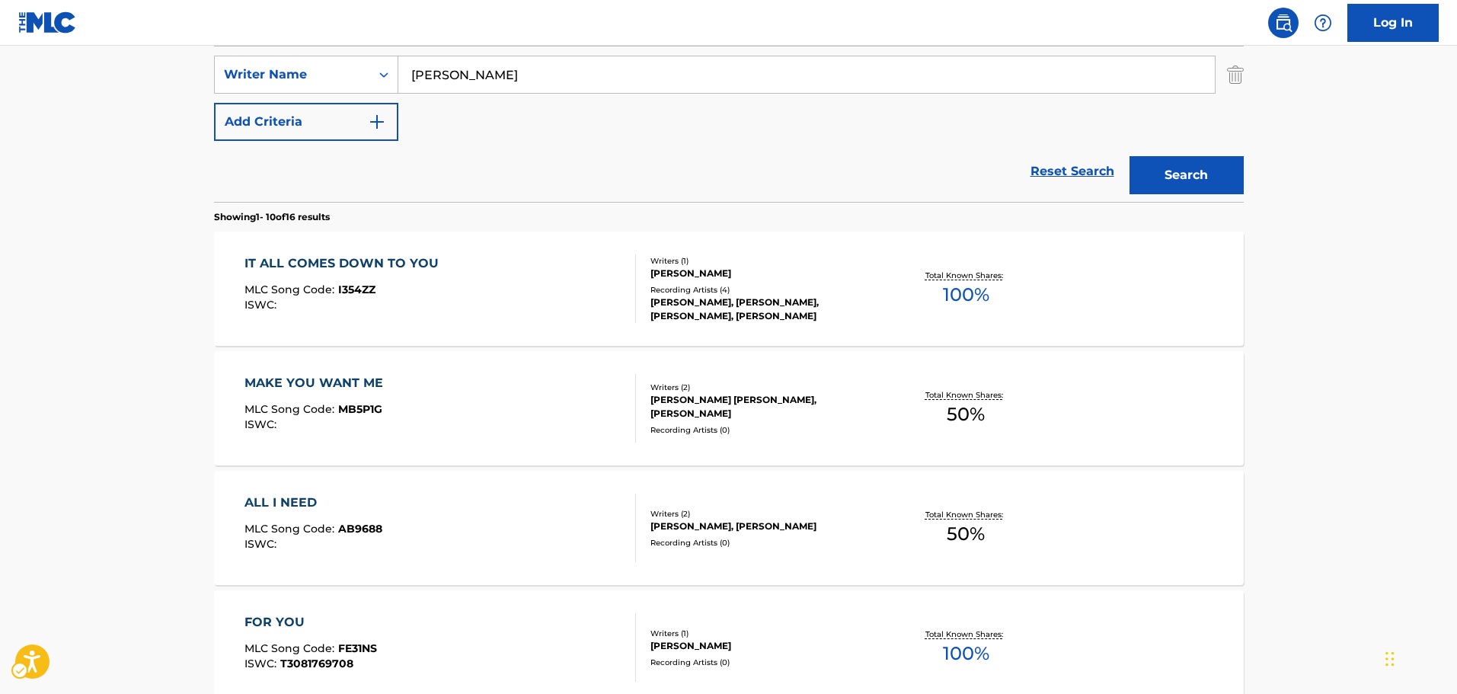
scroll to position [171, 0]
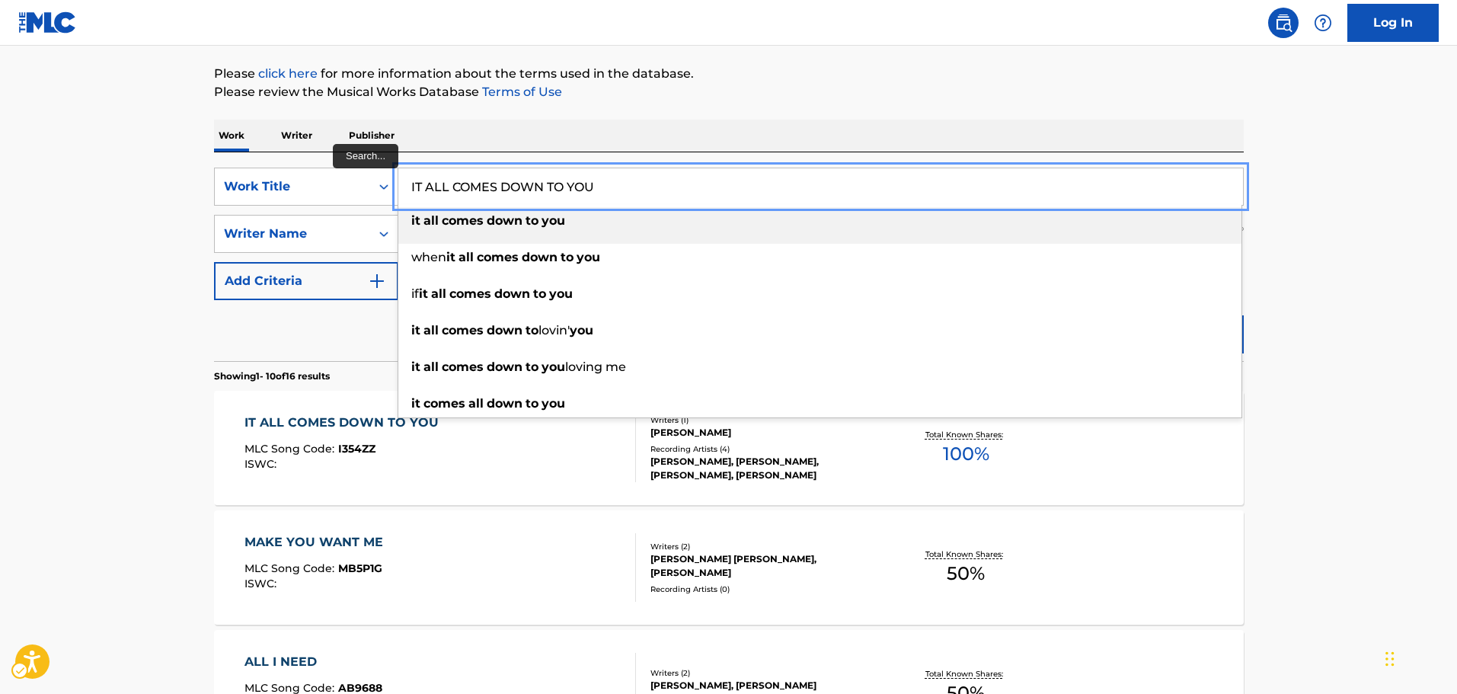
drag, startPoint x: 624, startPoint y: 170, endPoint x: 616, endPoint y: 174, distance: 9.2
click at [616, 174] on input "IT ALL COMES DOWN TO YOU" at bounding box center [820, 186] width 845 height 37
paste input "A ROSE AND A BABY [PERSON_NAME]"
drag, startPoint x: 615, startPoint y: 175, endPoint x: 355, endPoint y: 182, distance: 259.8
click at [355, 182] on div "SearchWithCriteria7b8bb69a-e5c4-4fad-94f6-32045fca9430 Work Title A ROSE AND A …" at bounding box center [729, 187] width 1030 height 38
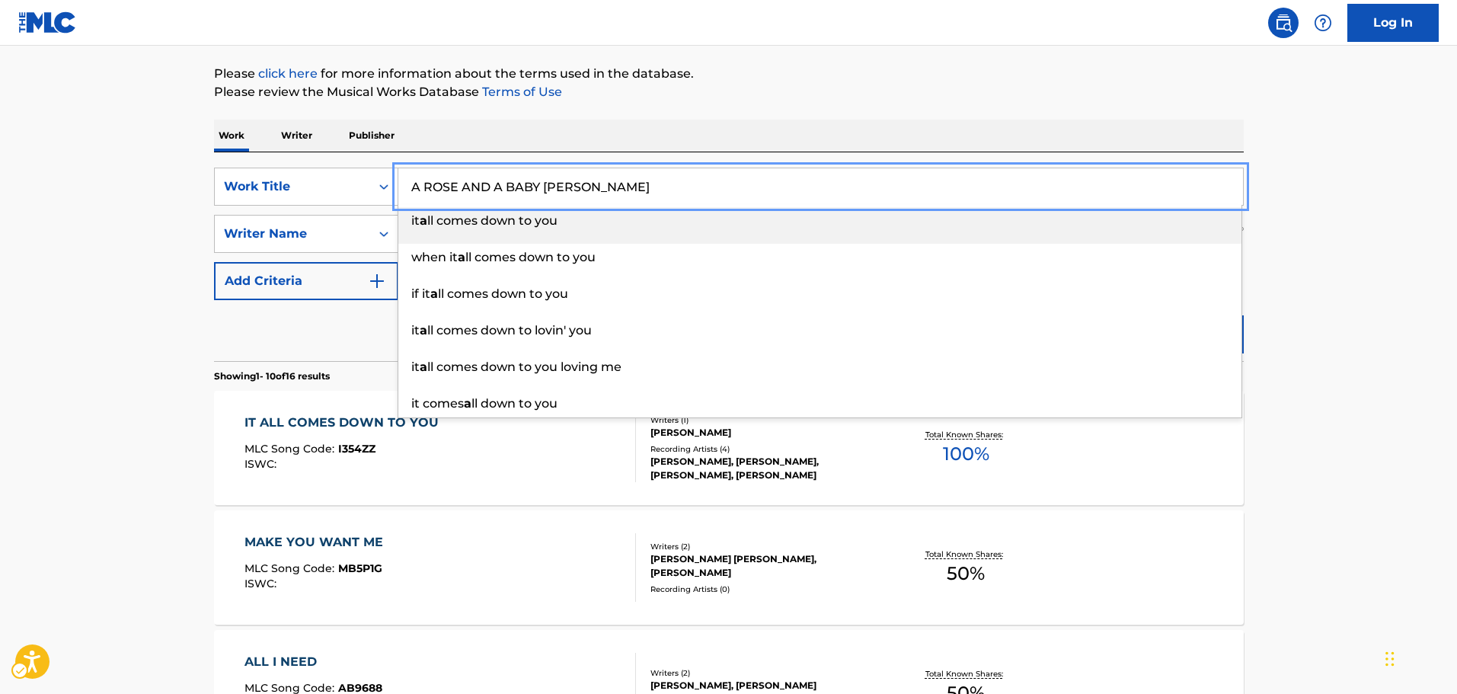
type input "A ROSE AND A BABY [PERSON_NAME]"
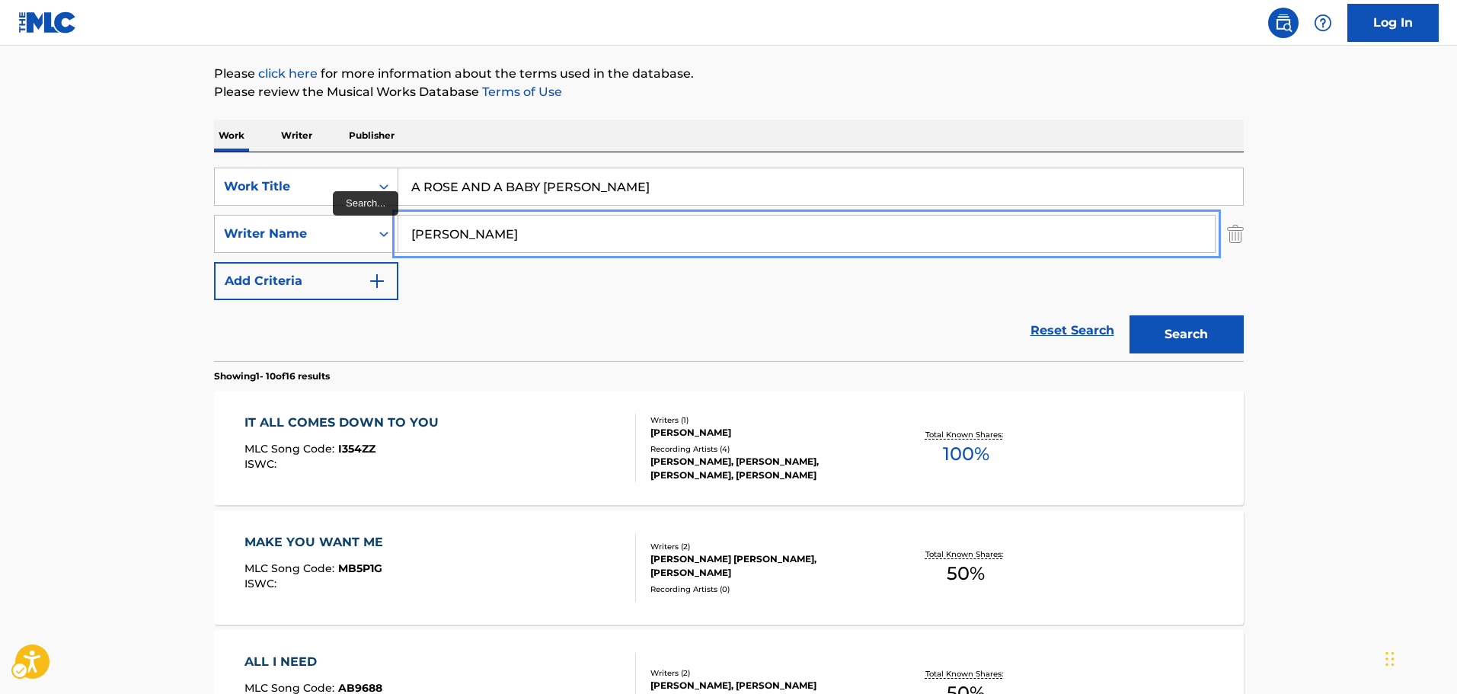
paste input "[PERSON_NAME]"
drag, startPoint x: 580, startPoint y: 235, endPoint x: 194, endPoint y: 278, distance: 387.8
type input "[PERSON_NAME]"
click at [1178, 336] on button "Search" at bounding box center [1186, 334] width 114 height 38
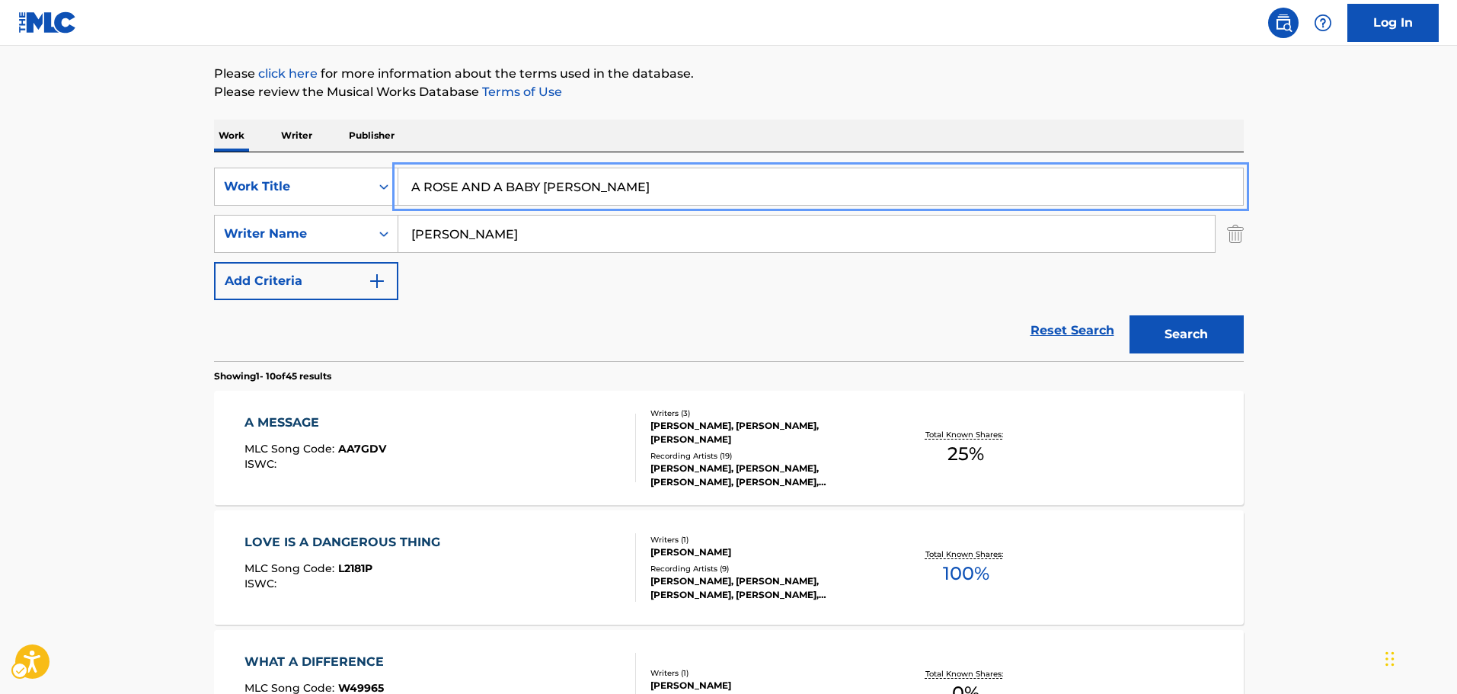
paste input "I DROVE ALL NIGHT"
drag, startPoint x: 675, startPoint y: 185, endPoint x: 181, endPoint y: 199, distance: 493.7
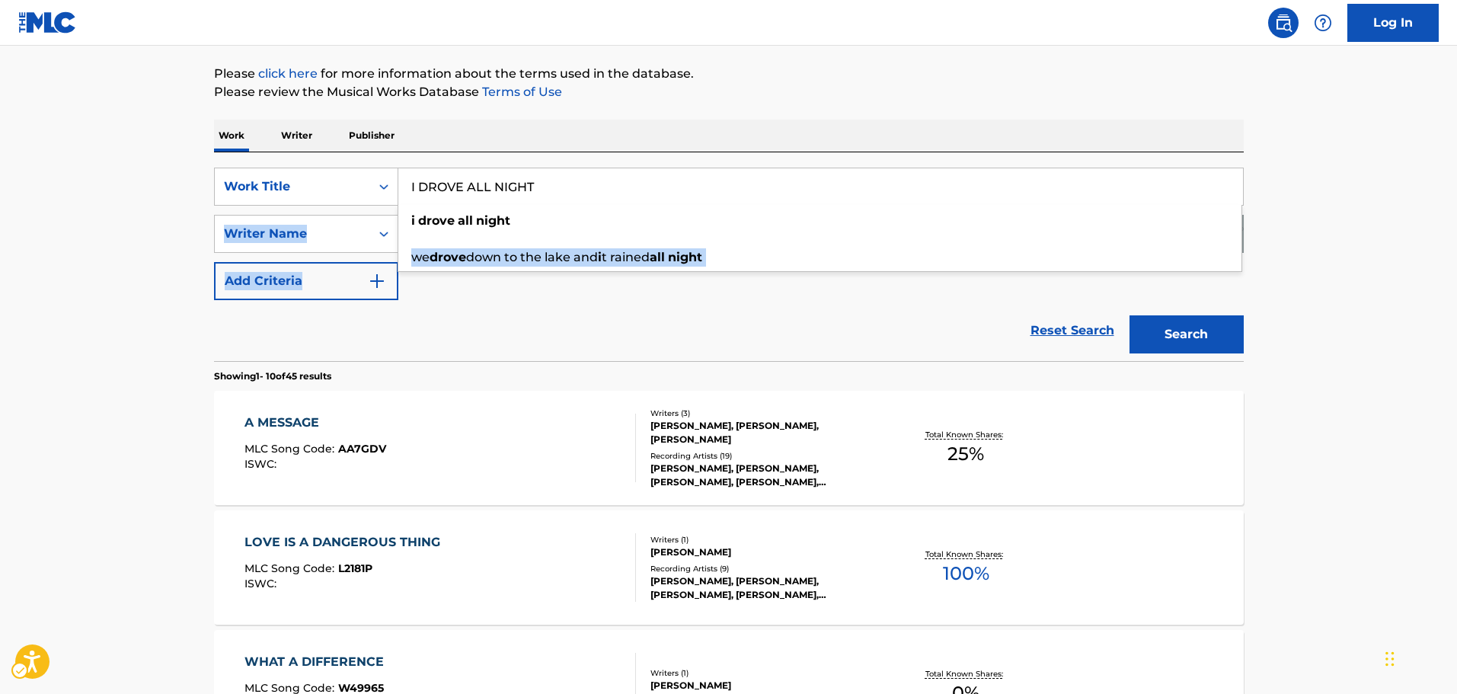
click at [296, 261] on div "SearchWithCriteria7b8bb69a-e5c4-4fad-94f6-32045fca9430 Work Title I DROVE ALL N…" at bounding box center [729, 234] width 1030 height 133
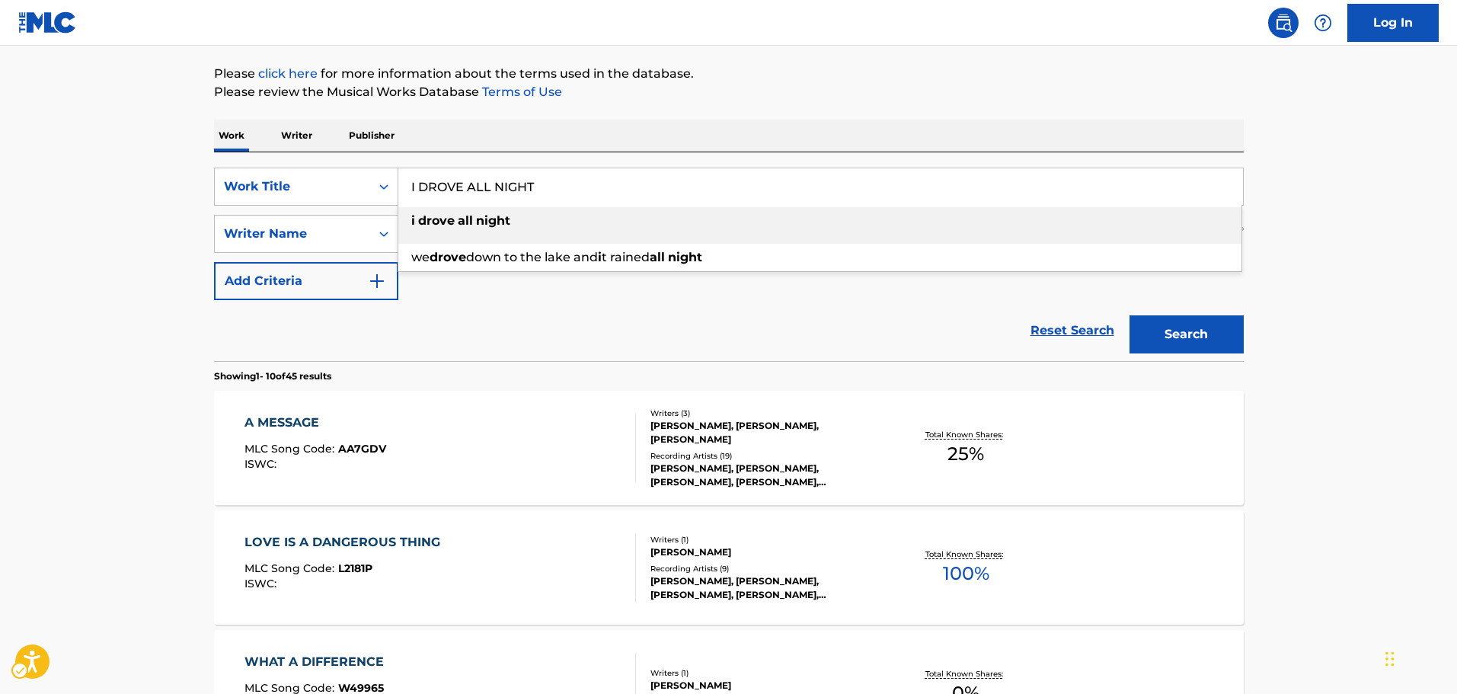
click at [446, 313] on div "Reset Search Search" at bounding box center [729, 330] width 1030 height 61
click at [525, 342] on div "Reset Search Search" at bounding box center [729, 330] width 1030 height 61
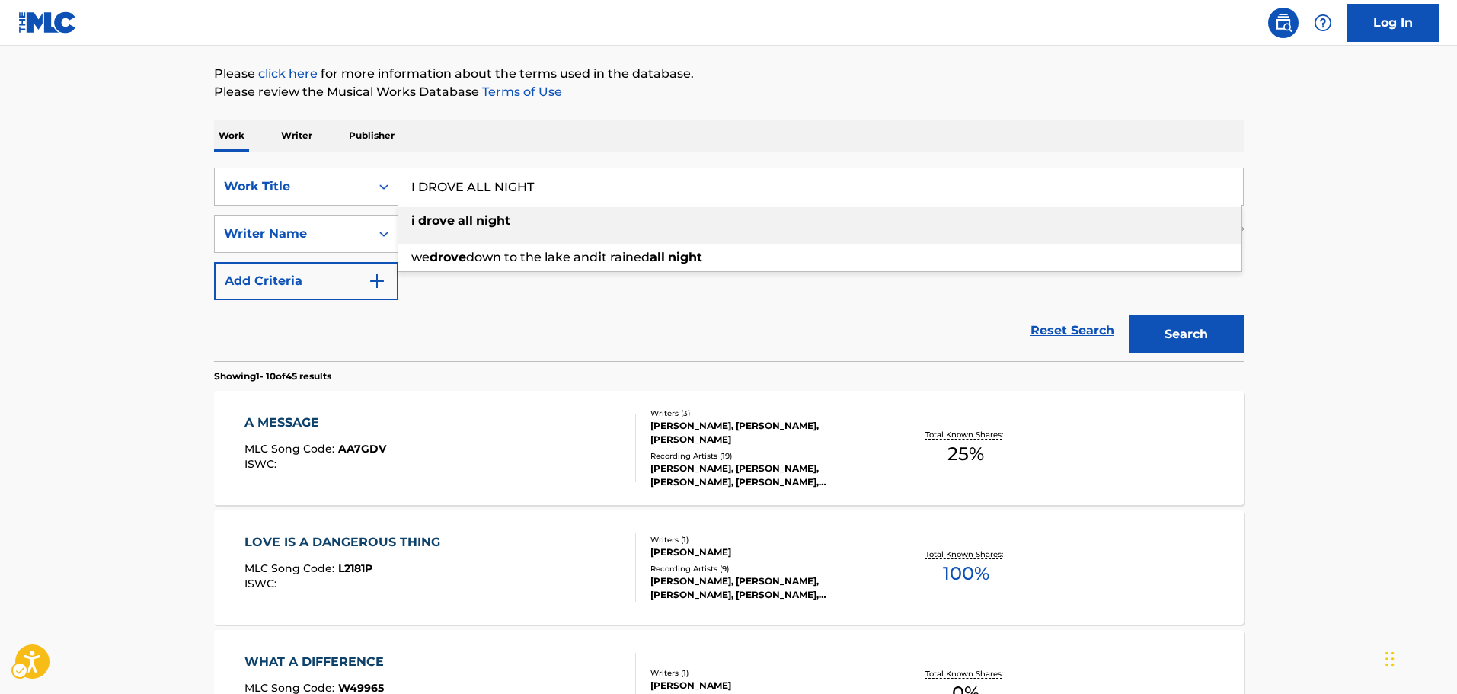
click at [535, 219] on div "i drove all night" at bounding box center [819, 220] width 843 height 27
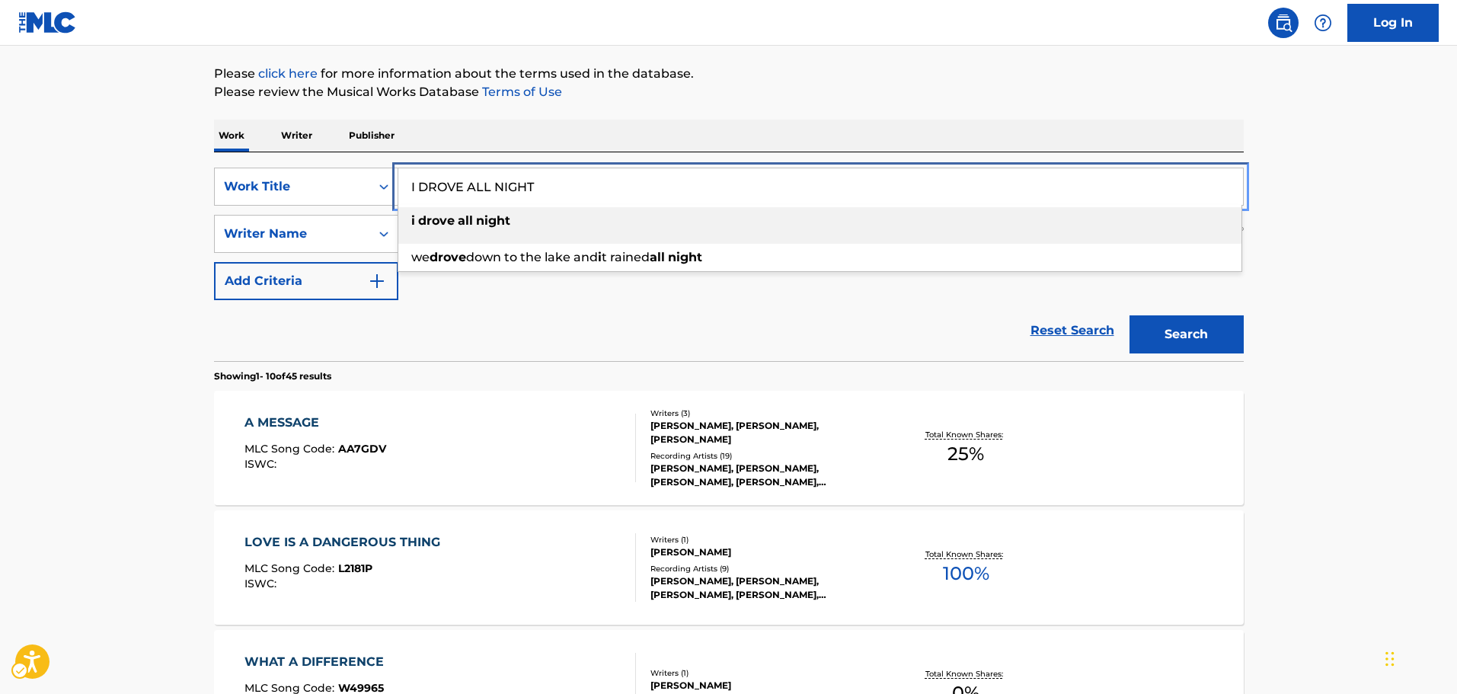
type input "i drove all night"
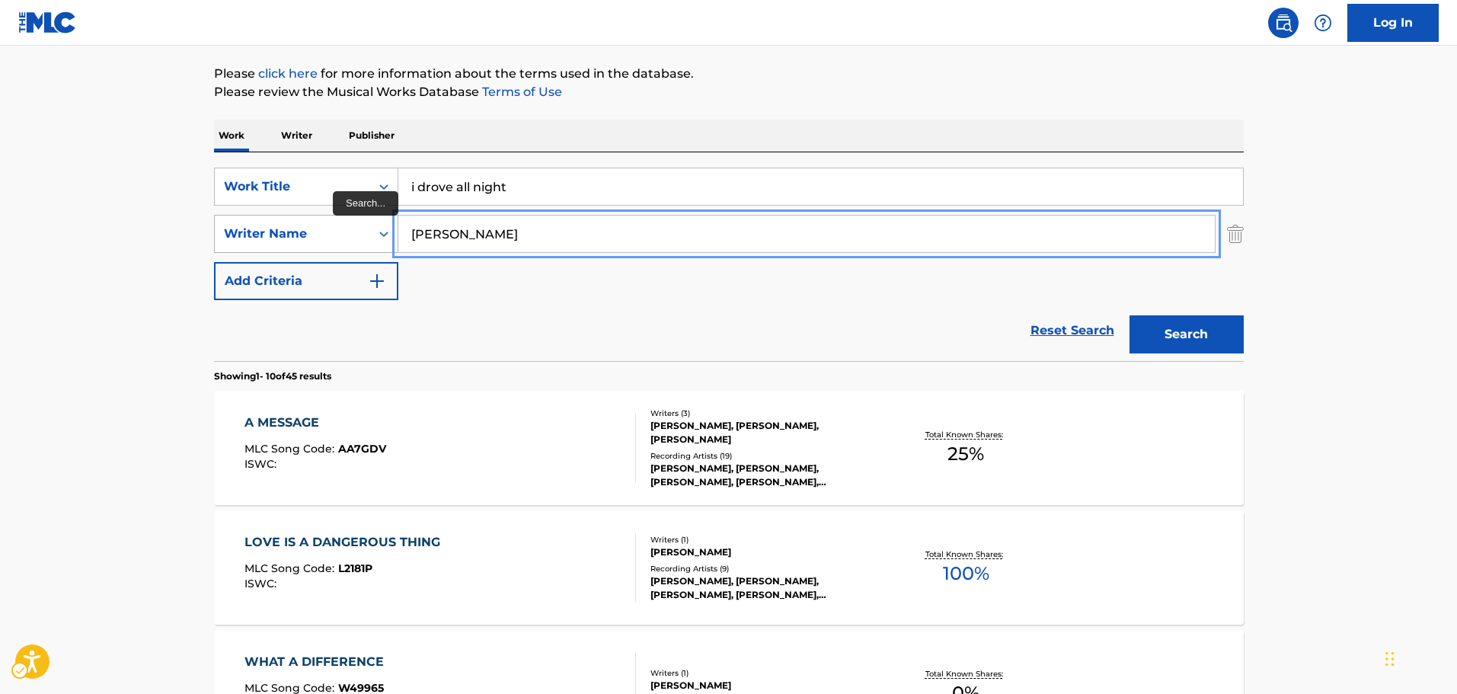
paste input "[PERSON_NAME]"
drag, startPoint x: 565, startPoint y: 231, endPoint x: 398, endPoint y: 240, distance: 167.8
click at [305, 231] on div "SearchWithCriteriab3077cec-b905-46c6-aad3-28e7bdbcaee1 Writer Name [PERSON_NAME]" at bounding box center [729, 234] width 1030 height 38
type input "[PERSON_NAME]"
click at [1203, 334] on button "Search" at bounding box center [1186, 334] width 114 height 38
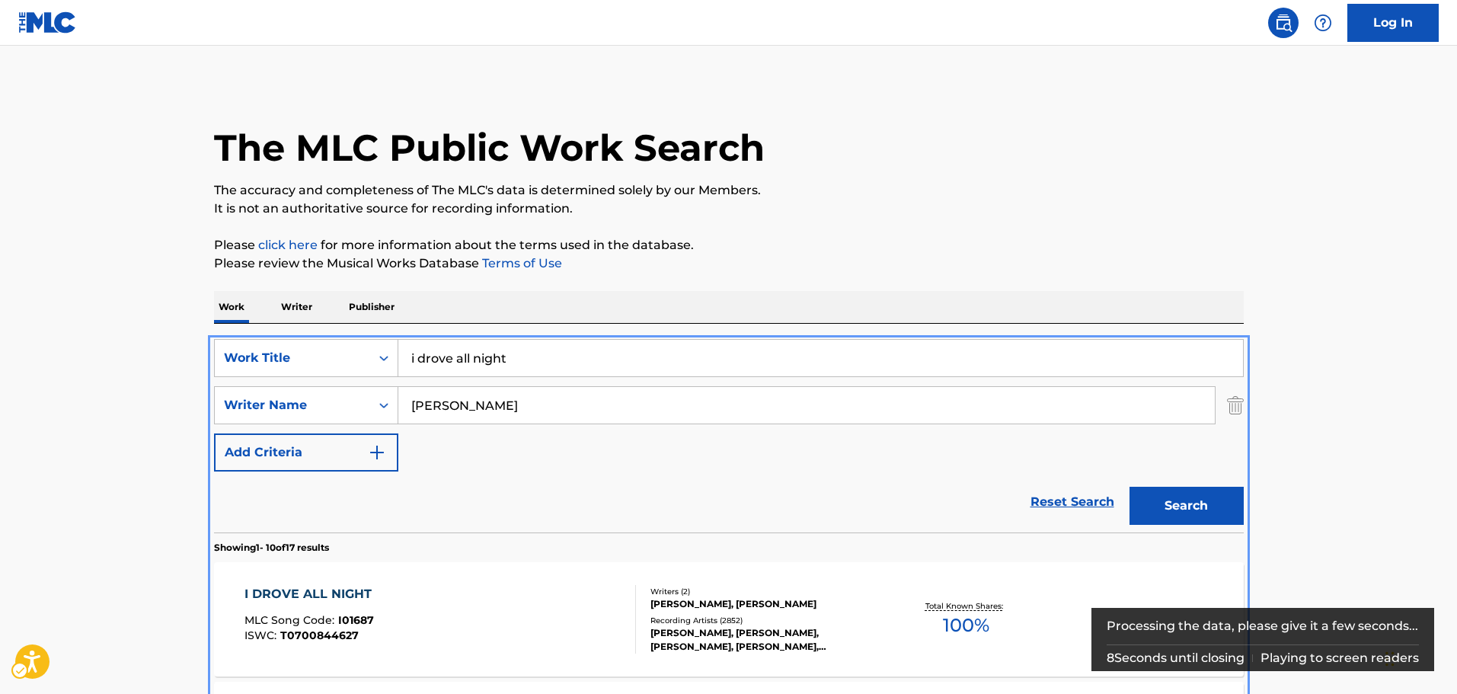
scroll to position [476, 0]
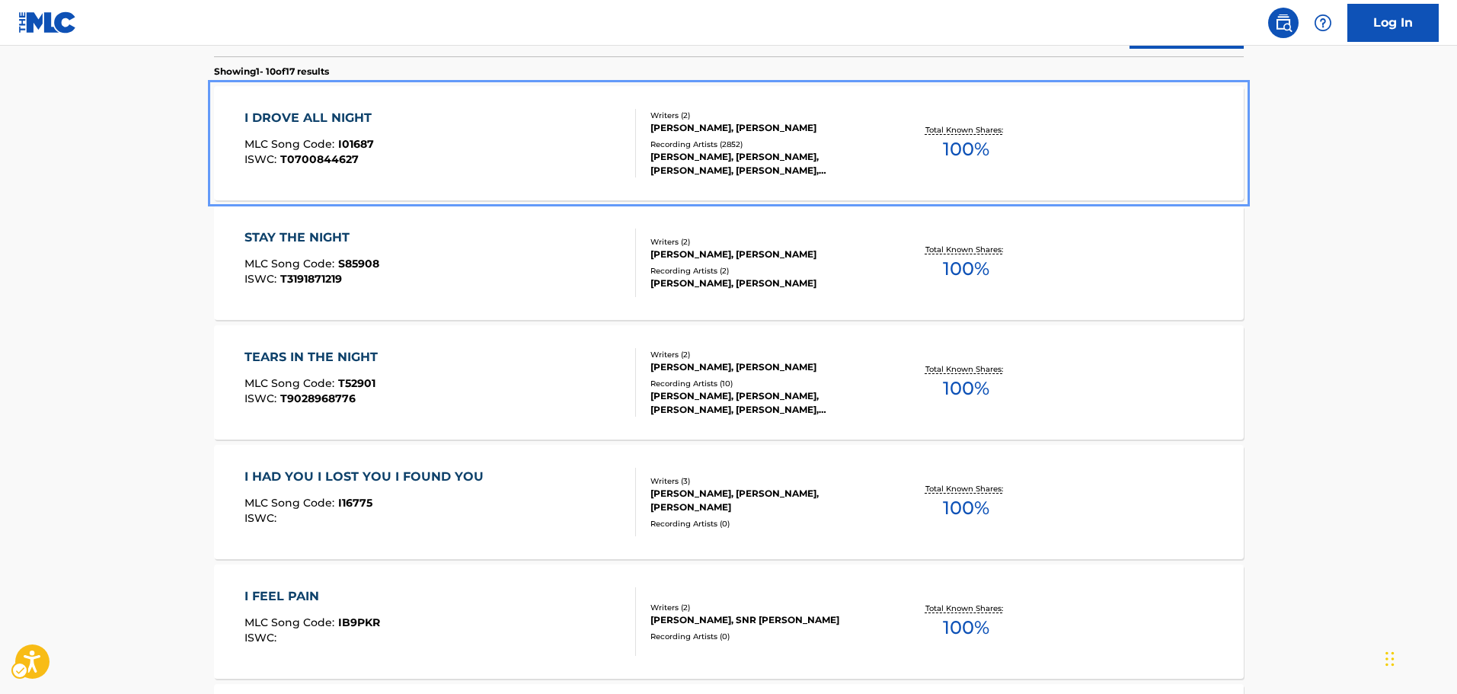
click at [826, 158] on div "[PERSON_NAME], [PERSON_NAME], [PERSON_NAME], [PERSON_NAME], [PERSON_NAME]" at bounding box center [765, 163] width 230 height 27
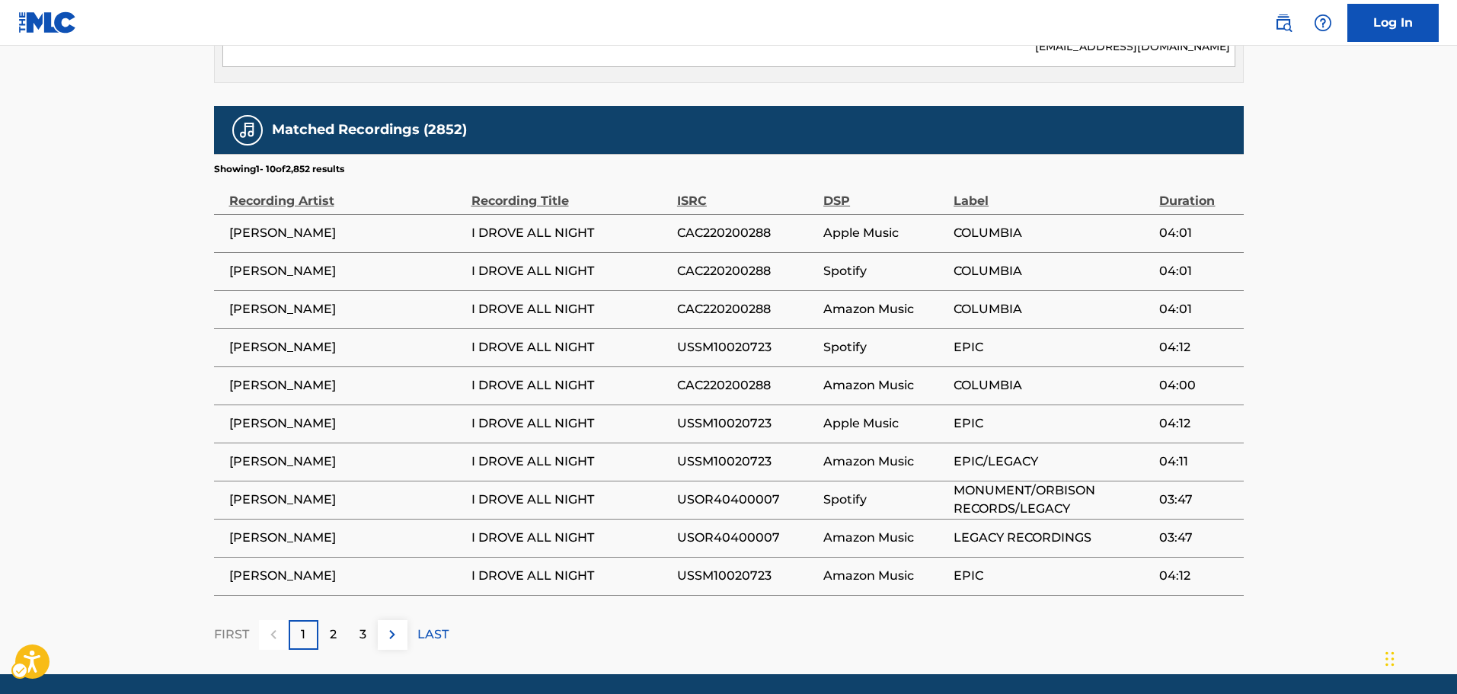
scroll to position [1584, 0]
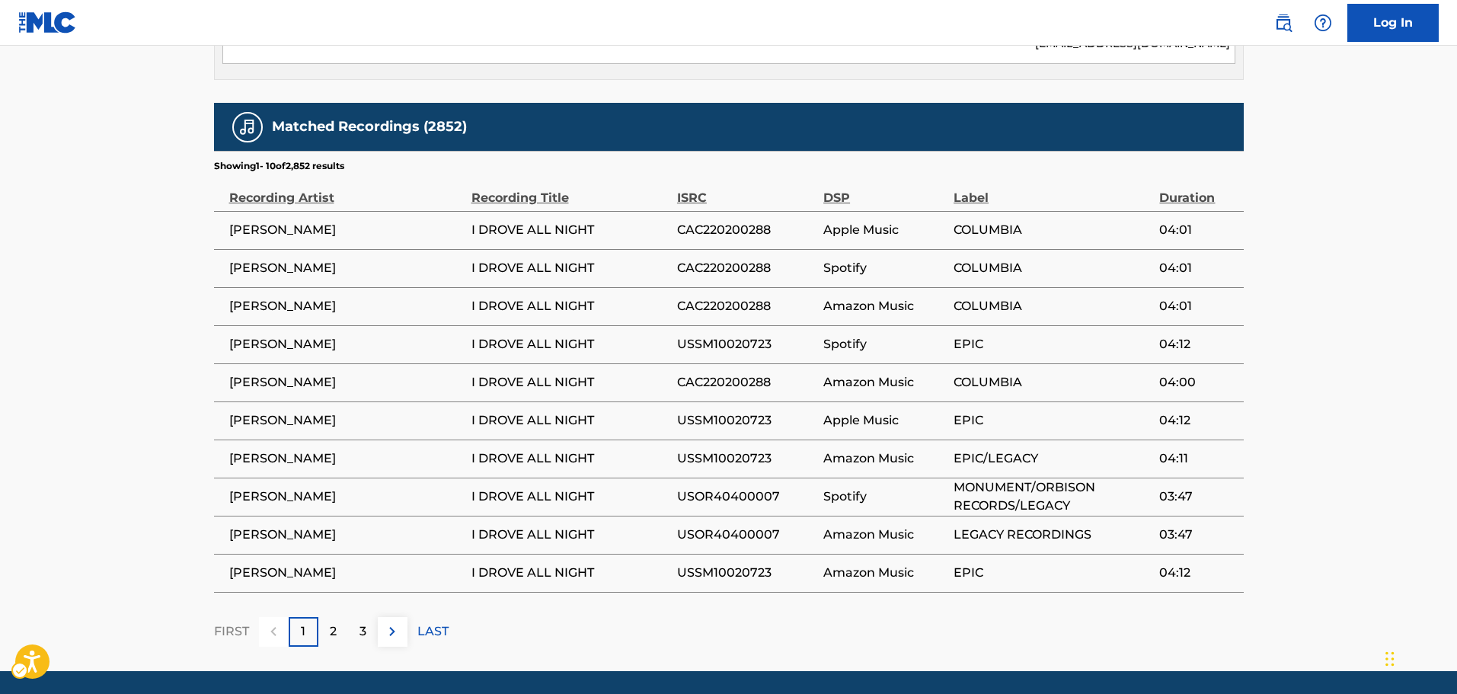
click at [279, 297] on span "[PERSON_NAME]" at bounding box center [346, 306] width 235 height 18
copy div "[PERSON_NAME]"
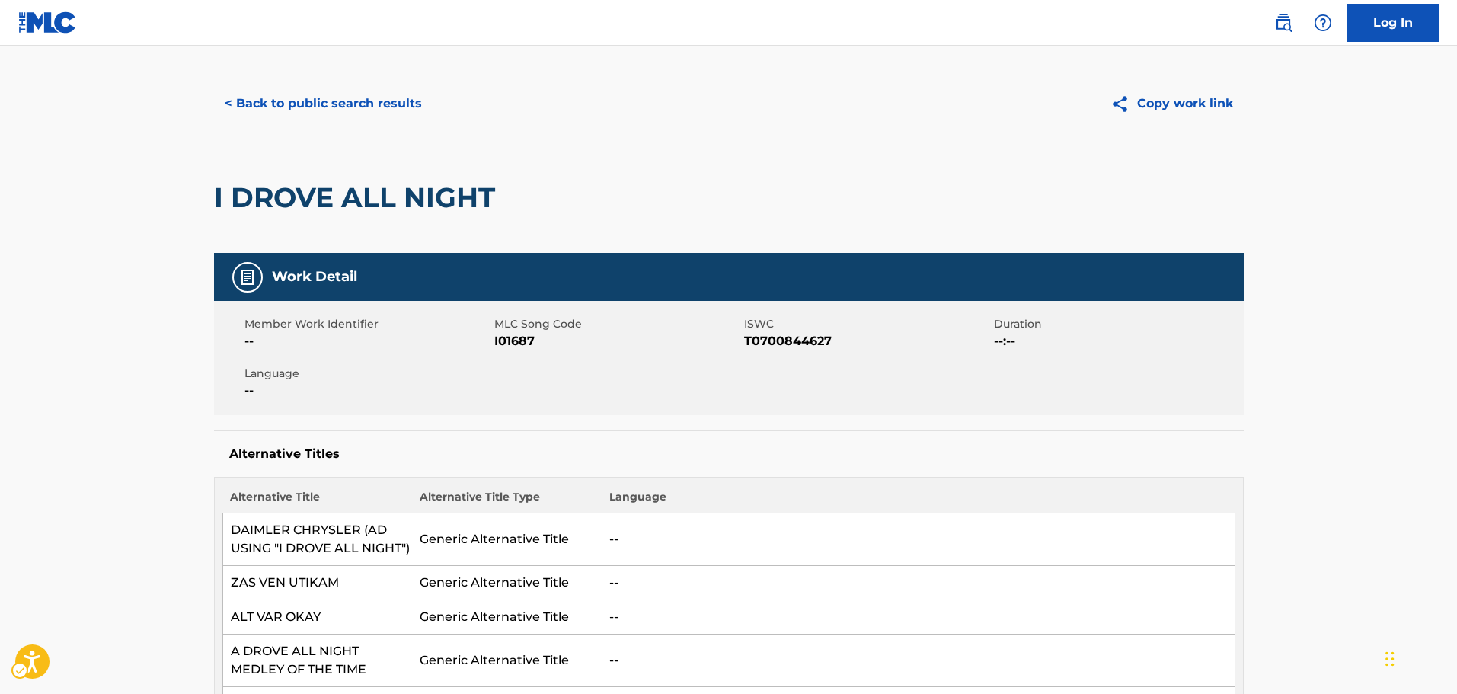
scroll to position [0, 0]
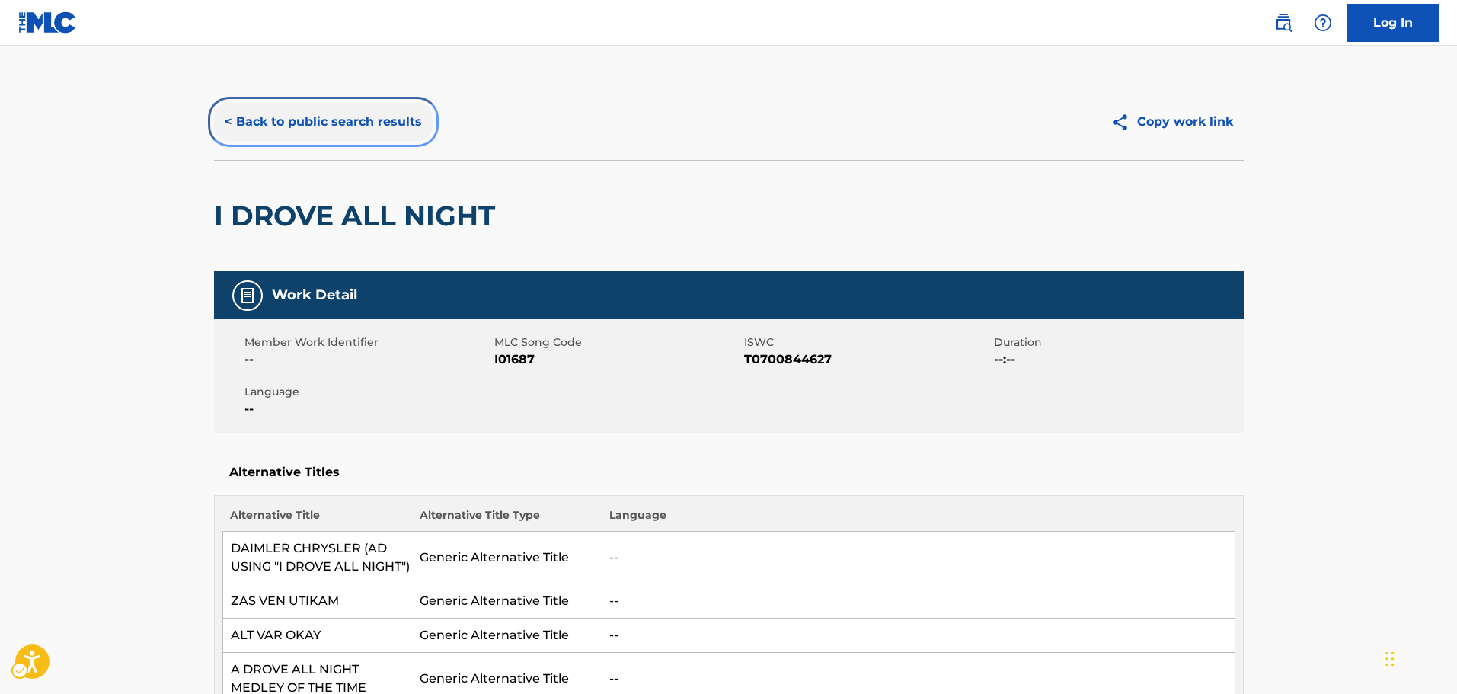
click at [334, 127] on button "< Back to public search results" at bounding box center [323, 122] width 219 height 38
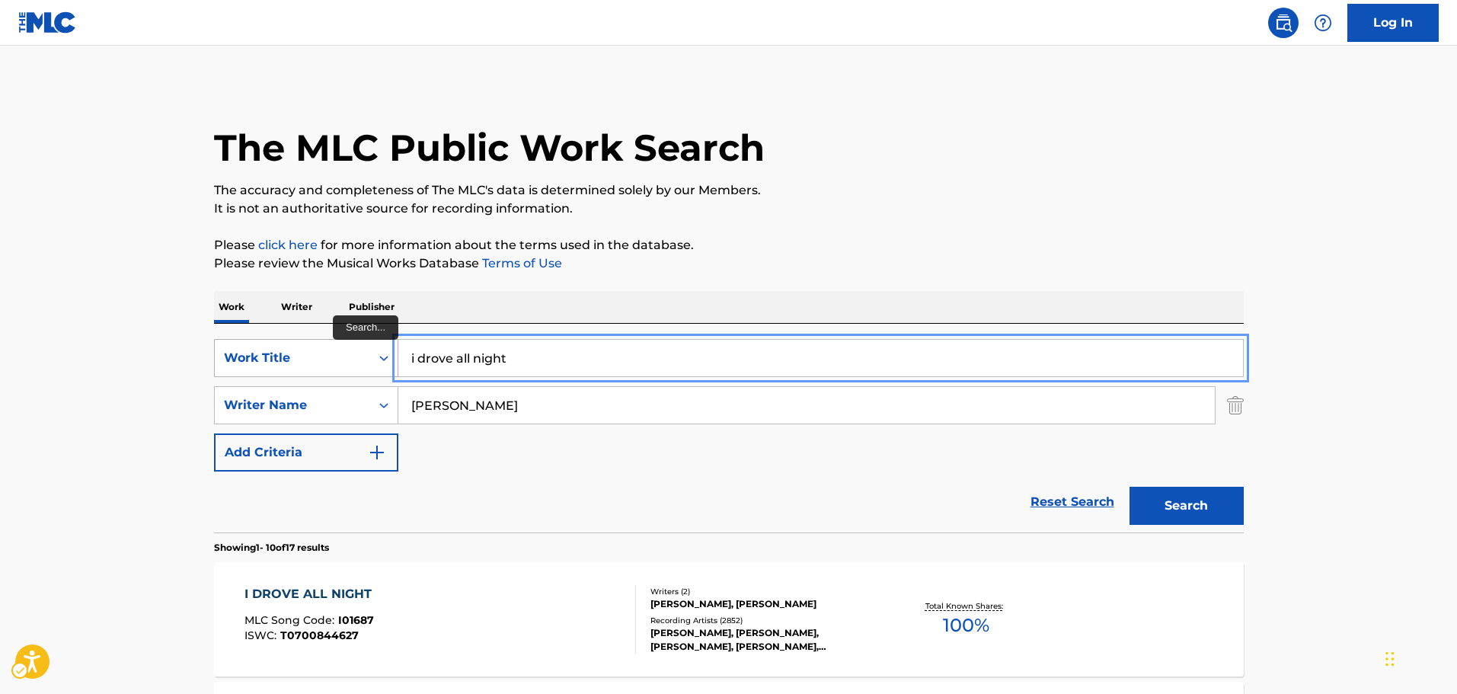
paste input "TUTAWARIMASUKA"
drag, startPoint x: 382, startPoint y: 358, endPoint x: 469, endPoint y: 331, distance: 91.0
click at [231, 358] on div "SearchWithCriteria7b8bb69a-e5c4-4fad-94f6-32045fca9430 Work Title TUTAWARIMASUKA" at bounding box center [729, 358] width 1030 height 38
type input "TUTAWARIMASUKA"
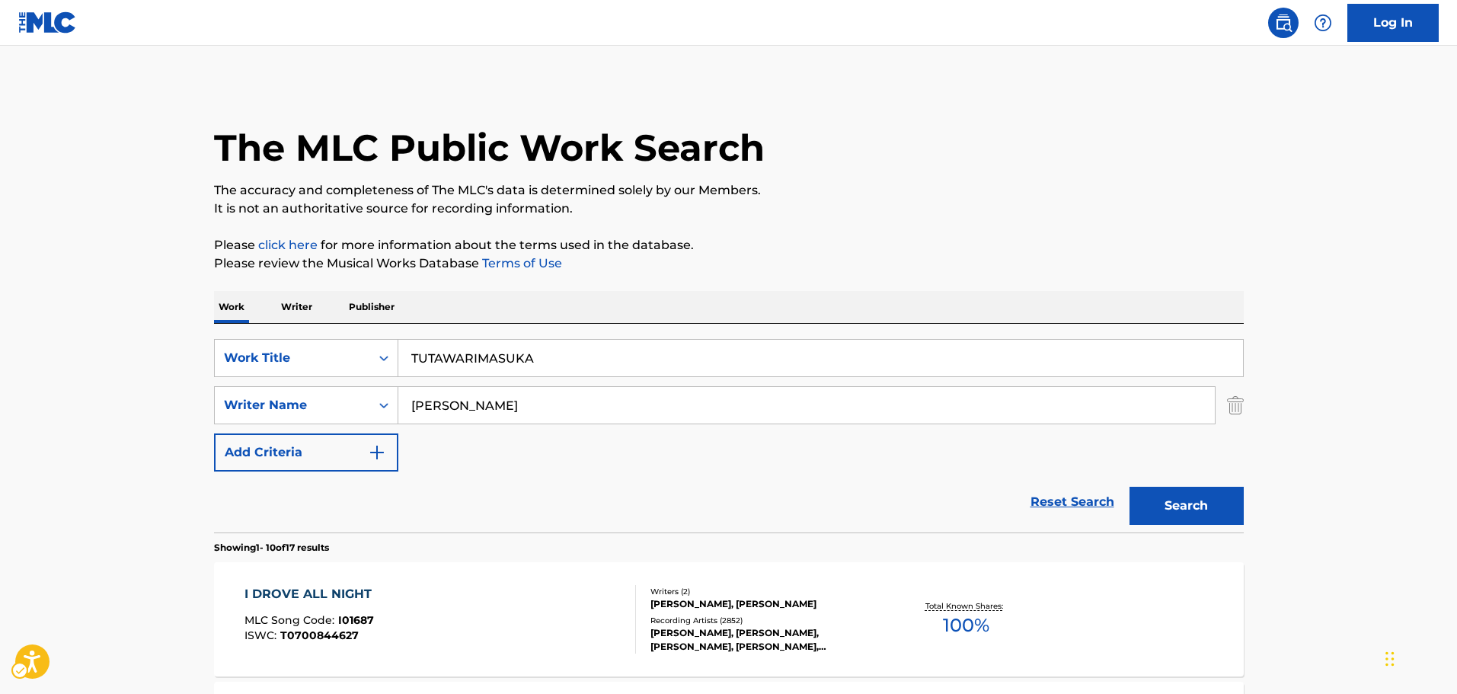
click at [561, 444] on div "SearchWithCriteria7b8bb69a-e5c4-4fad-94f6-32045fca9430 Work Title TUTAWARIMASUK…" at bounding box center [729, 405] width 1030 height 133
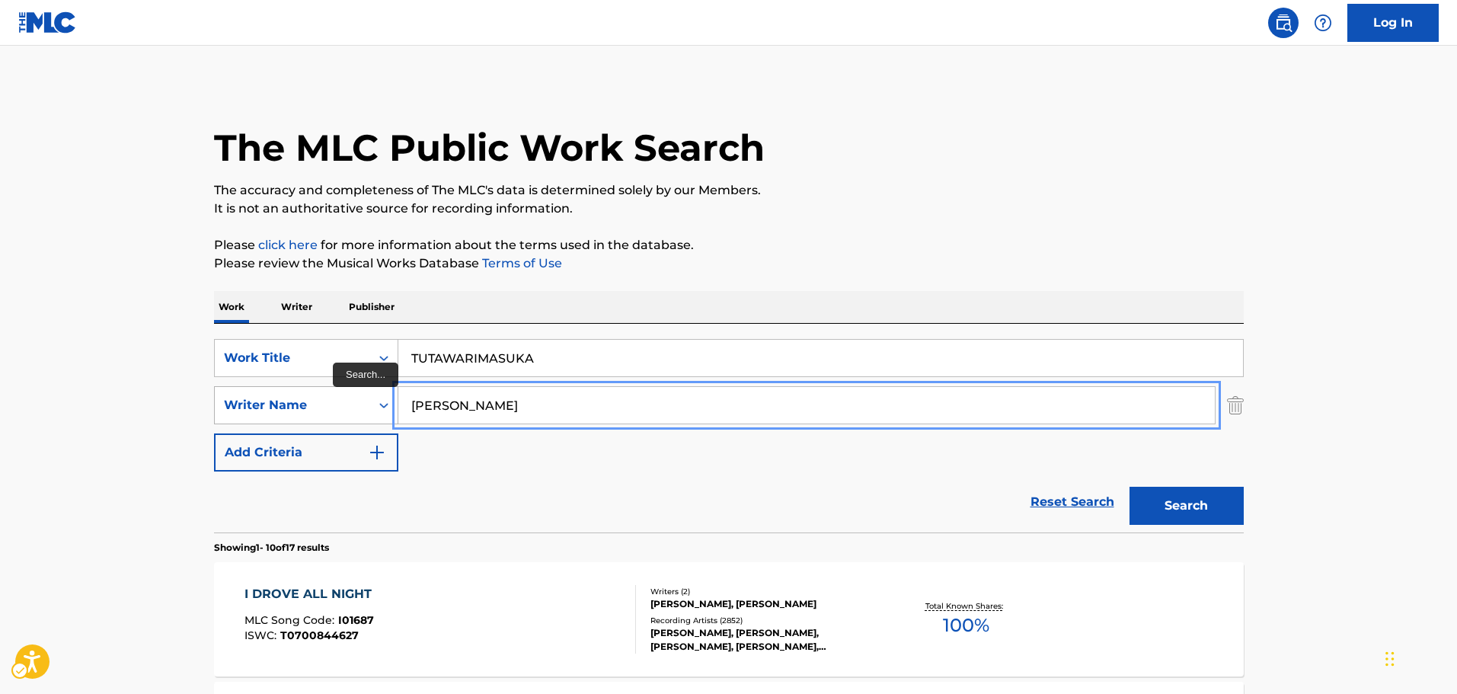
paste input "RYO ASKA"
drag, startPoint x: 500, startPoint y: 409, endPoint x: 387, endPoint y: 412, distance: 112.8
click at [387, 412] on div "SearchWithCriteriab3077cec-b905-46c6-aad3-28e7bdbcaee1 Writer Name [PERSON_NAME]" at bounding box center [729, 405] width 1030 height 38
type input "RYO ASKA"
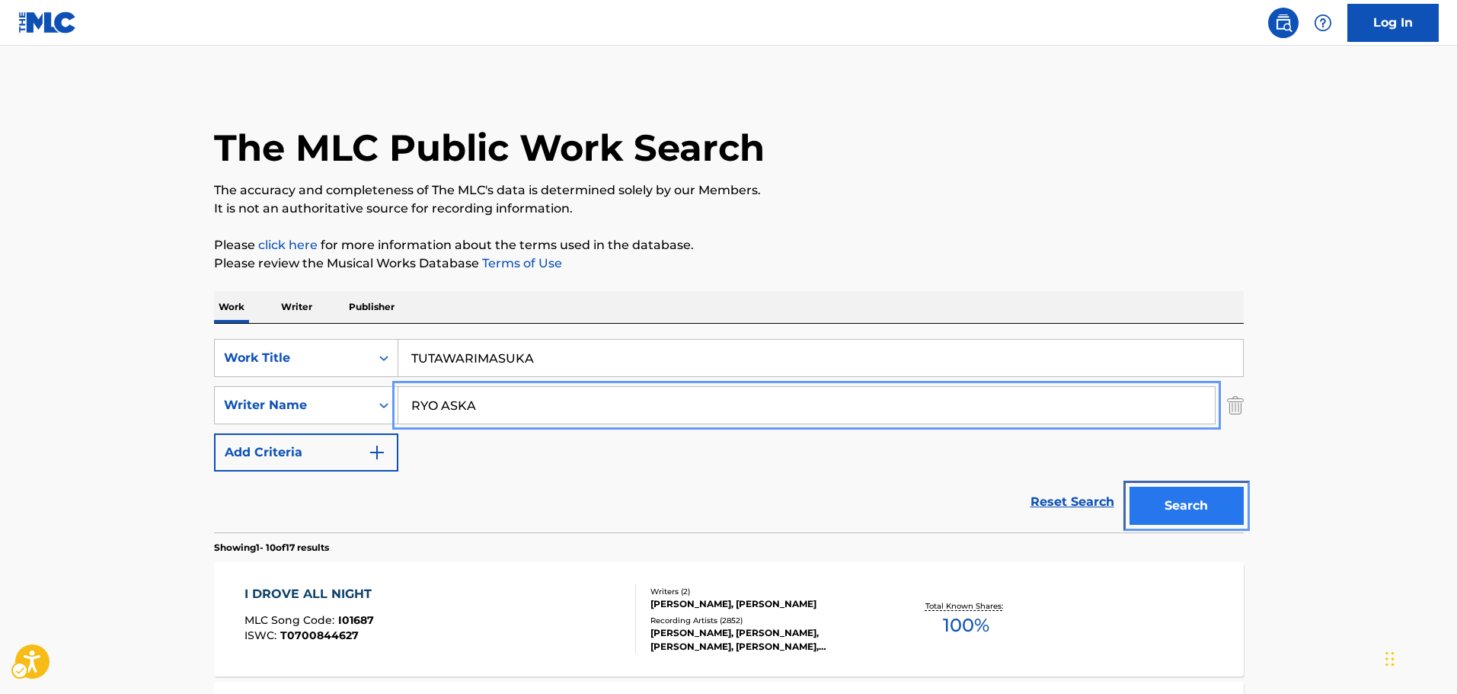
click at [1154, 507] on button "Search" at bounding box center [1186, 506] width 114 height 38
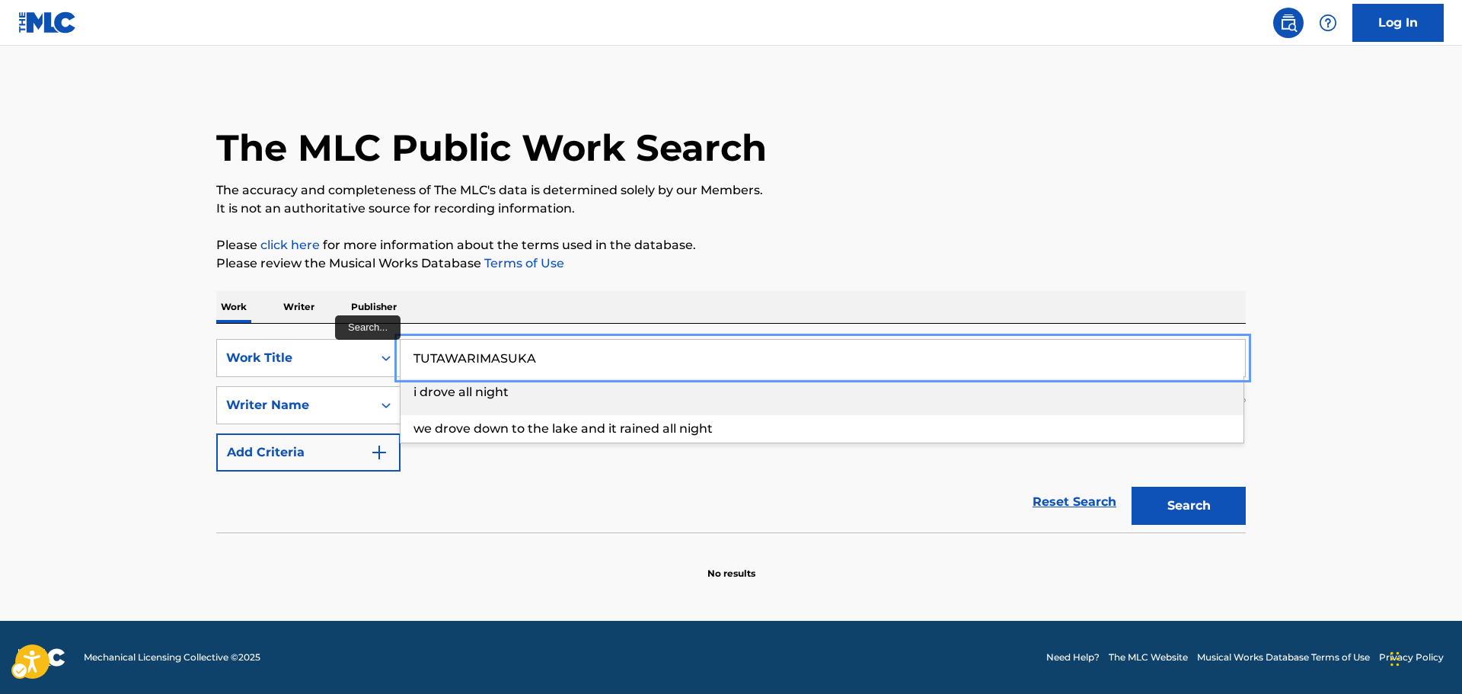
paste input "DUBIDUBIDU"
drag, startPoint x: 561, startPoint y: 367, endPoint x: 372, endPoint y: 404, distance: 192.5
click at [407, 369] on input "DUBIDUBIDU" at bounding box center [823, 358] width 845 height 37
type input "DUBIDUBIDU"
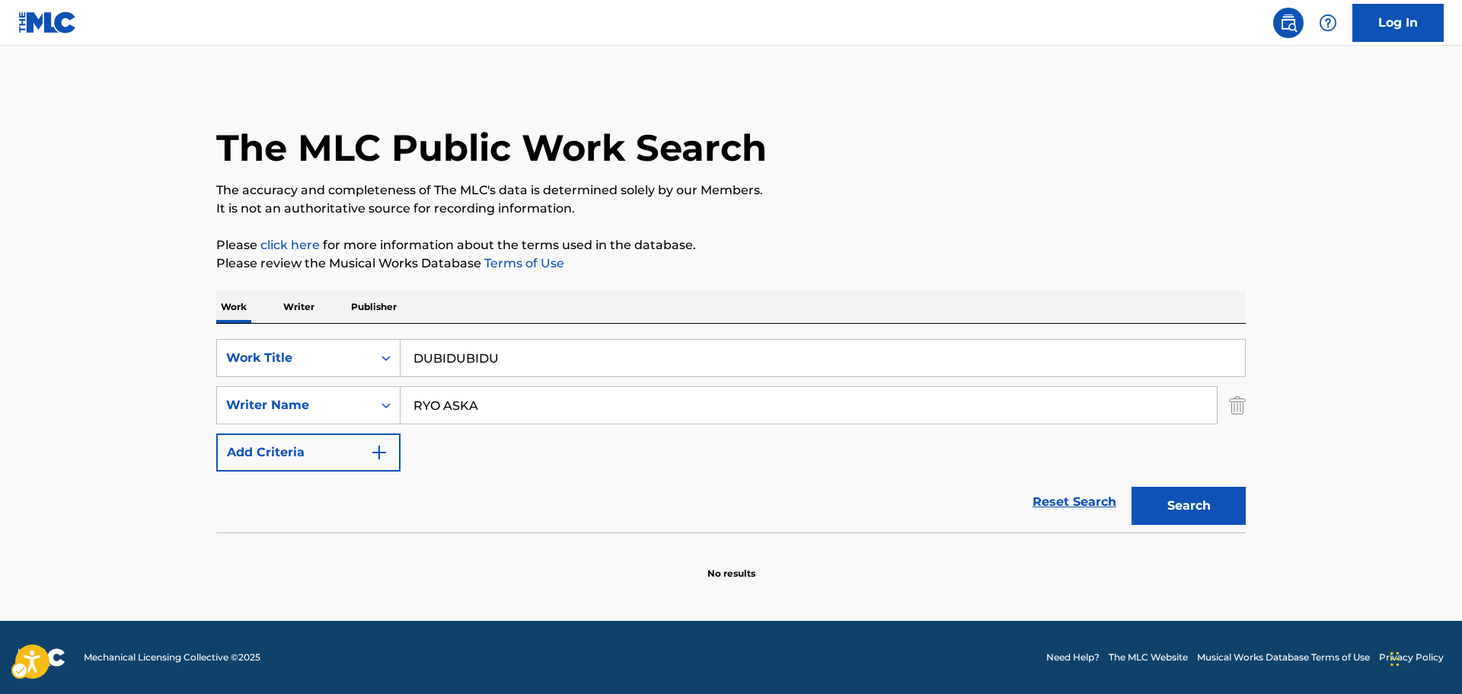
click at [570, 506] on div "Reset Search Search" at bounding box center [731, 501] width 1030 height 61
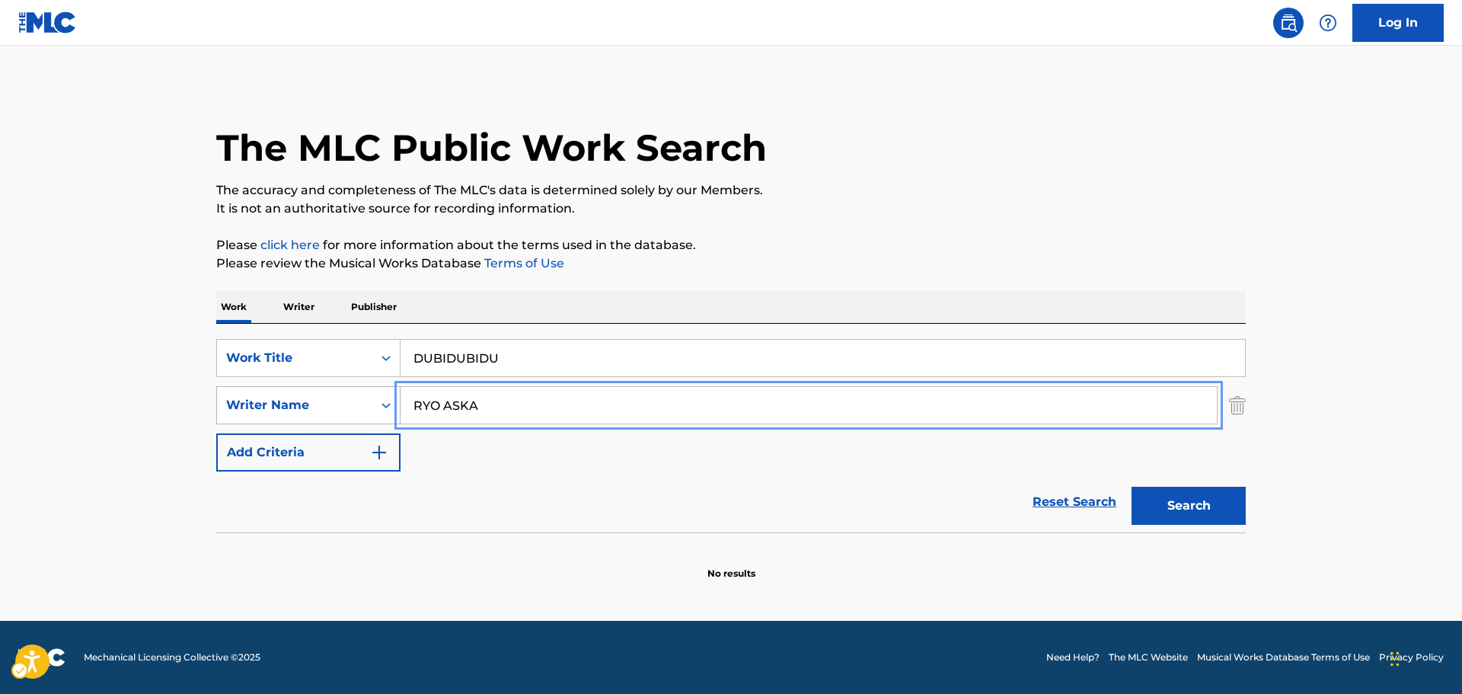
paste input "[PERSON_NAME]"
drag, startPoint x: 500, startPoint y: 417, endPoint x: 350, endPoint y: 408, distance: 149.5
click at [351, 408] on div "SearchWithCriteriab3077cec-b905-46c6-aad3-28e7bdbcaee1 Writer Name [PERSON_NAME]" at bounding box center [731, 405] width 1030 height 38
type input "[PERSON_NAME]"
click at [1203, 511] on button "Search" at bounding box center [1189, 506] width 114 height 38
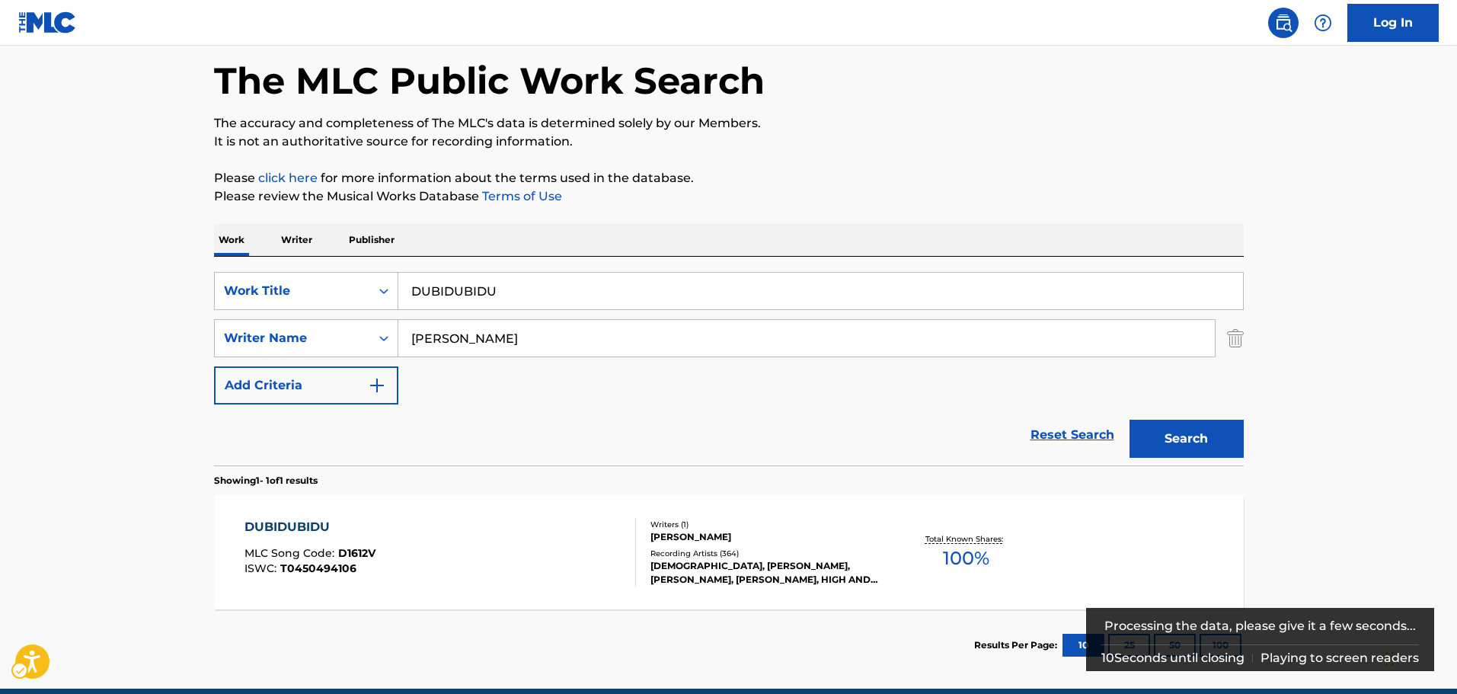
scroll to position [76, 0]
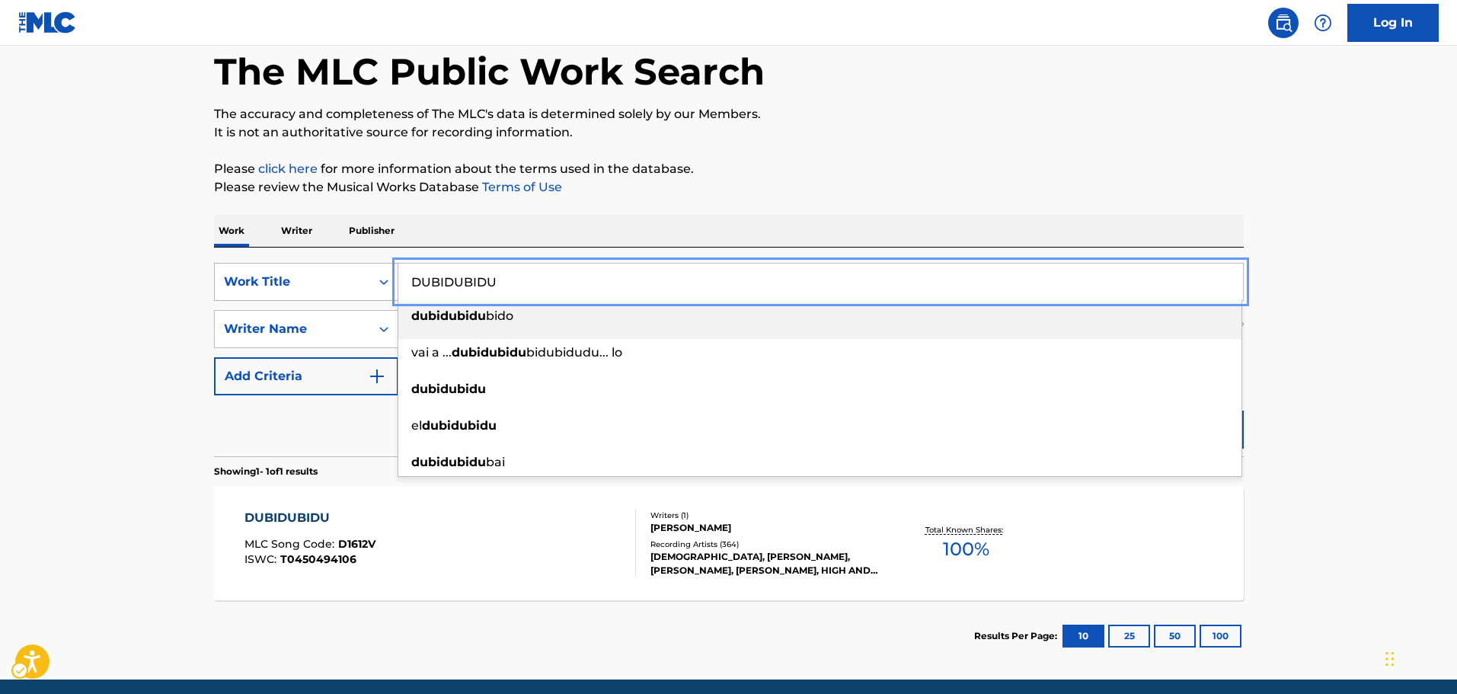
paste input "FUYUNO KAIGANDOORI"
drag, startPoint x: 529, startPoint y: 282, endPoint x: 368, endPoint y: 298, distance: 162.2
click at [368, 298] on div "SearchWithCriteria7b8bb69a-e5c4-4fad-94f6-32045fca9430 Work Title FUYUNO KAIGAN…" at bounding box center [729, 282] width 1030 height 38
type input "FUYUNO KAIGANDOORI"
click at [299, 429] on div "Reset Search Search" at bounding box center [729, 425] width 1030 height 61
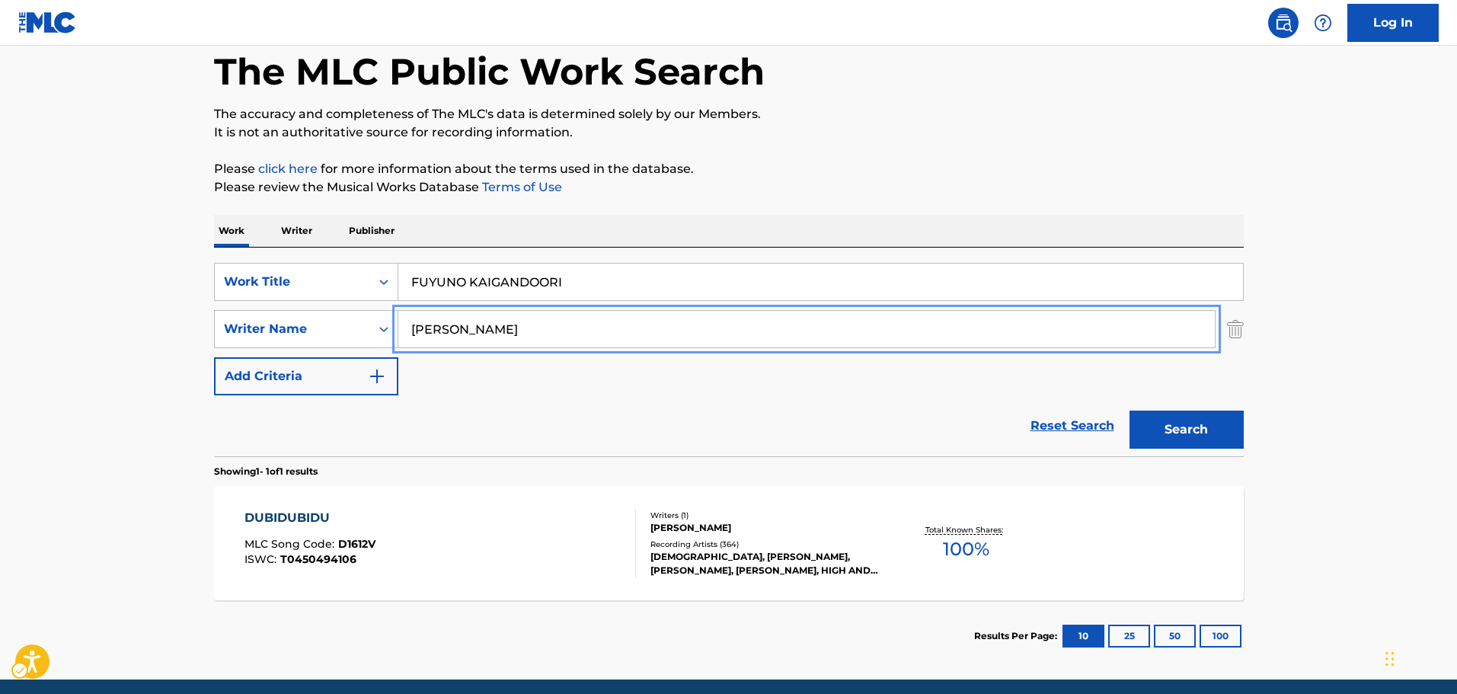
paste input "[PERSON_NAME]"
drag, startPoint x: 529, startPoint y: 331, endPoint x: 311, endPoint y: 368, distance: 220.9
click at [311, 368] on div "SearchWithCriteria7b8bb69a-e5c4-4fad-94f6-32045fca9430 Work Title FUYUNO KAIGAN…" at bounding box center [729, 329] width 1030 height 133
type input "[PERSON_NAME]"
click at [1171, 432] on button "Search" at bounding box center [1186, 429] width 114 height 38
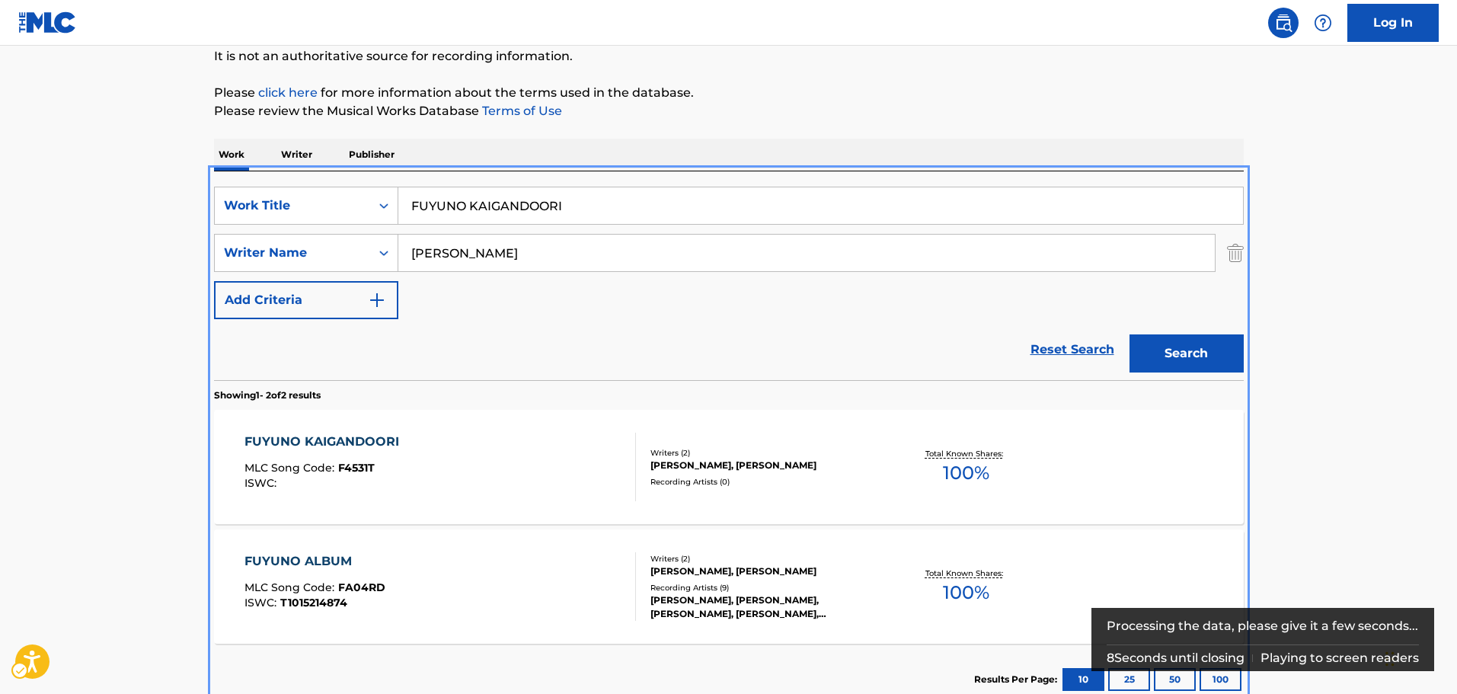
scroll to position [174, 0]
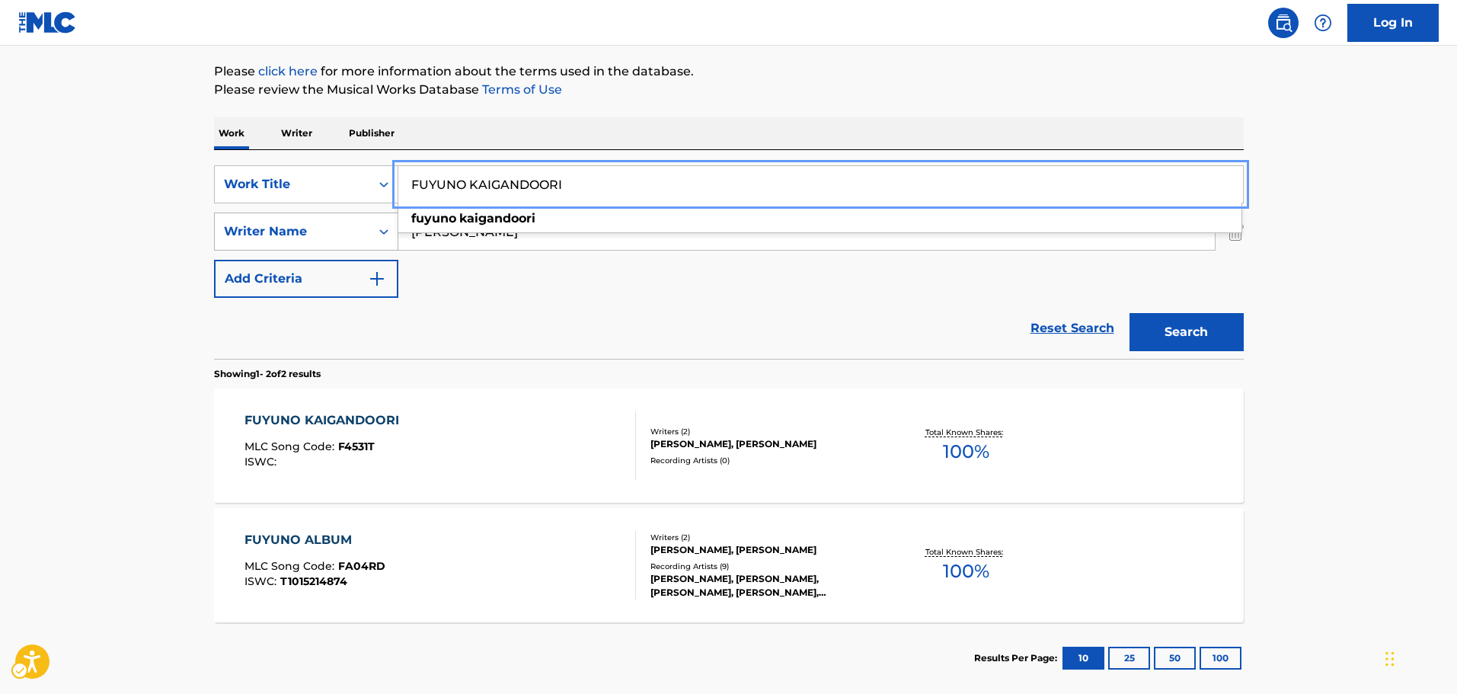
drag, startPoint x: 631, startPoint y: 177, endPoint x: 247, endPoint y: 239, distance: 388.8
click at [247, 239] on div "SearchWithCriteria7b8bb69a-e5c4-4fad-94f6-32045fca9430 Work Title FUYUNO KAIGAN…" at bounding box center [729, 231] width 1030 height 133
paste input "SCARBOROUGH FAIR"
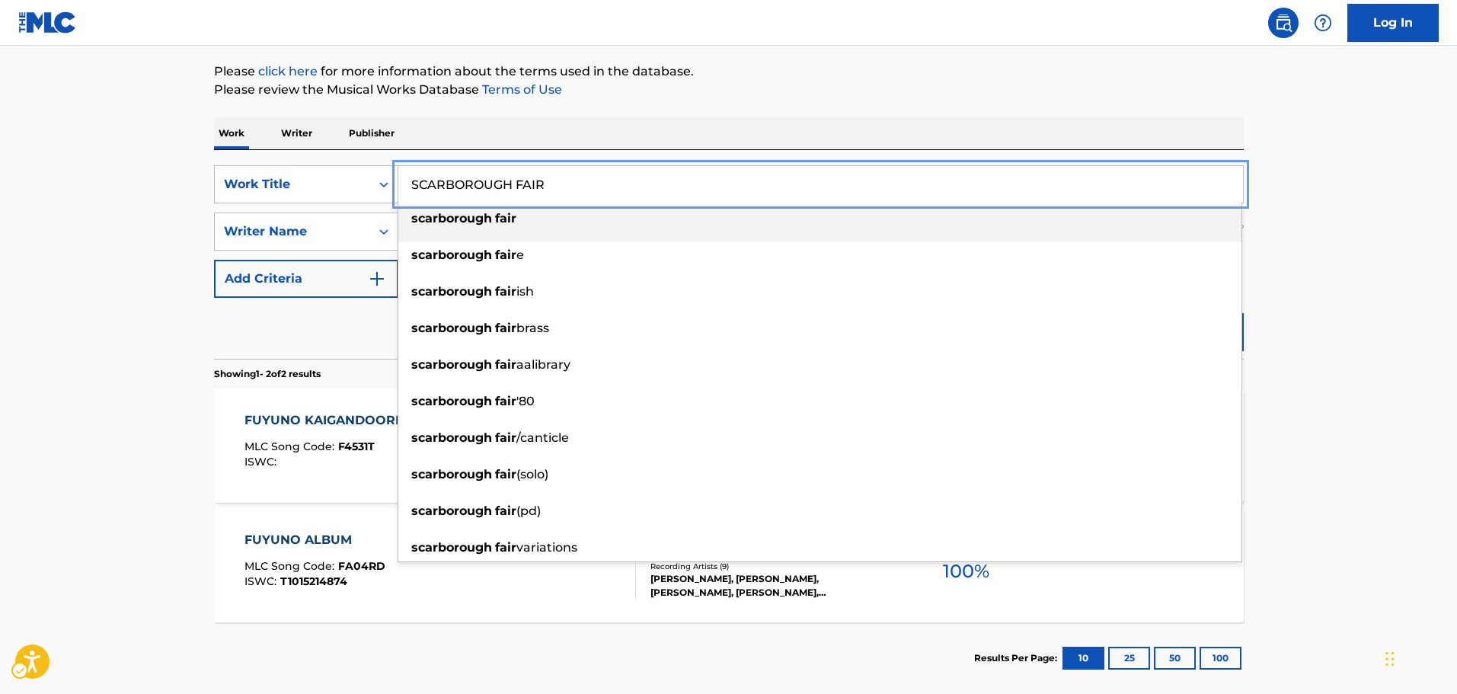
type input "SCARBOROUGH FAIR"
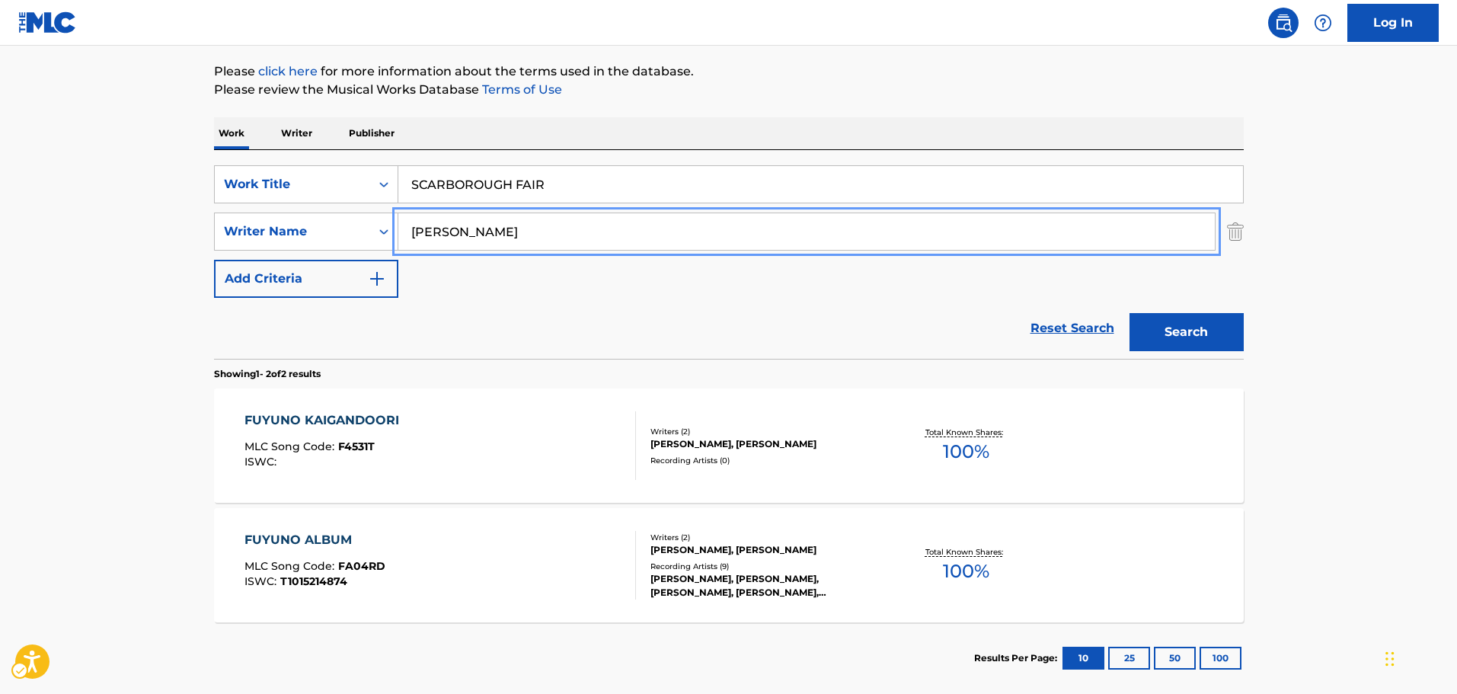
paste input "[PERSON_NAME]"
drag, startPoint x: 577, startPoint y: 232, endPoint x: 260, endPoint y: 273, distance: 319.6
click at [260, 273] on div "SearchWithCriteria7b8bb69a-e5c4-4fad-94f6-32045fca9430 Work Title SCARBOROUGH F…" at bounding box center [729, 231] width 1030 height 133
type input "[PERSON_NAME]"
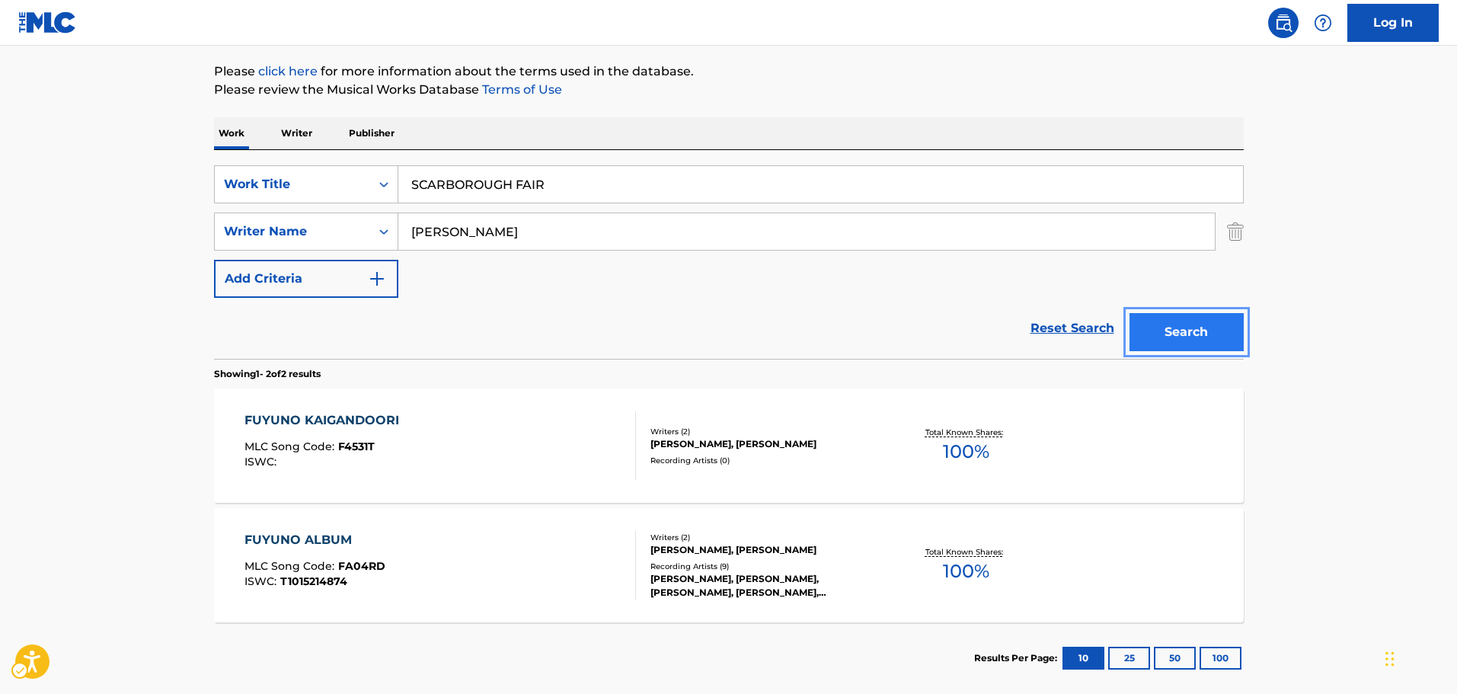
click at [1174, 321] on button "Search" at bounding box center [1186, 332] width 114 height 38
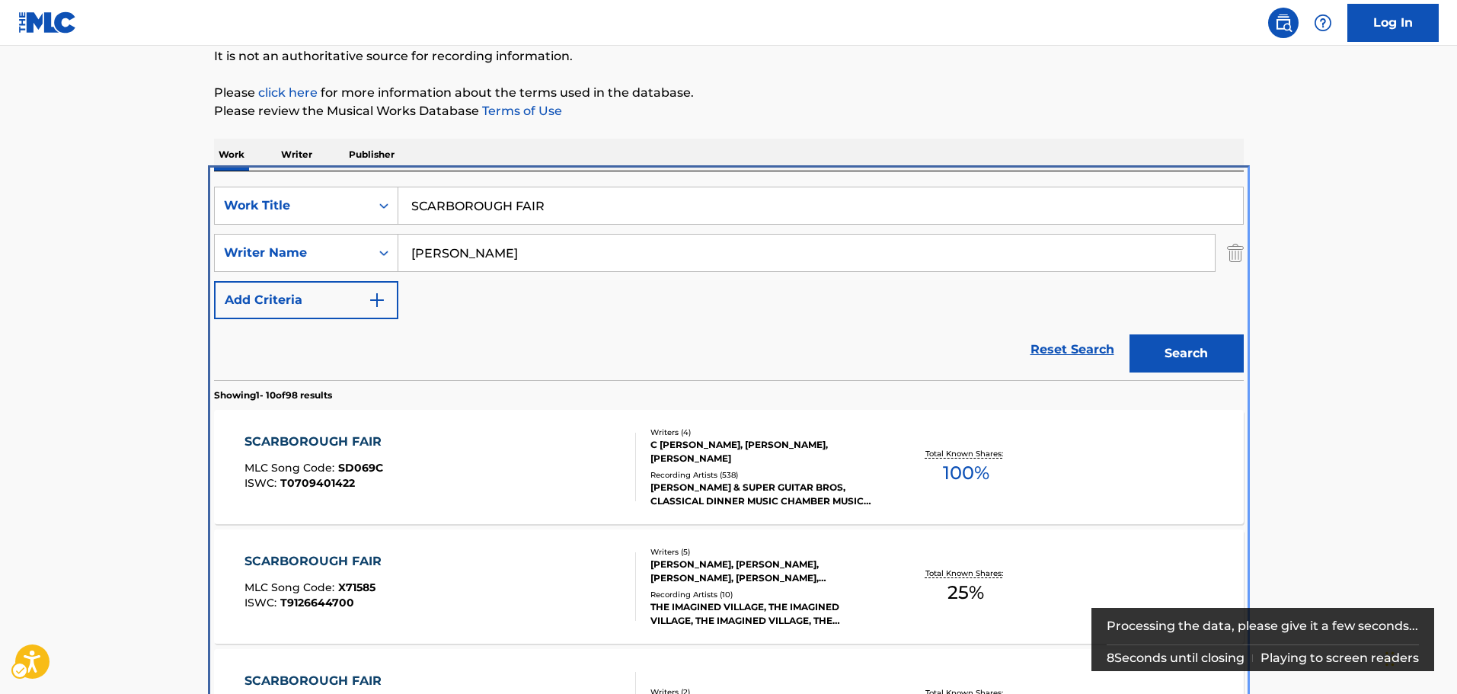
scroll to position [324, 0]
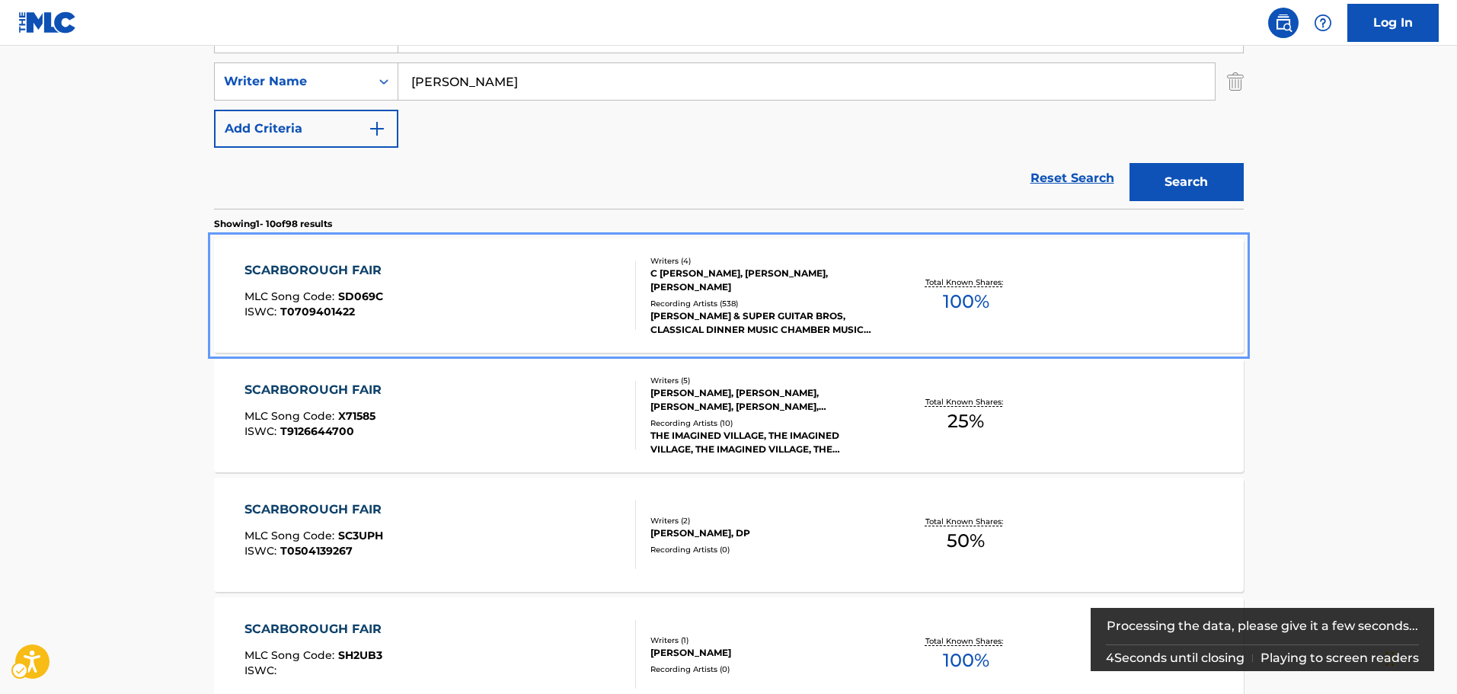
click at [784, 268] on div "C [PERSON_NAME], [PERSON_NAME], [PERSON_NAME]" at bounding box center [765, 280] width 230 height 27
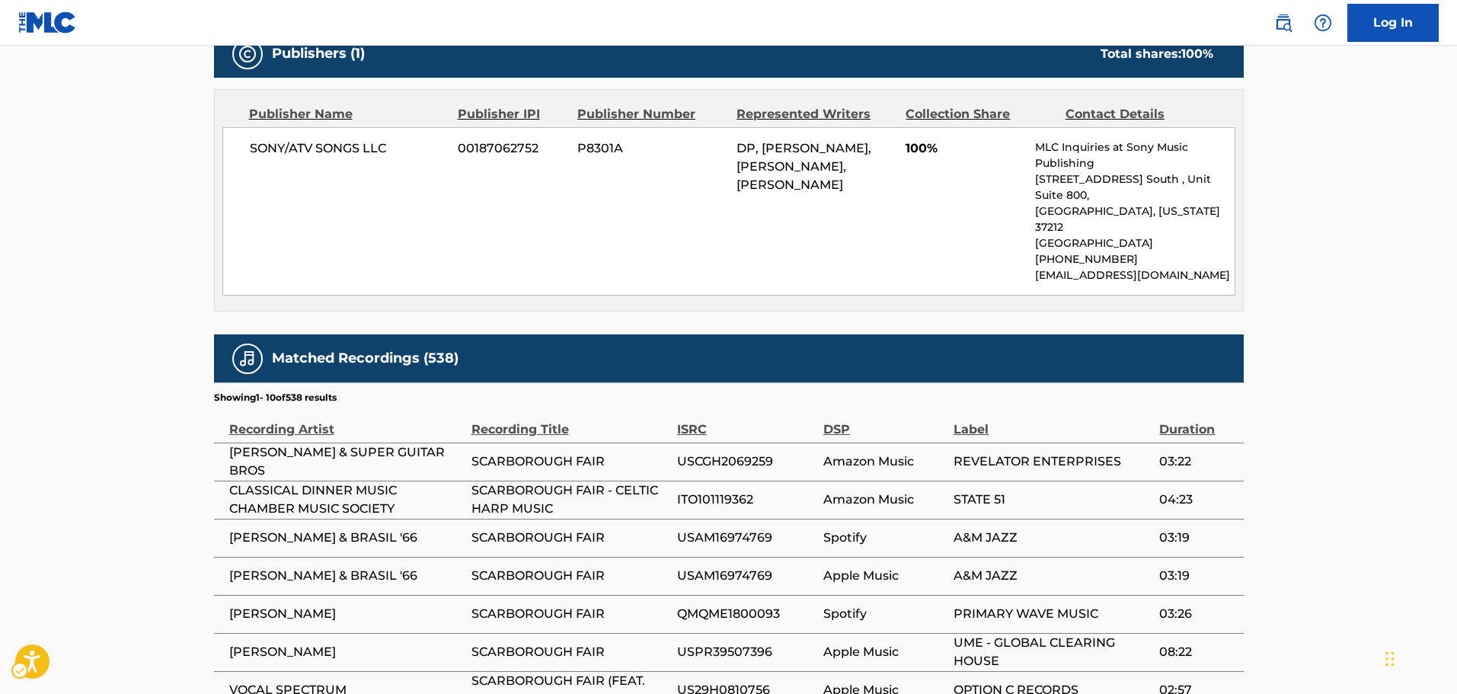
scroll to position [762, 0]
